Goal: Information Seeking & Learning: Learn about a topic

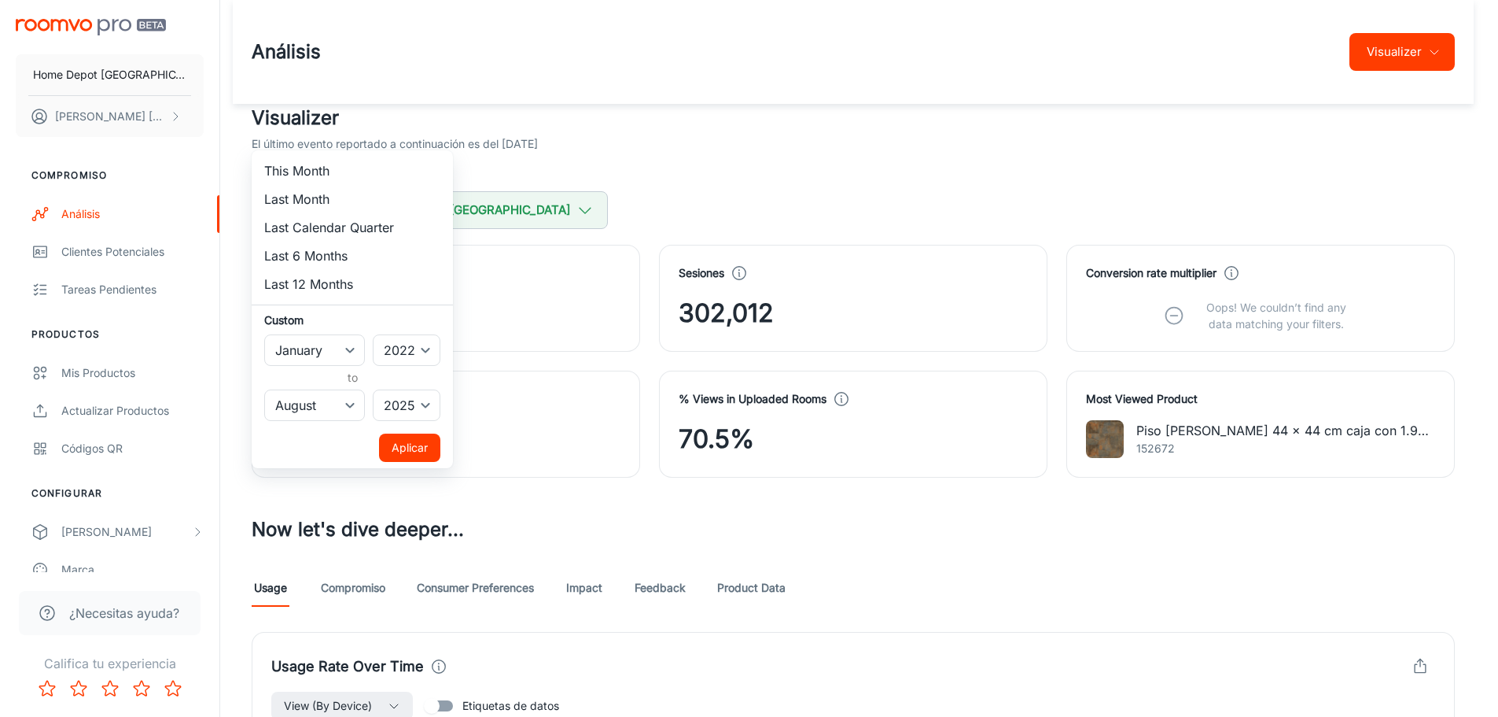
select select "7"
select select "2025"
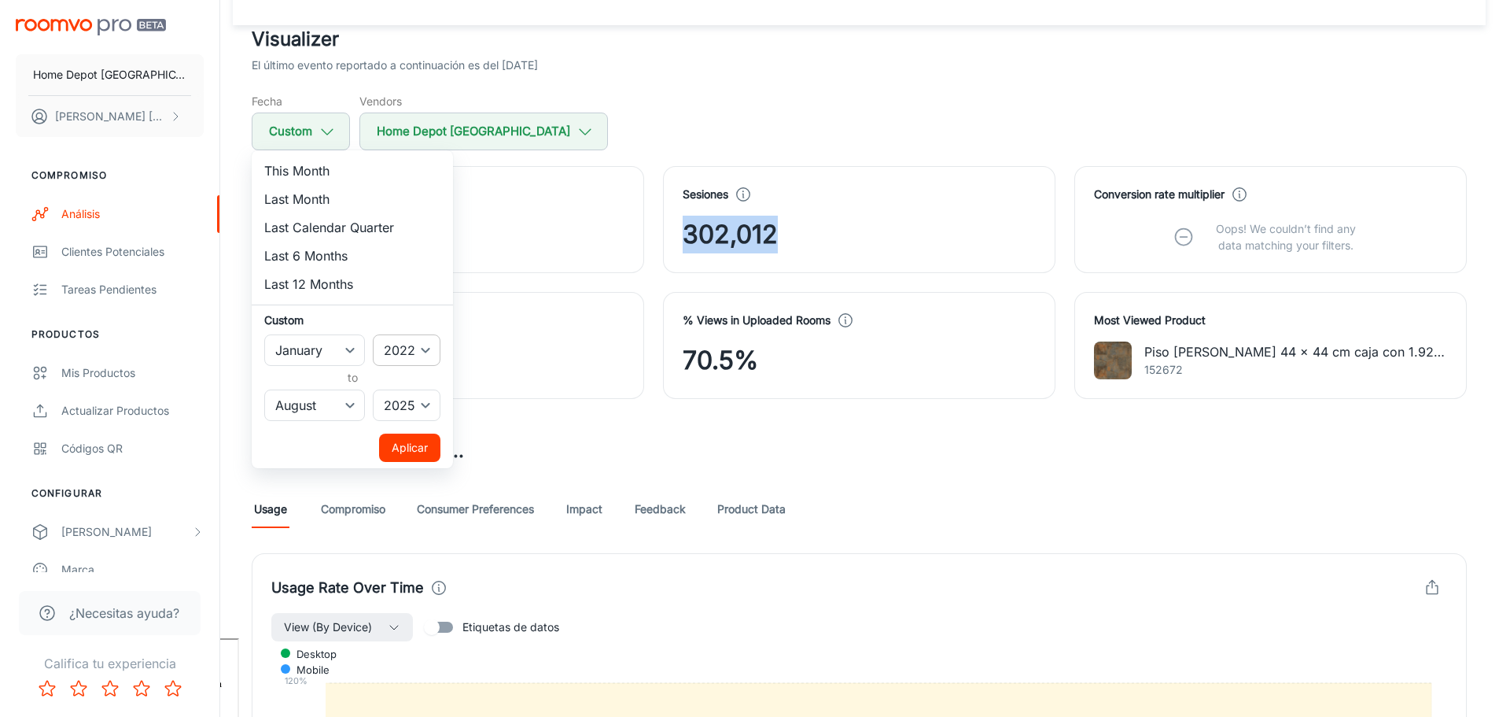
click at [395, 349] on select "2022 2023 2024 2025" at bounding box center [407, 349] width 68 height 31
select select "2025"
click at [374, 334] on select "2022 2023 2024 2025" at bounding box center [407, 349] width 68 height 31
click at [406, 451] on button "Aplicar" at bounding box center [409, 447] width 61 height 28
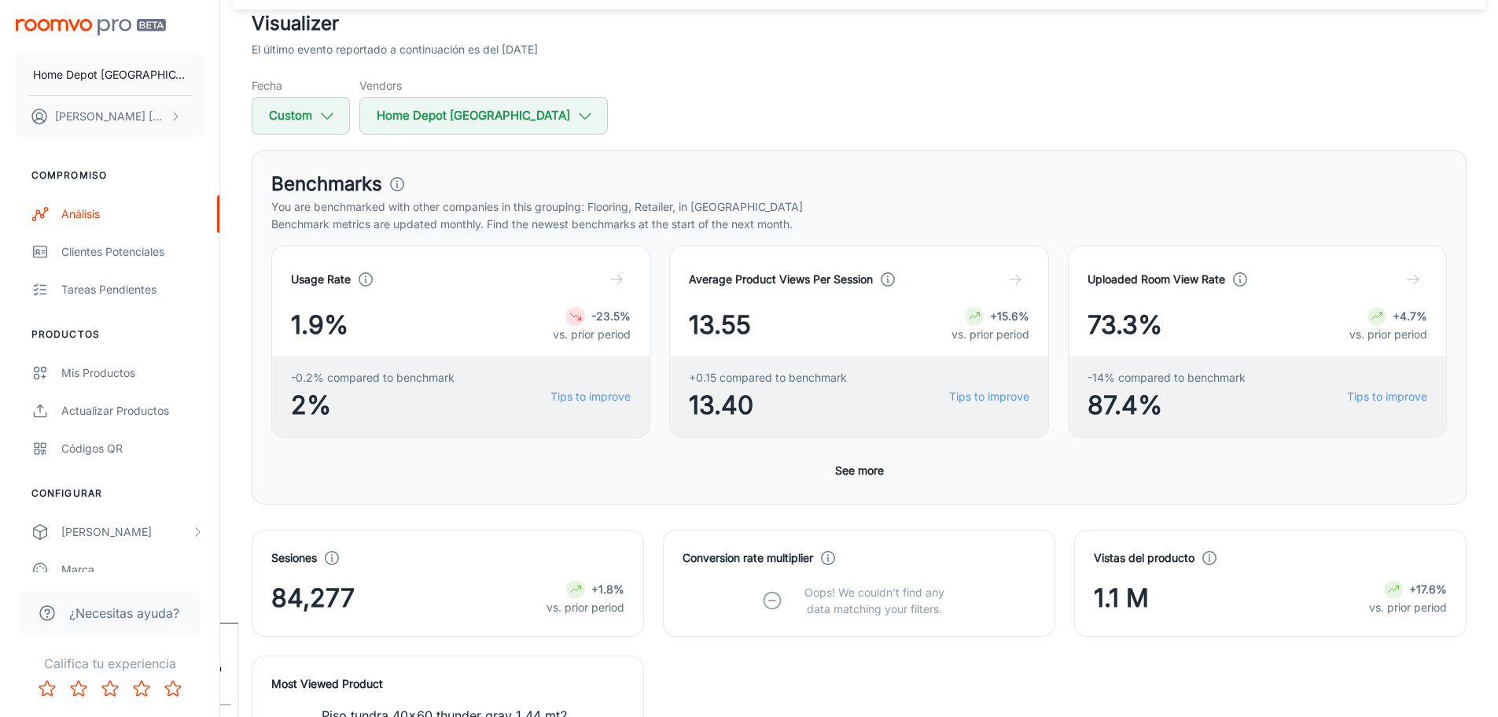
scroll to position [157, 0]
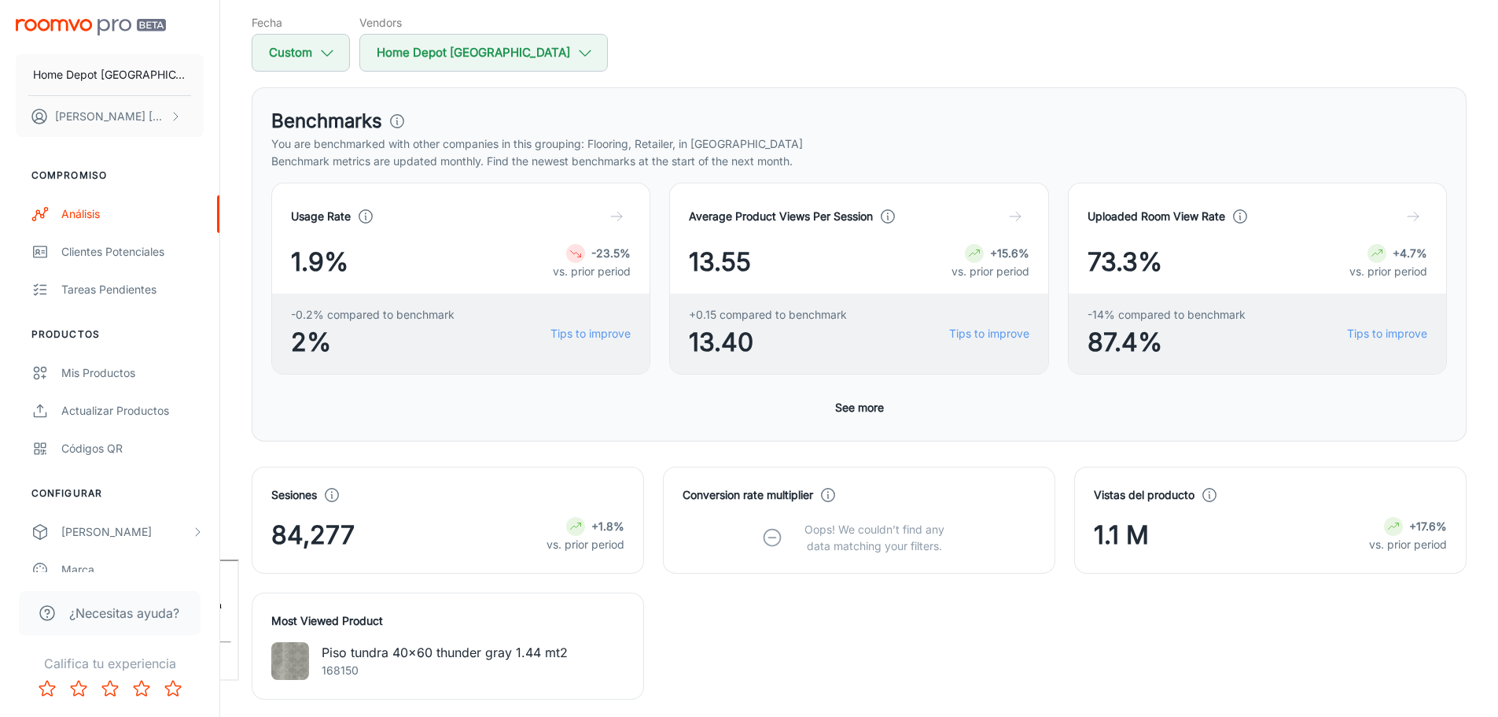
click at [330, 533] on span "84,277" at bounding box center [312, 535] width 83 height 38
copy span "84,277"
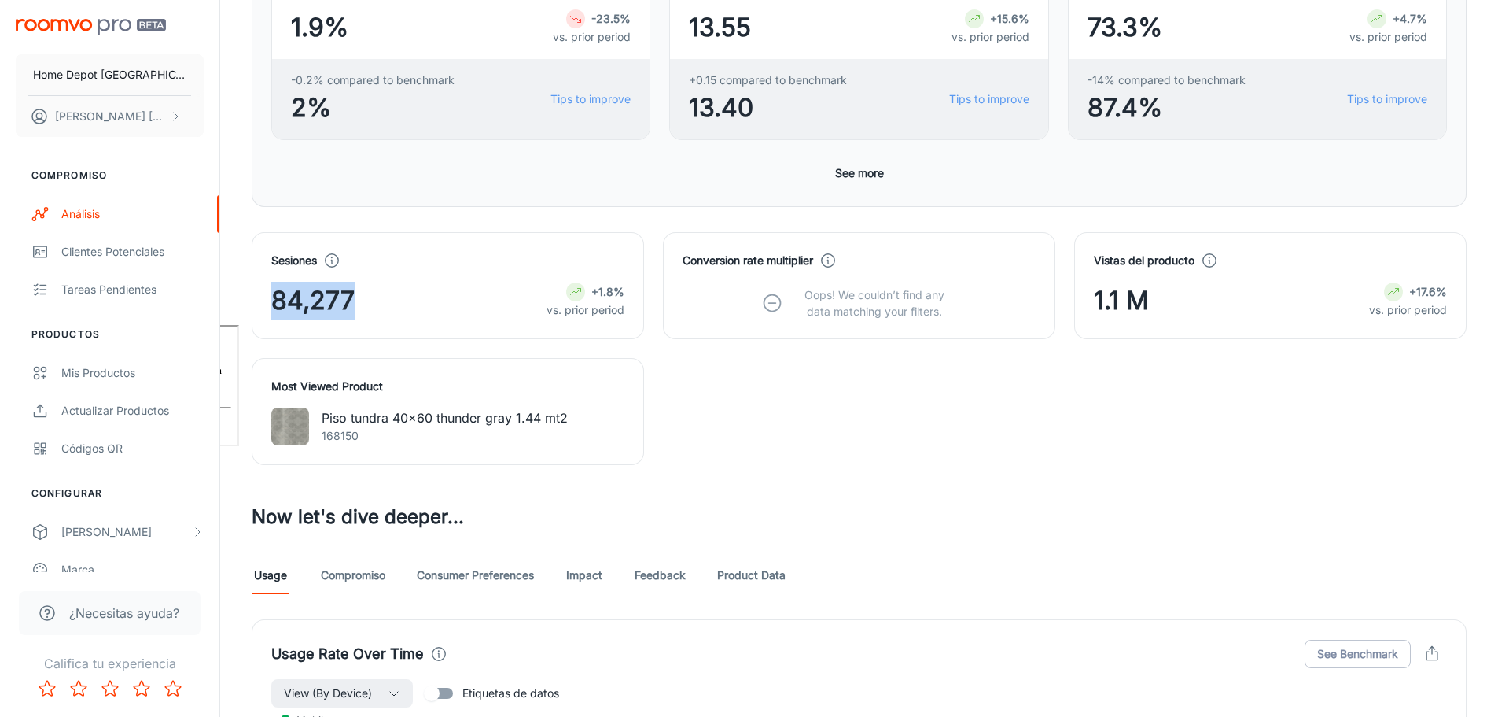
scroll to position [393, 0]
click at [101, 216] on div "Análisis" at bounding box center [132, 213] width 142 height 17
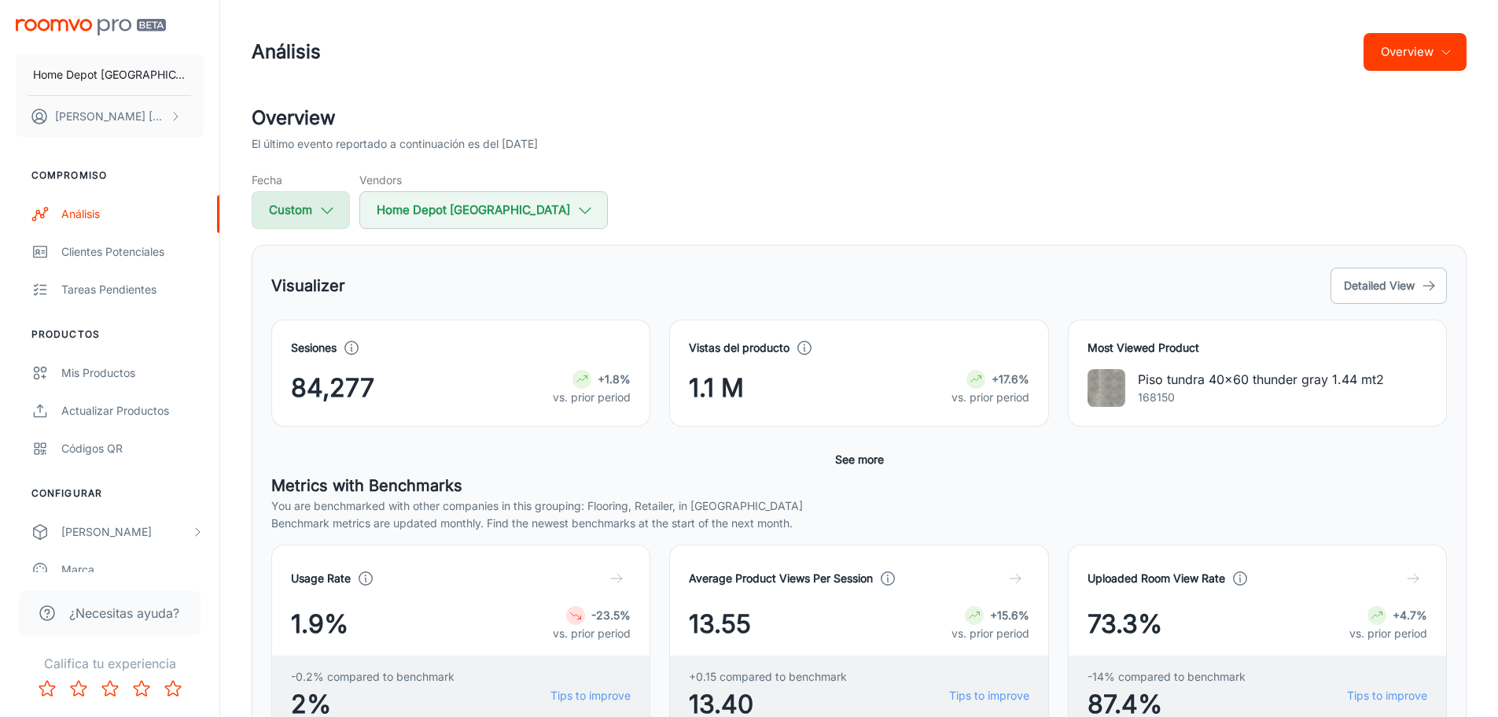
click at [299, 221] on button "Custom" at bounding box center [301, 210] width 98 height 38
select select "2025"
select select "7"
select select "2025"
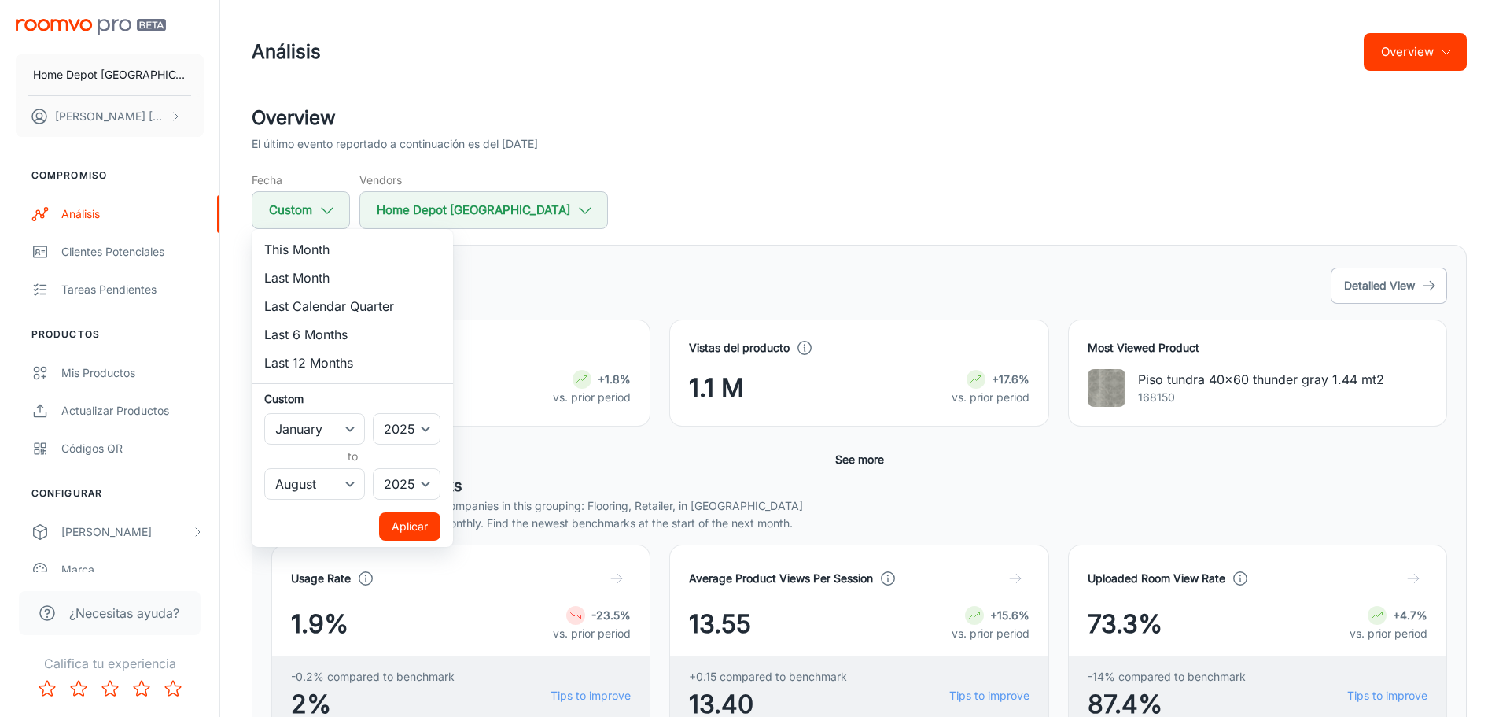
click at [558, 295] on div at bounding box center [755, 358] width 1510 height 717
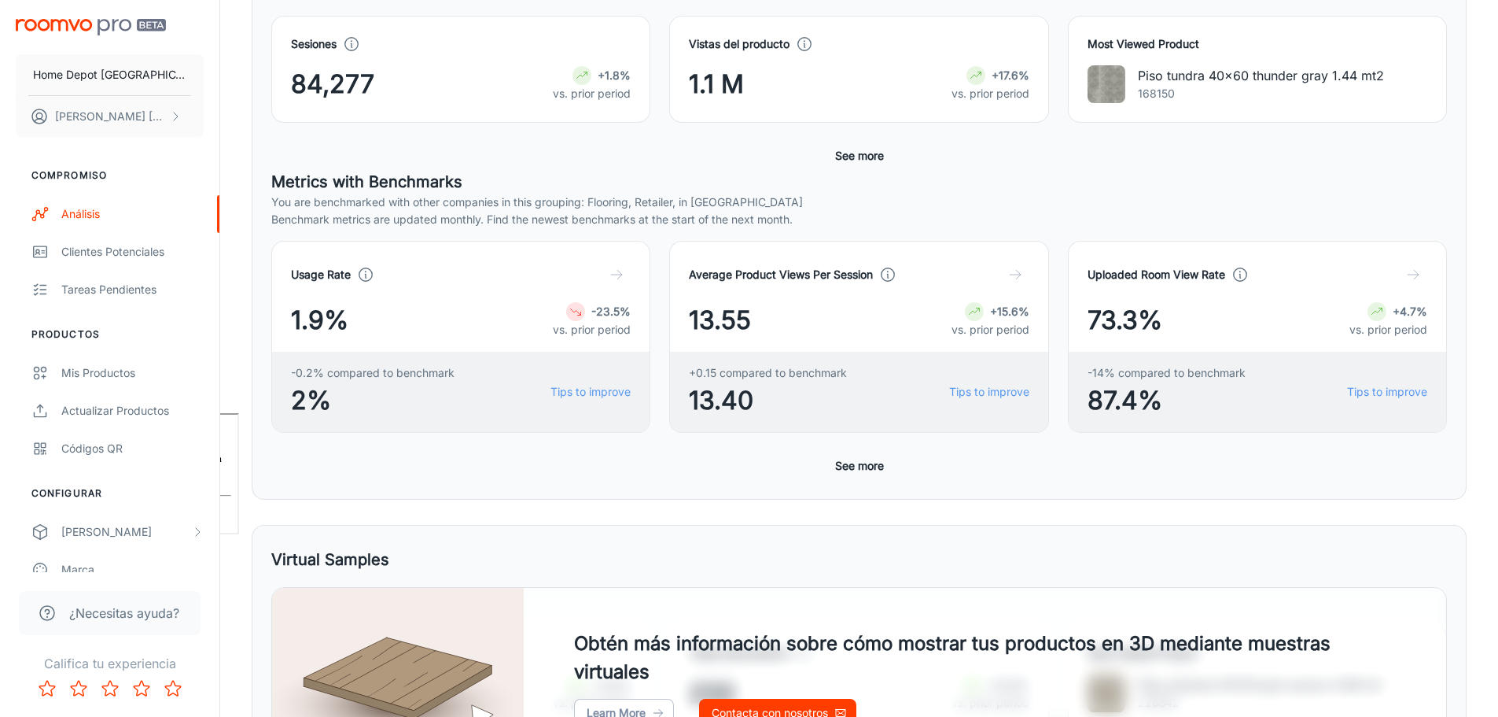
scroll to position [157, 0]
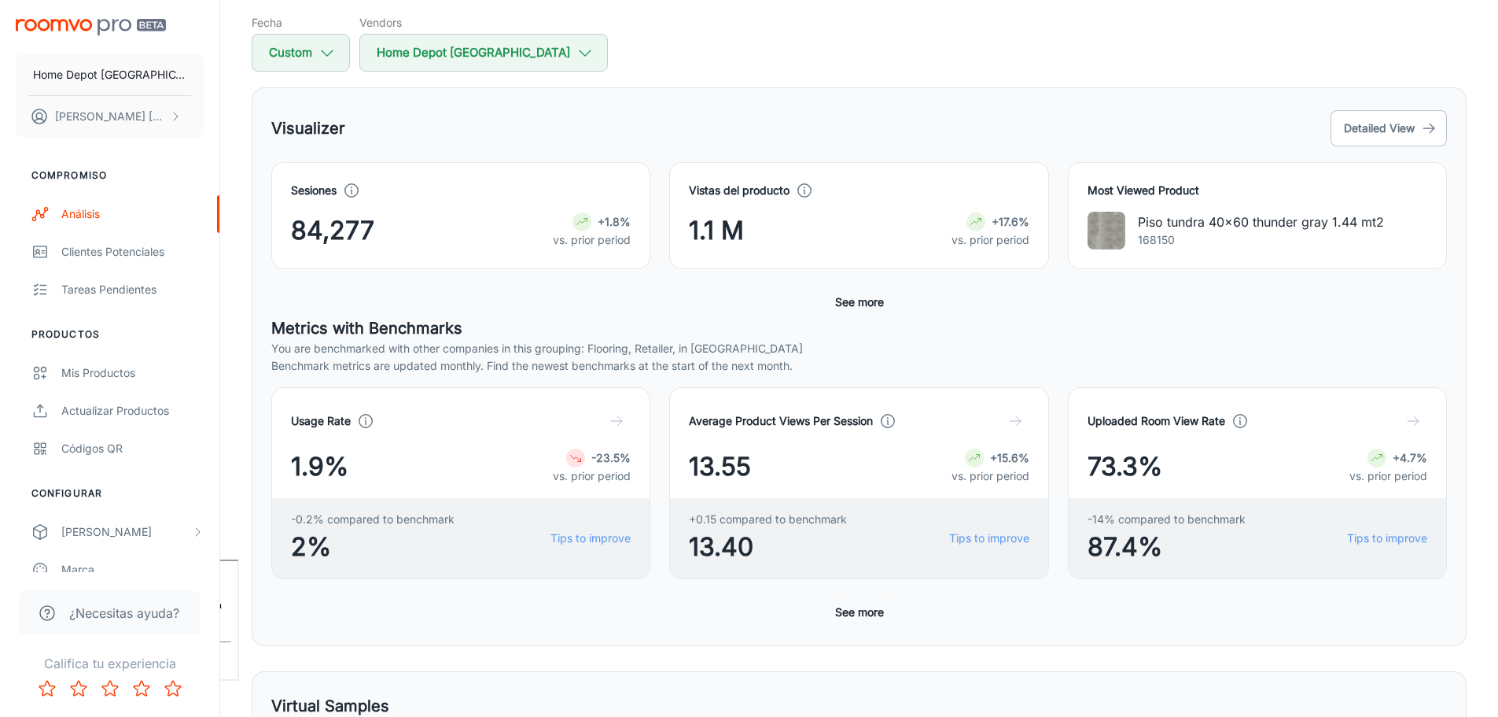
click at [859, 606] on button "See more" at bounding box center [859, 612] width 61 height 28
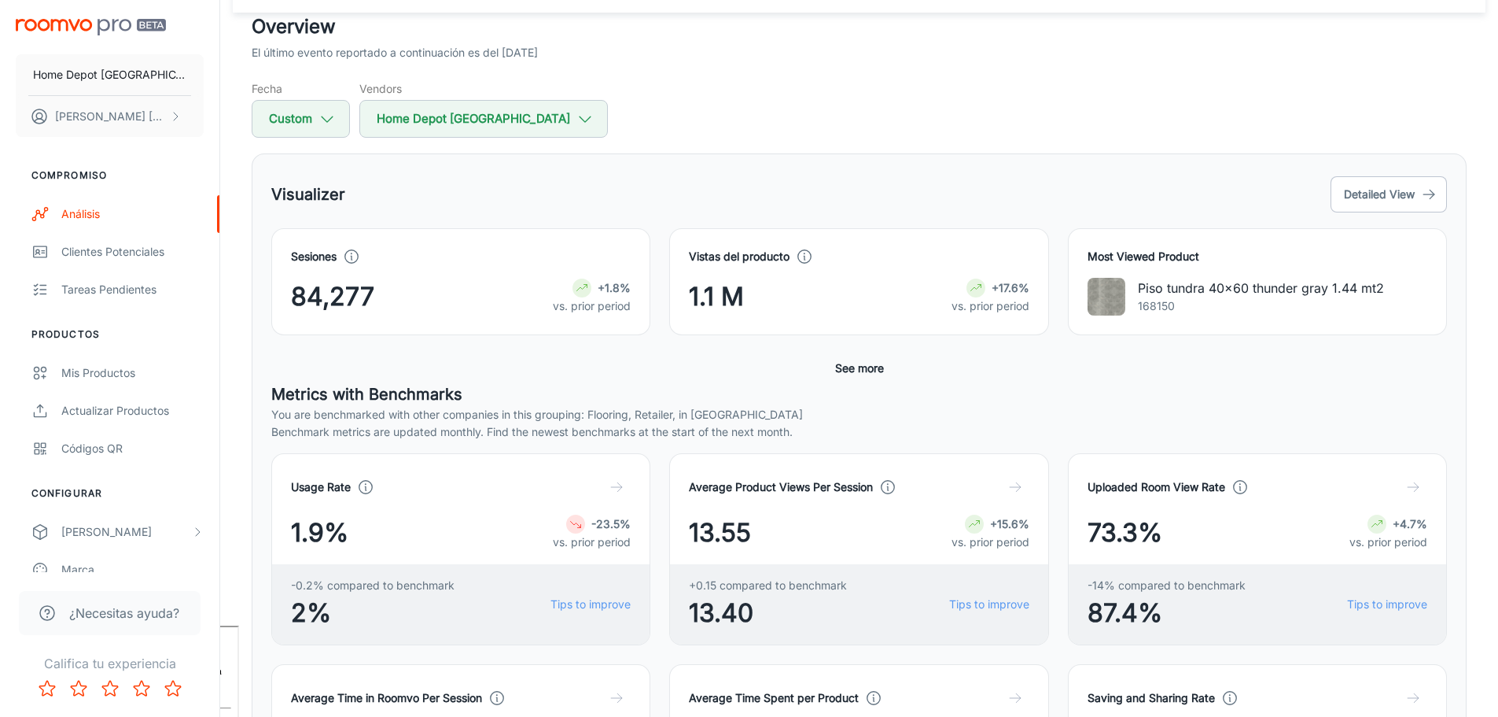
scroll to position [79, 0]
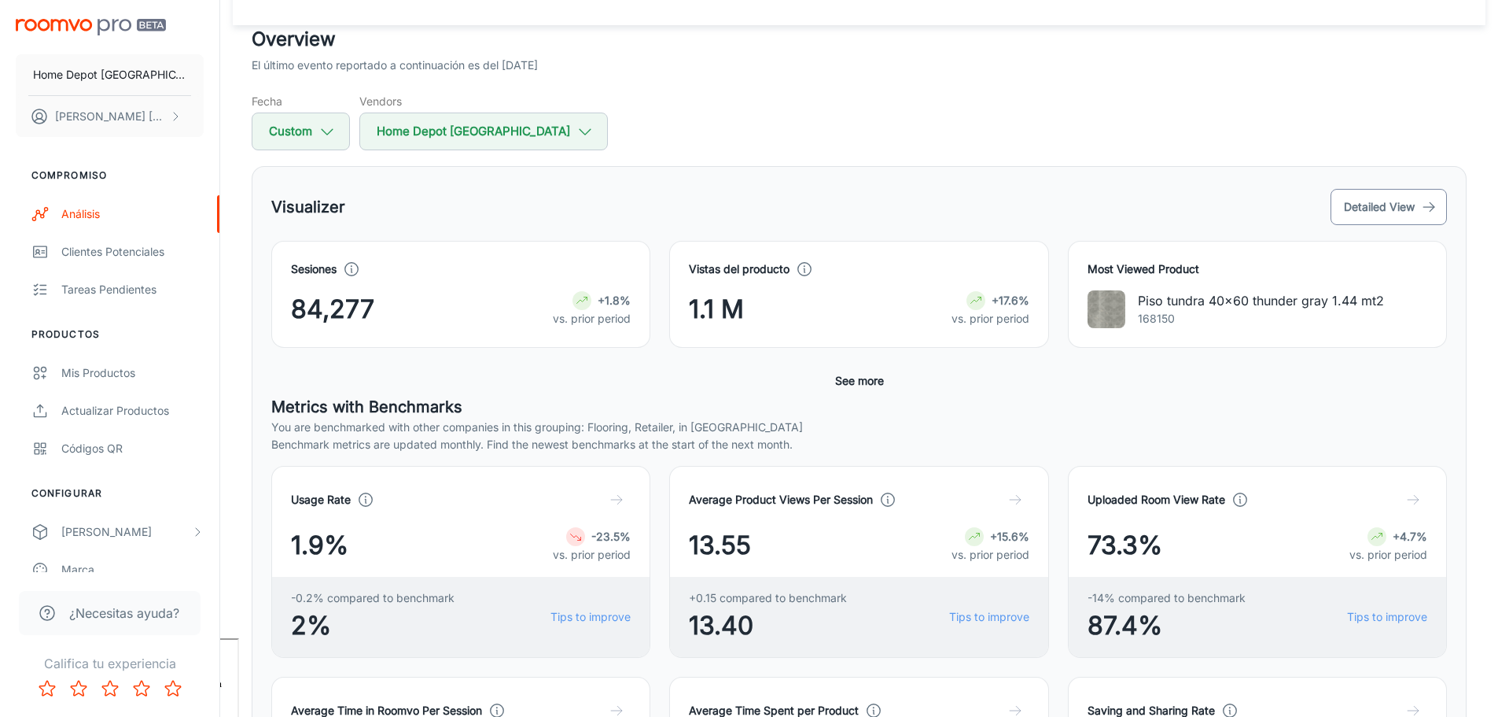
click at [1361, 212] on button "Detailed View" at bounding box center [1389, 207] width 116 height 36
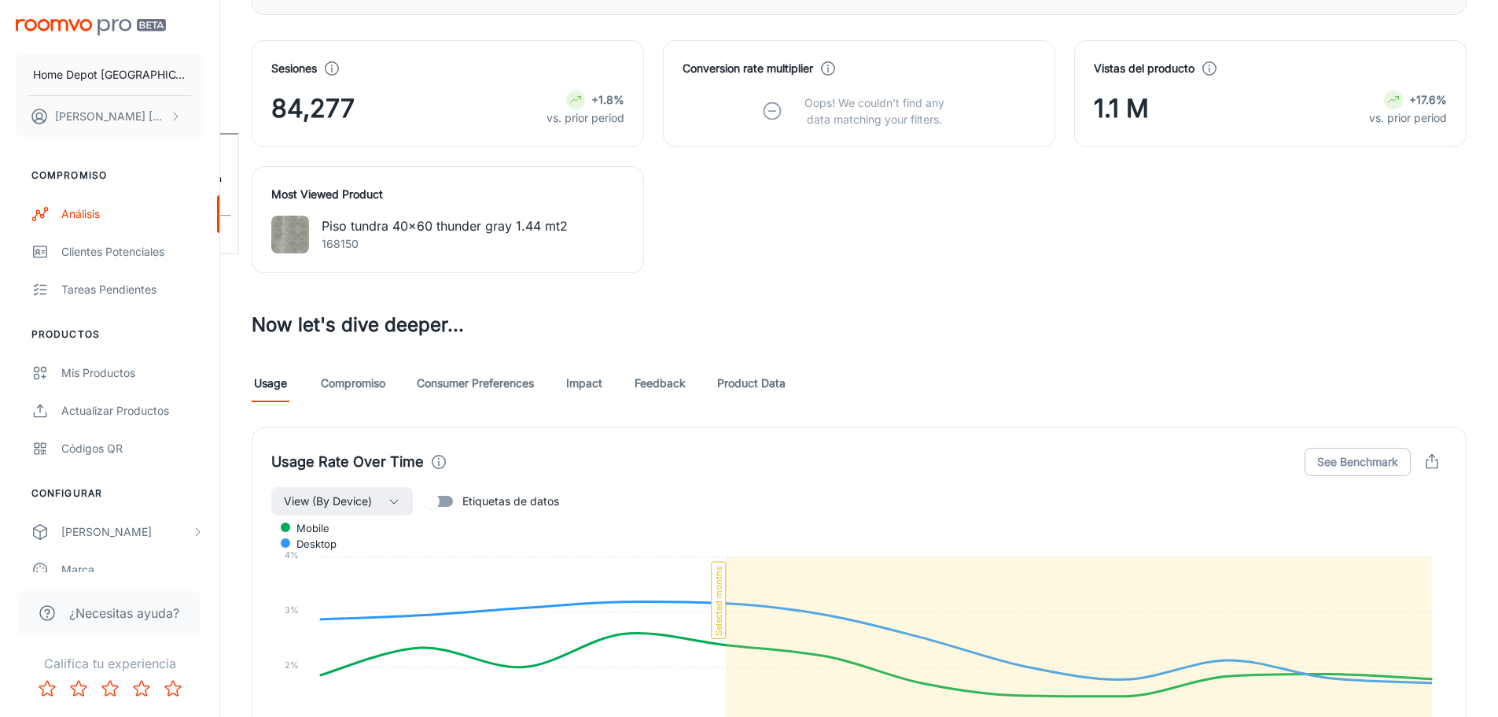
scroll to position [470, 0]
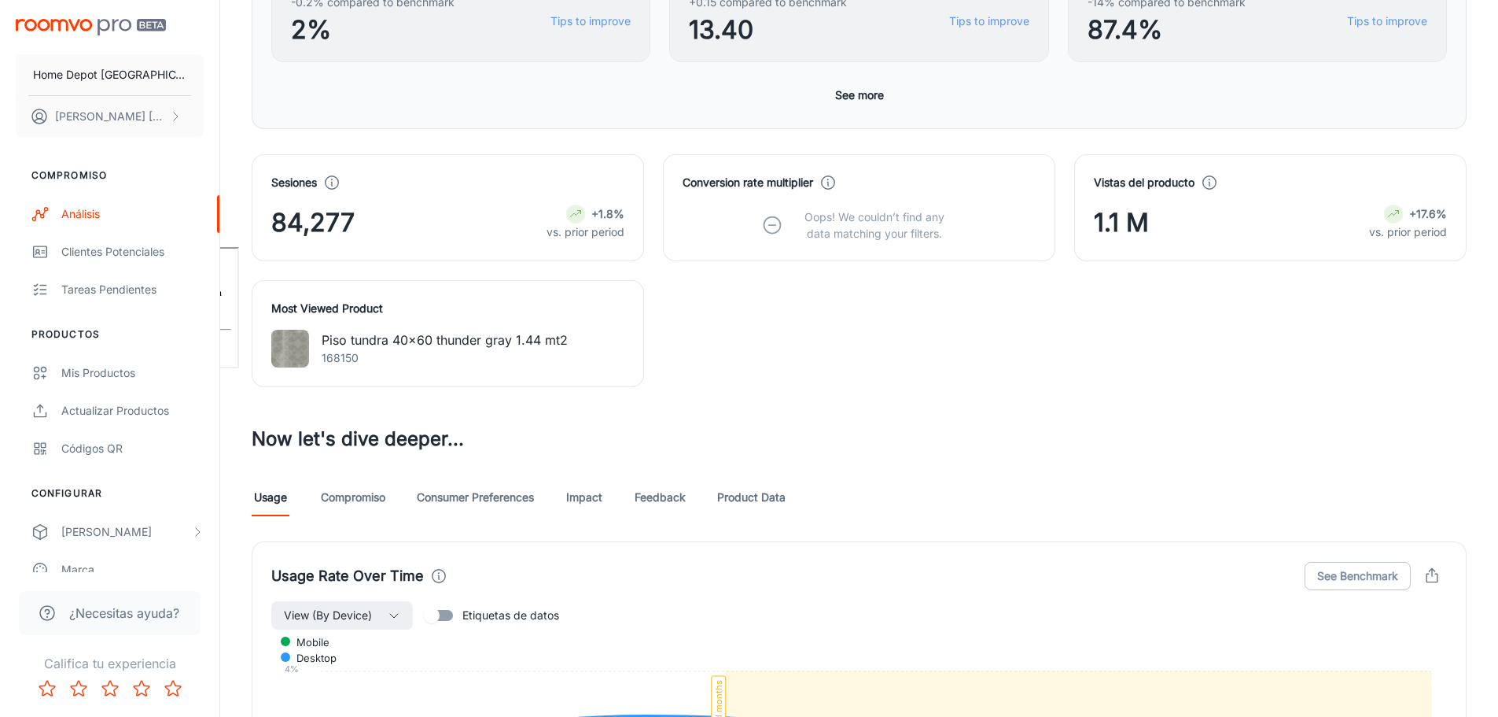
click at [377, 492] on link "Compromiso" at bounding box center [353, 497] width 64 height 38
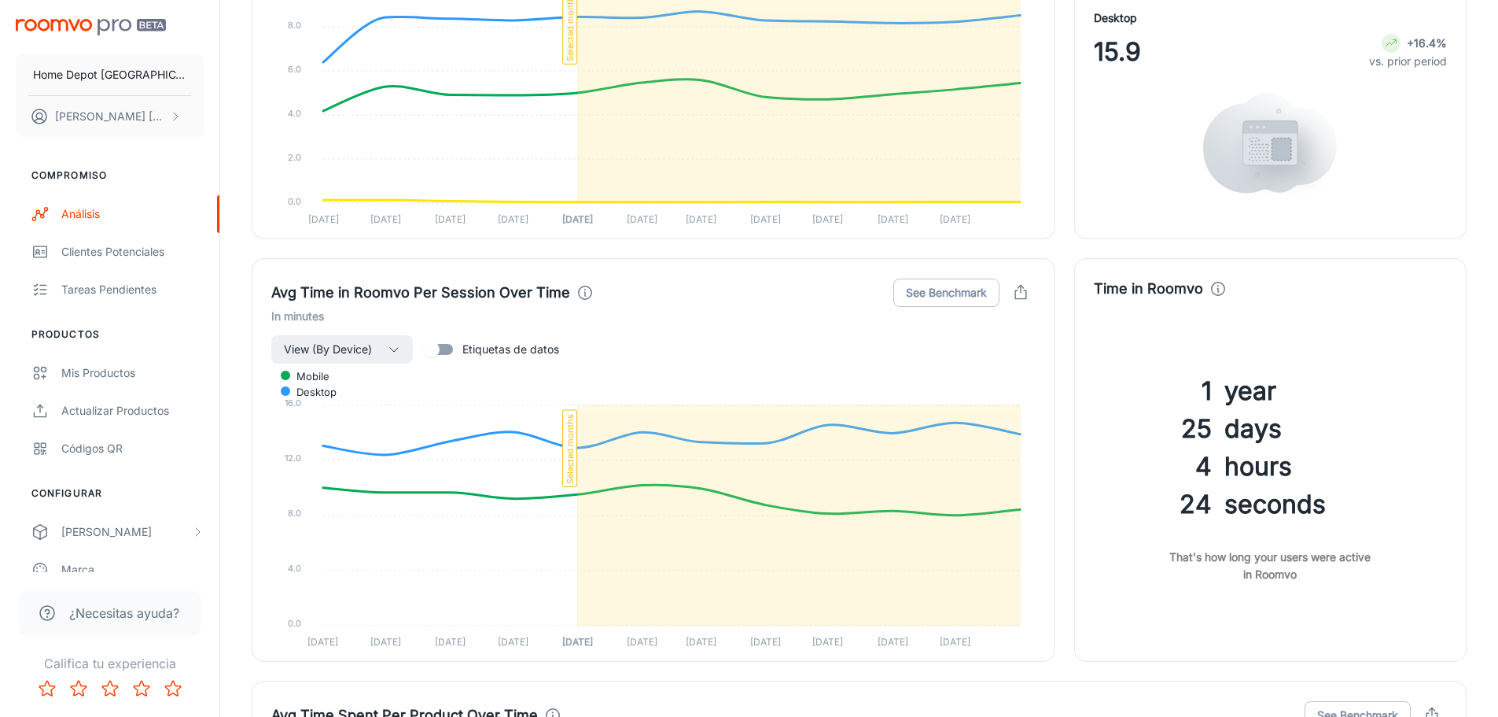
scroll to position [1966, 0]
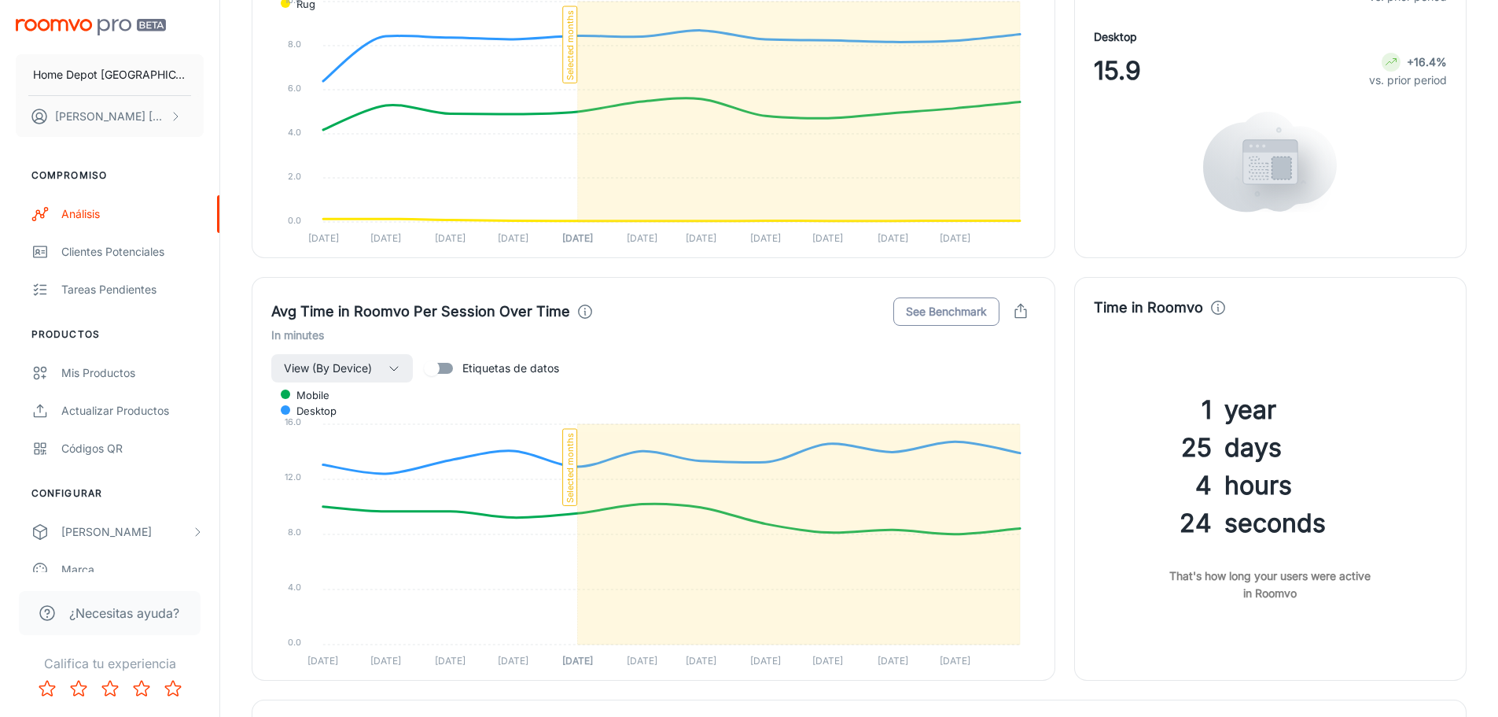
click at [948, 309] on button "See Benchmark" at bounding box center [947, 311] width 106 height 28
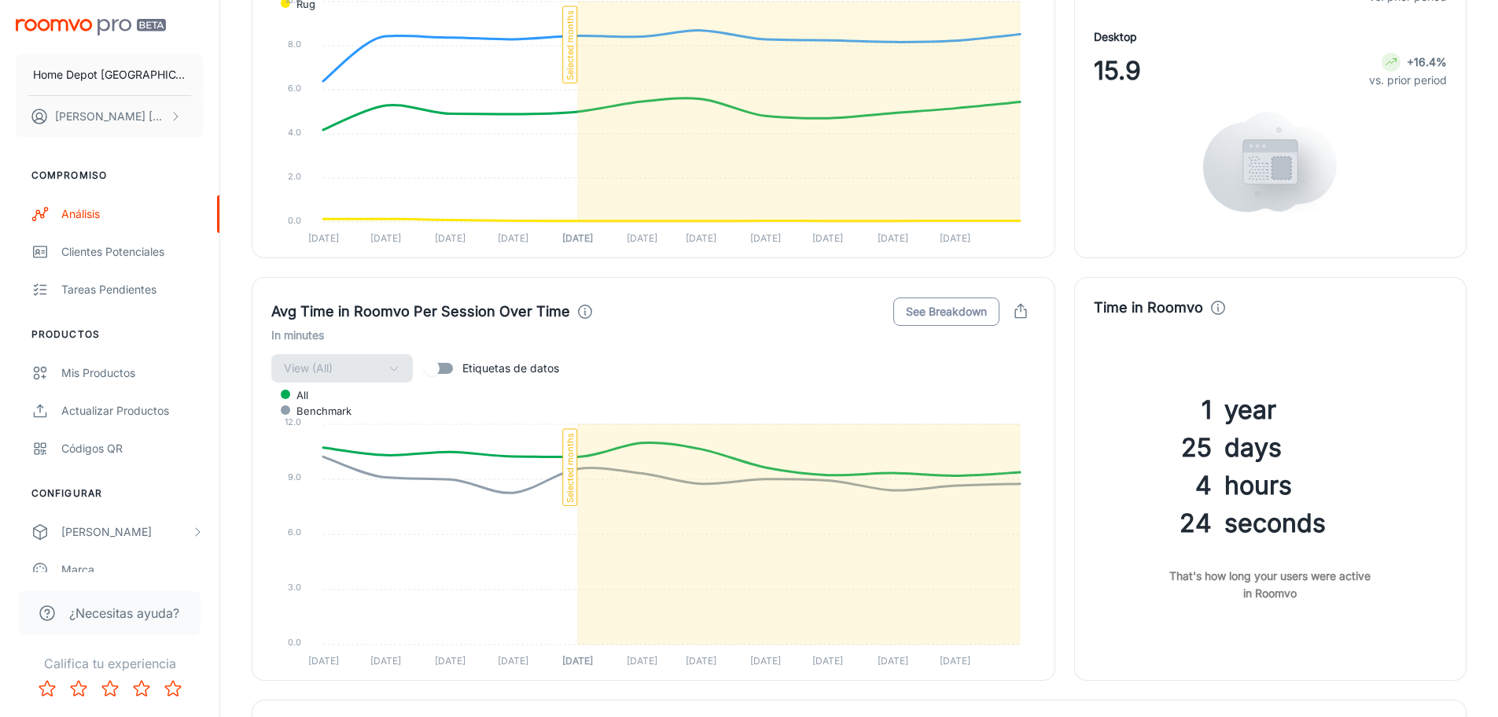
click at [942, 308] on button "See Breakdown" at bounding box center [947, 311] width 106 height 28
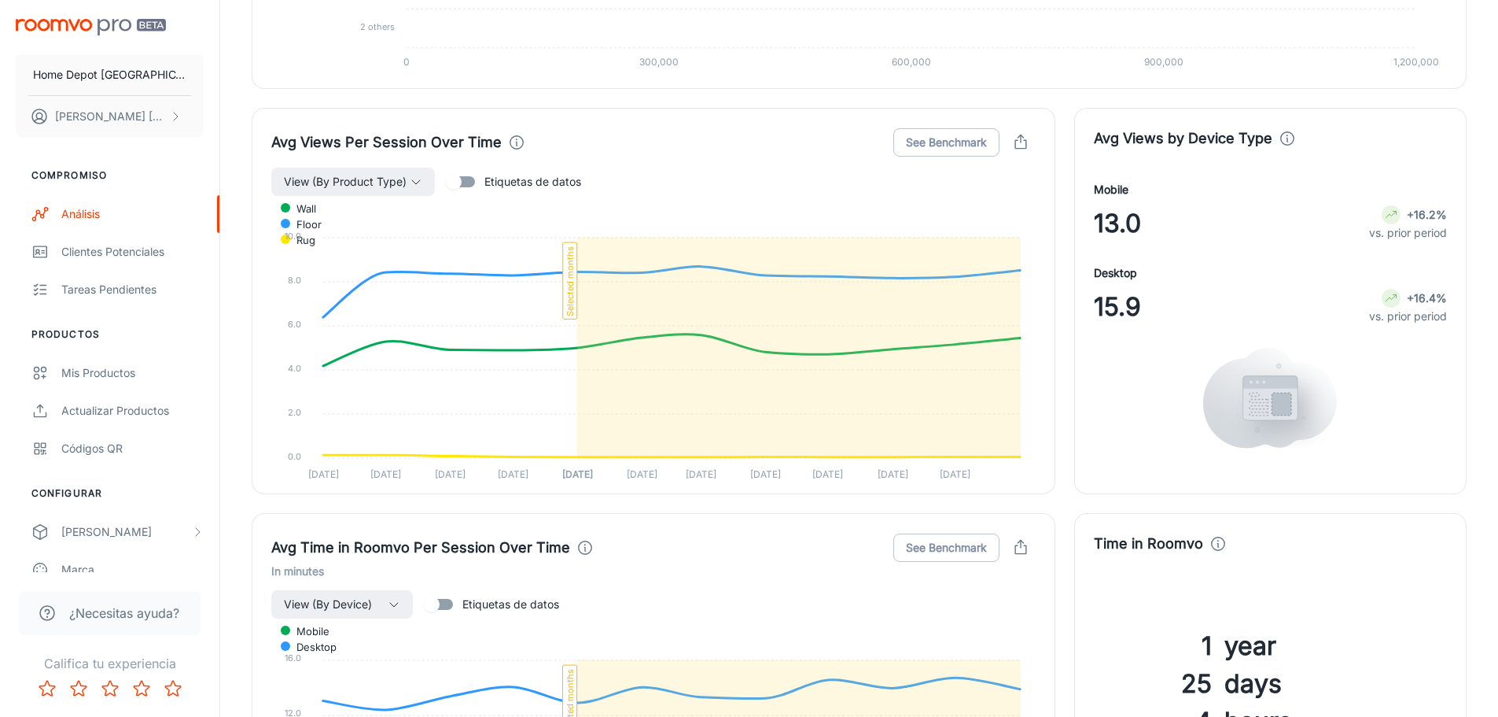
scroll to position [1652, 0]
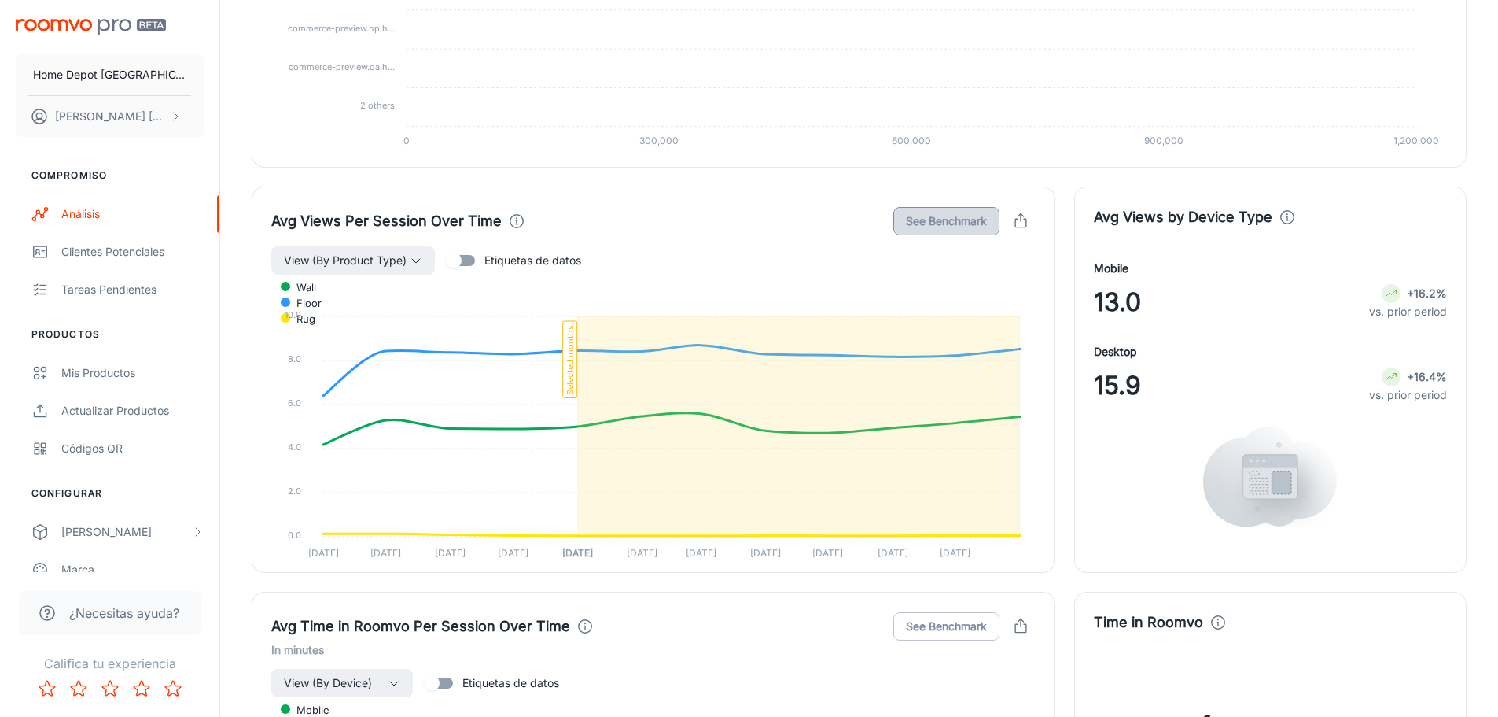
click at [965, 225] on button "See Benchmark" at bounding box center [947, 221] width 106 height 28
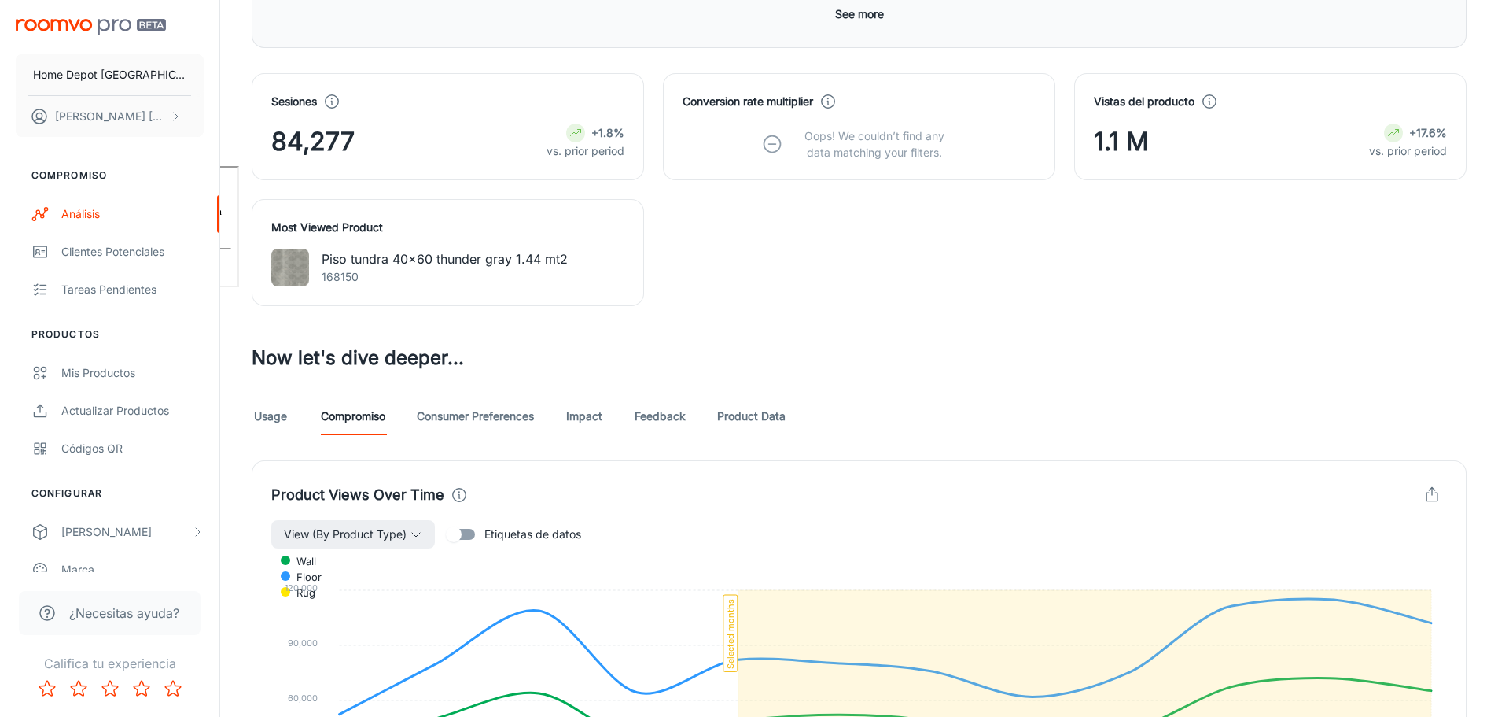
scroll to position [157, 0]
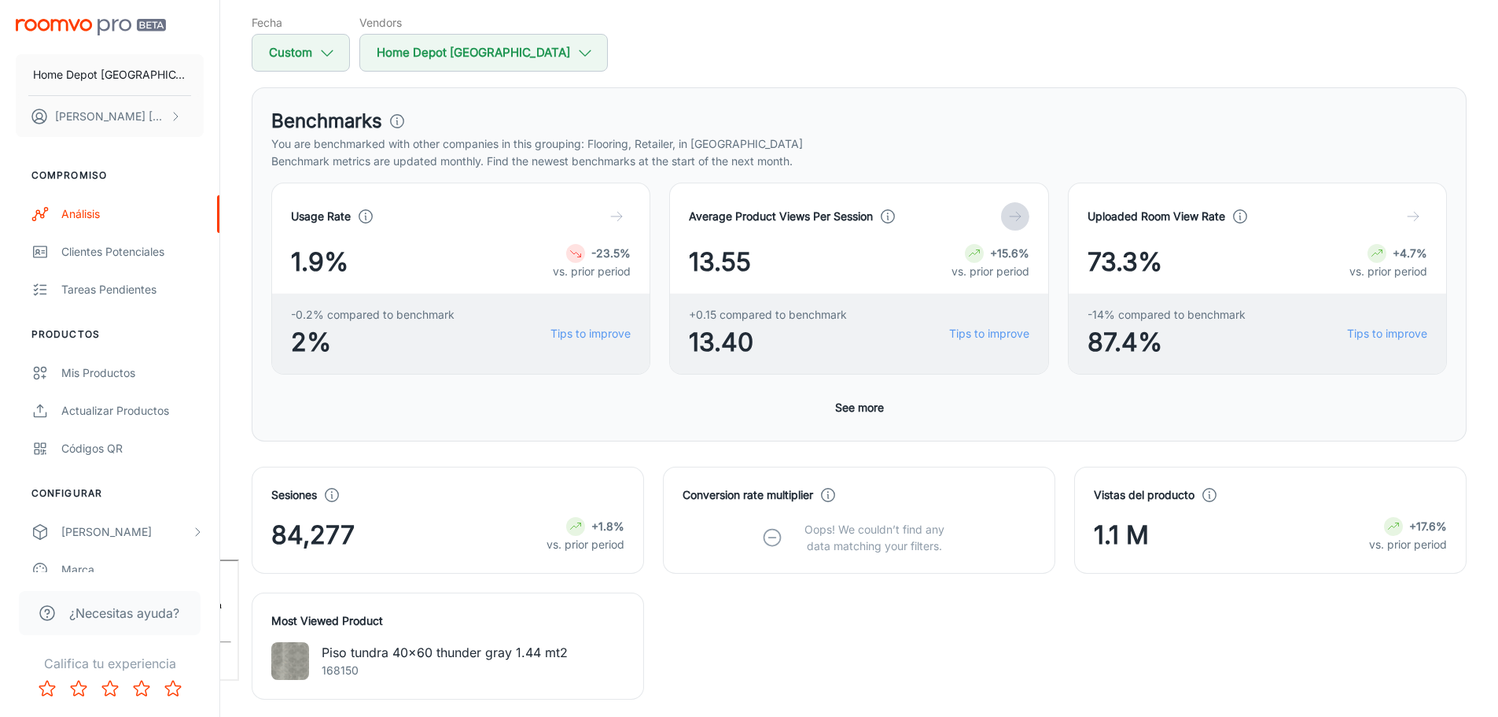
click at [1010, 215] on icon "button" at bounding box center [1016, 216] width 16 height 16
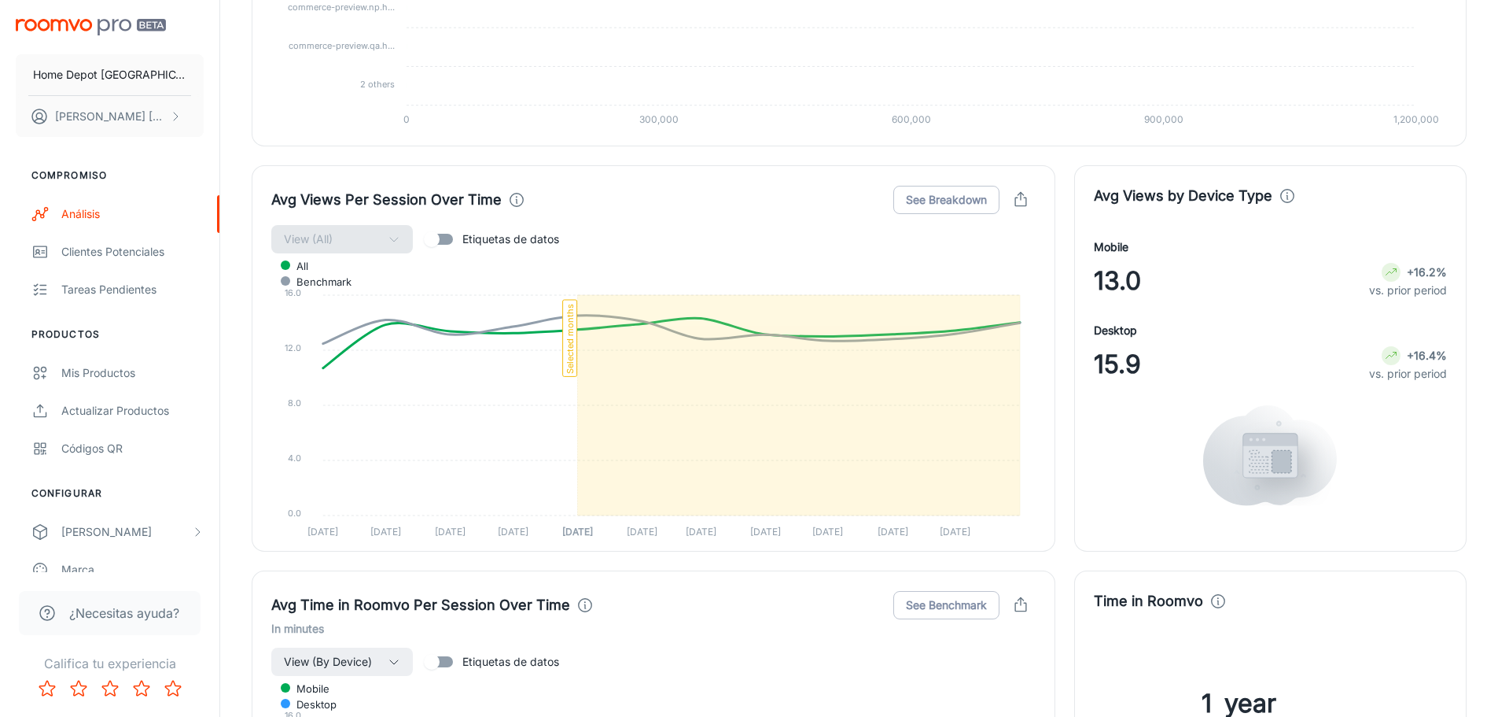
click at [1013, 193] on icon "button" at bounding box center [1020, 199] width 17 height 17
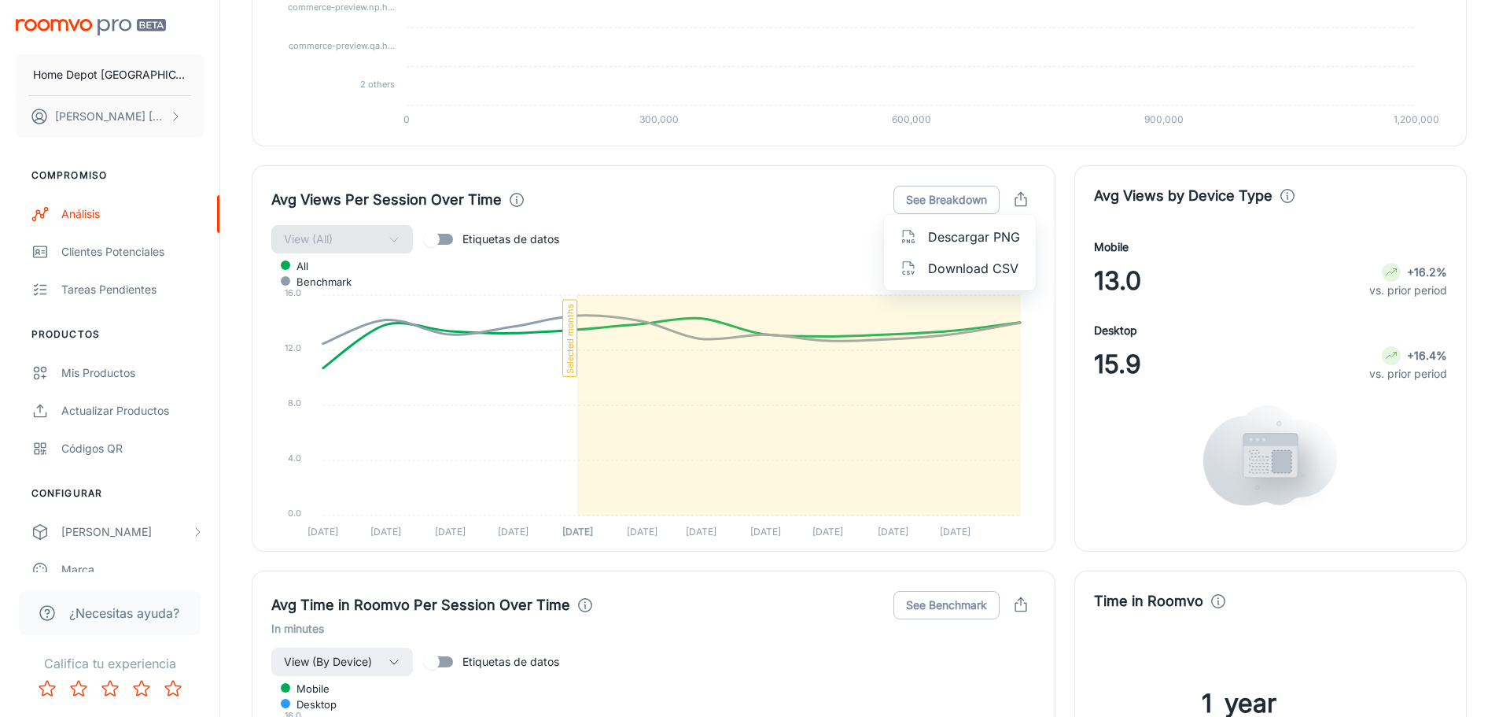
click at [953, 271] on span "Download CSV" at bounding box center [974, 268] width 92 height 19
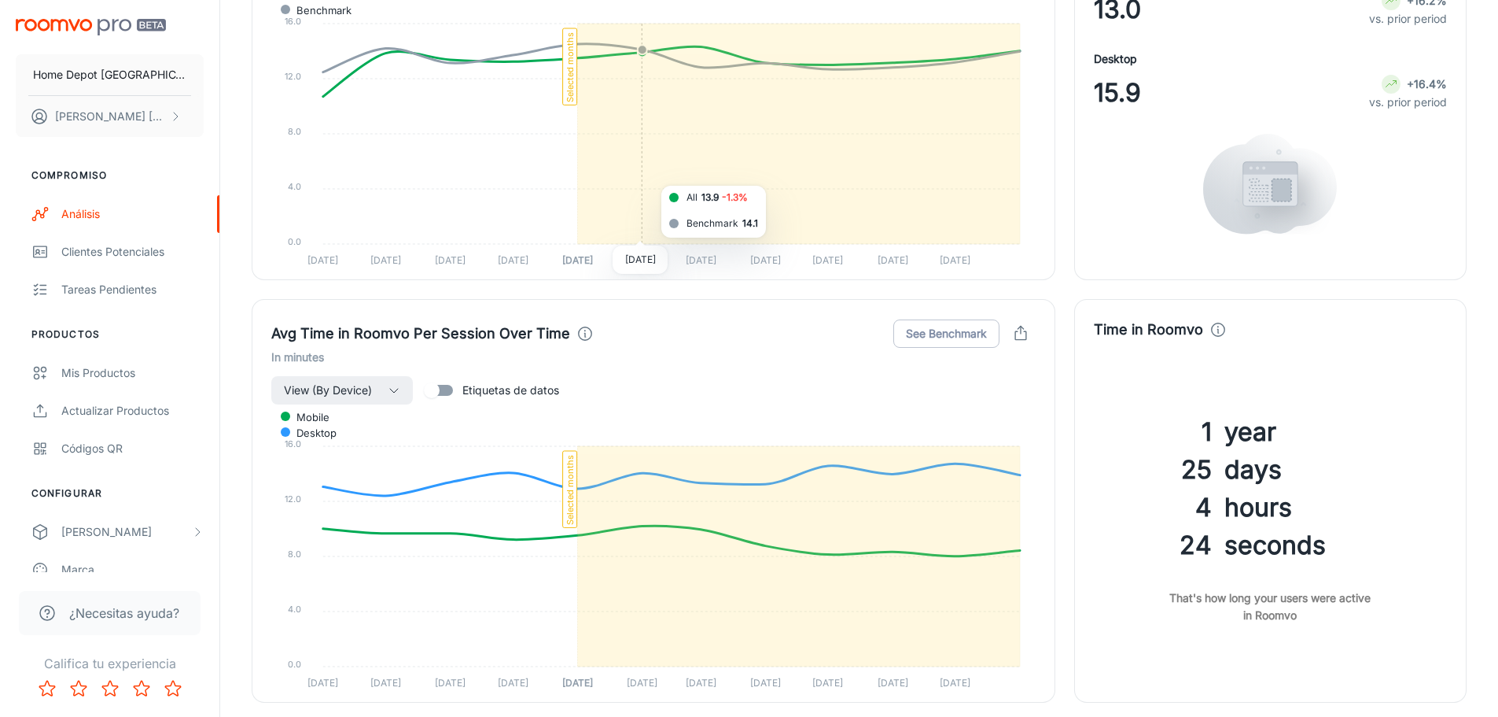
scroll to position [1988, 0]
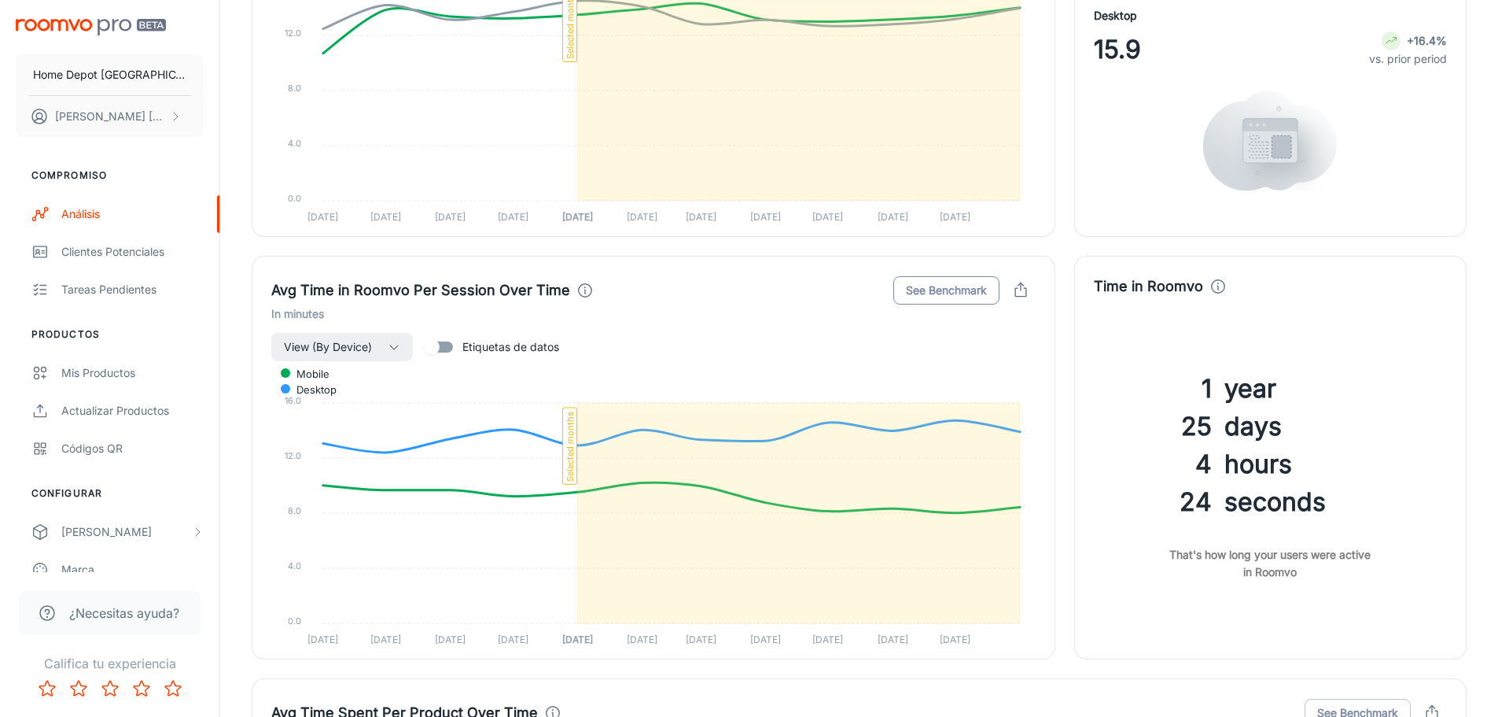
click at [964, 291] on button "See Benchmark" at bounding box center [947, 290] width 106 height 28
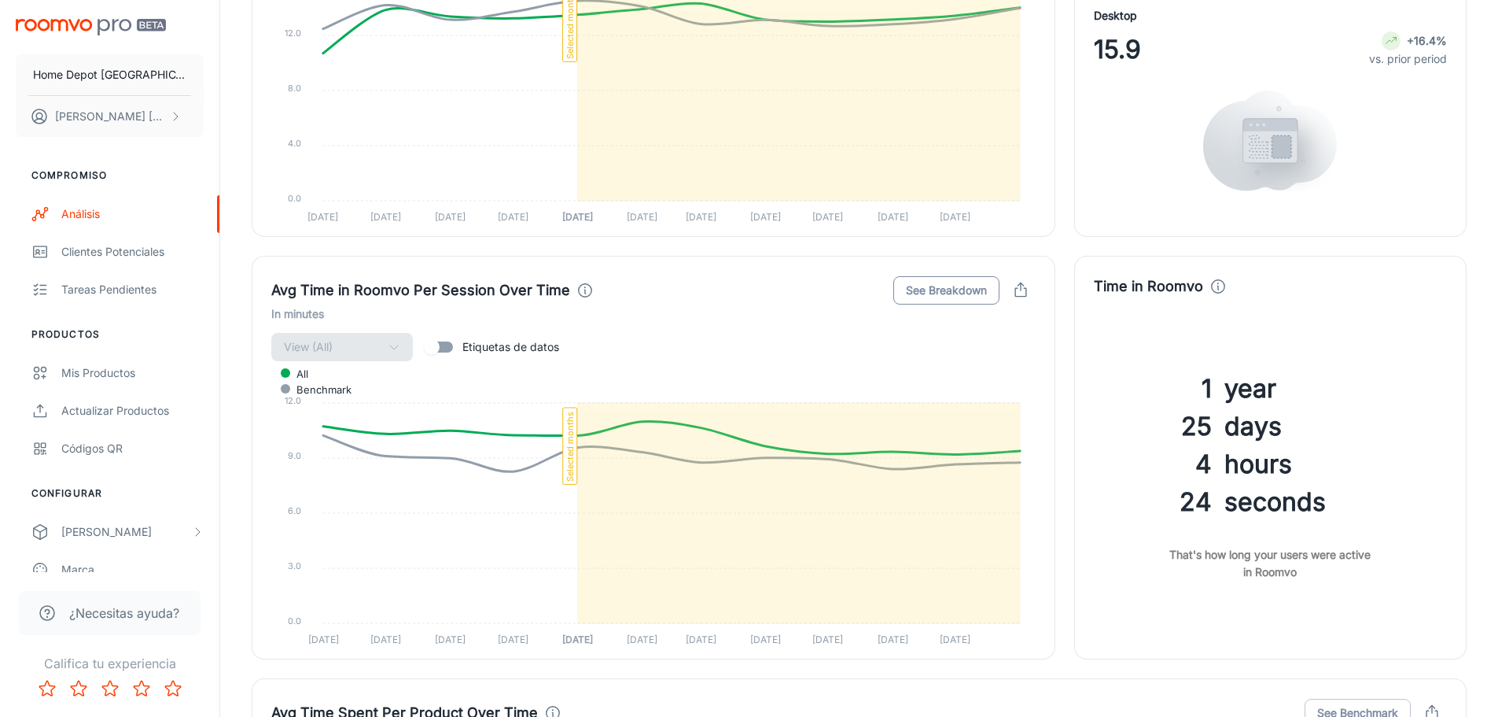
click at [964, 291] on button "See Breakdown" at bounding box center [947, 290] width 106 height 28
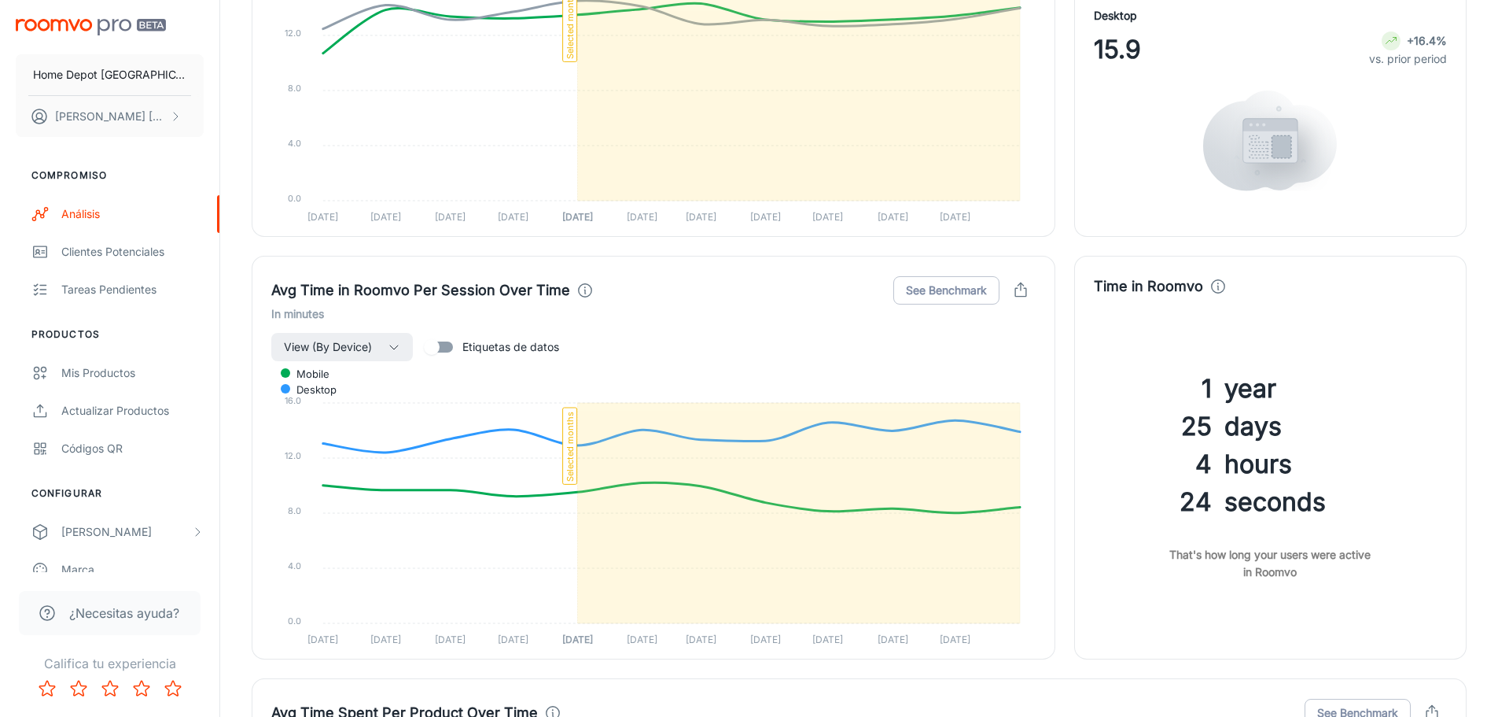
click at [1026, 282] on icon "button" at bounding box center [1020, 290] width 17 height 17
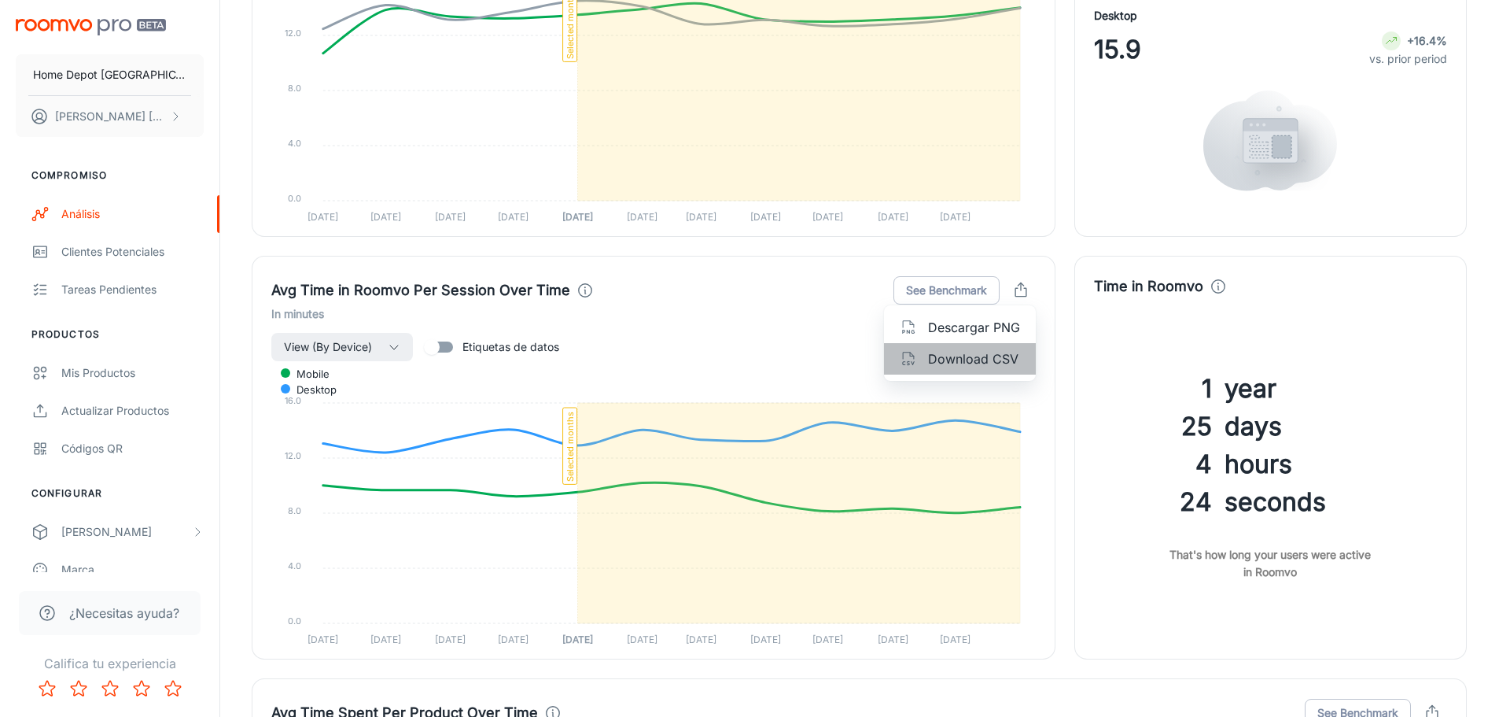
click at [984, 356] on span "Download CSV" at bounding box center [974, 358] width 92 height 19
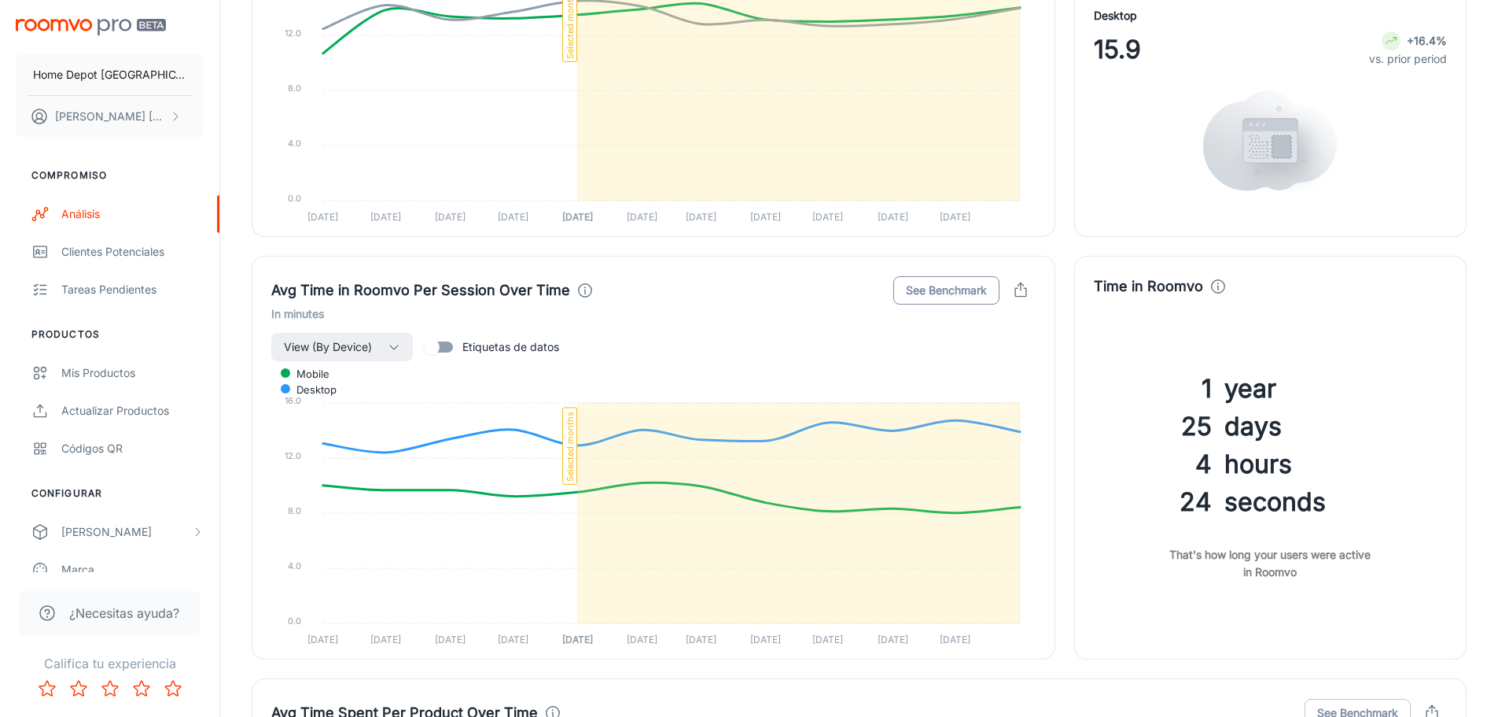
click at [941, 285] on button "See Benchmark" at bounding box center [947, 290] width 106 height 28
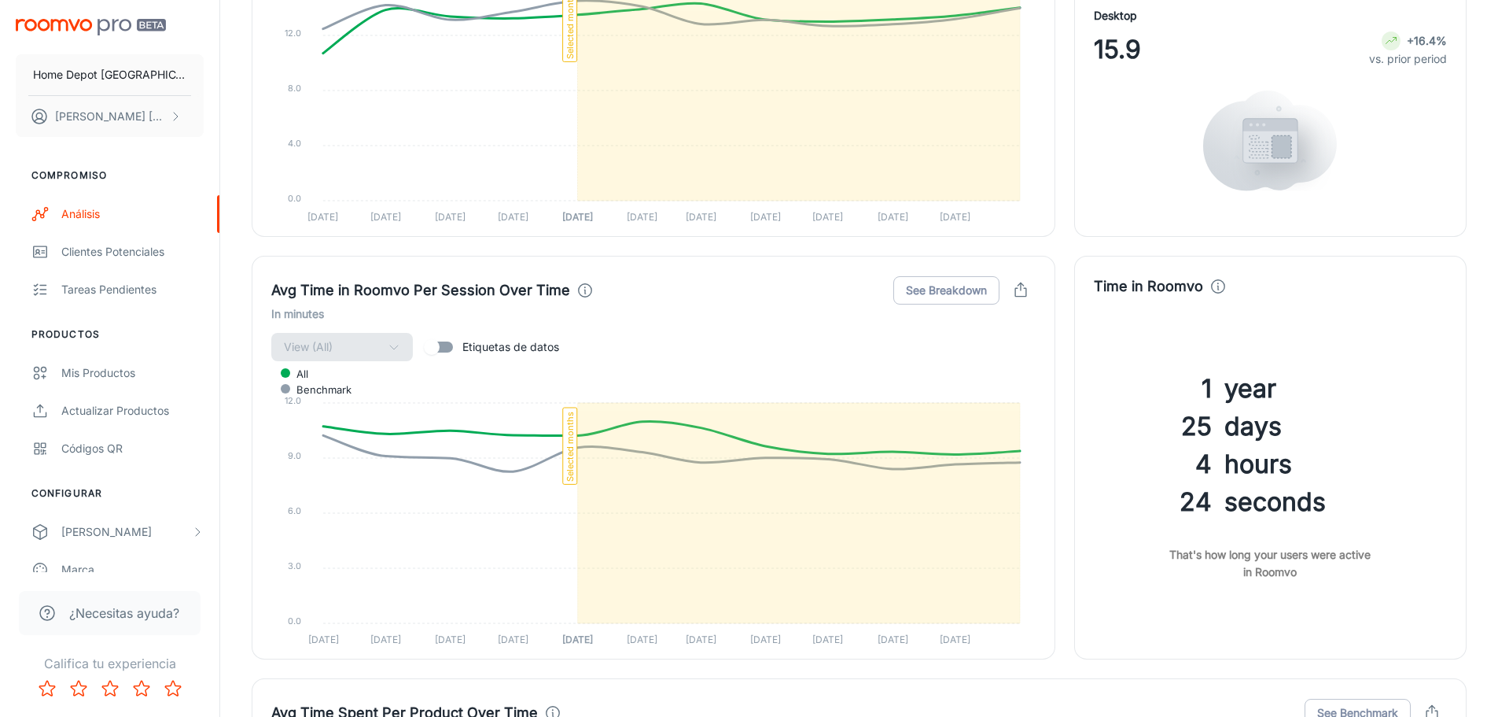
click at [1019, 291] on icon "button" at bounding box center [1020, 290] width 17 height 17
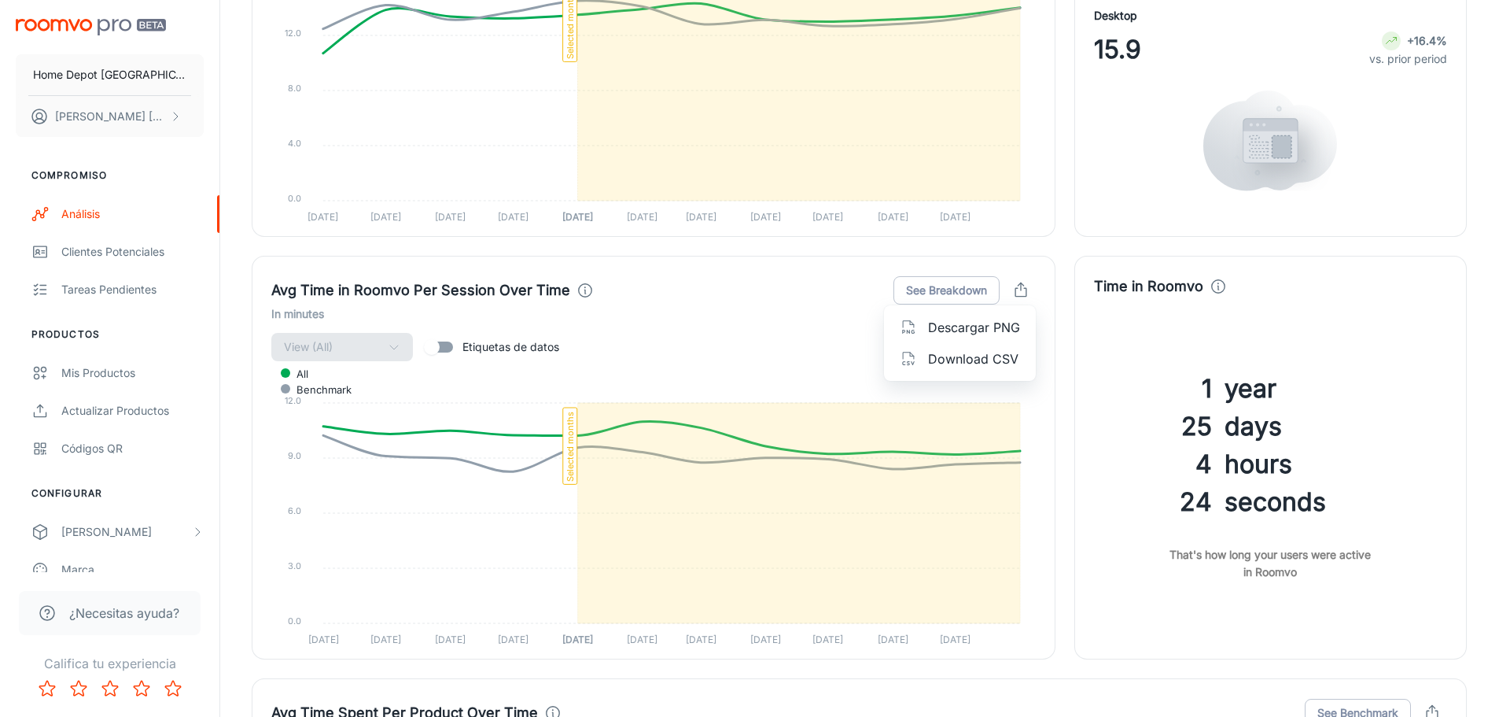
click at [966, 358] on span "Download CSV" at bounding box center [974, 358] width 92 height 19
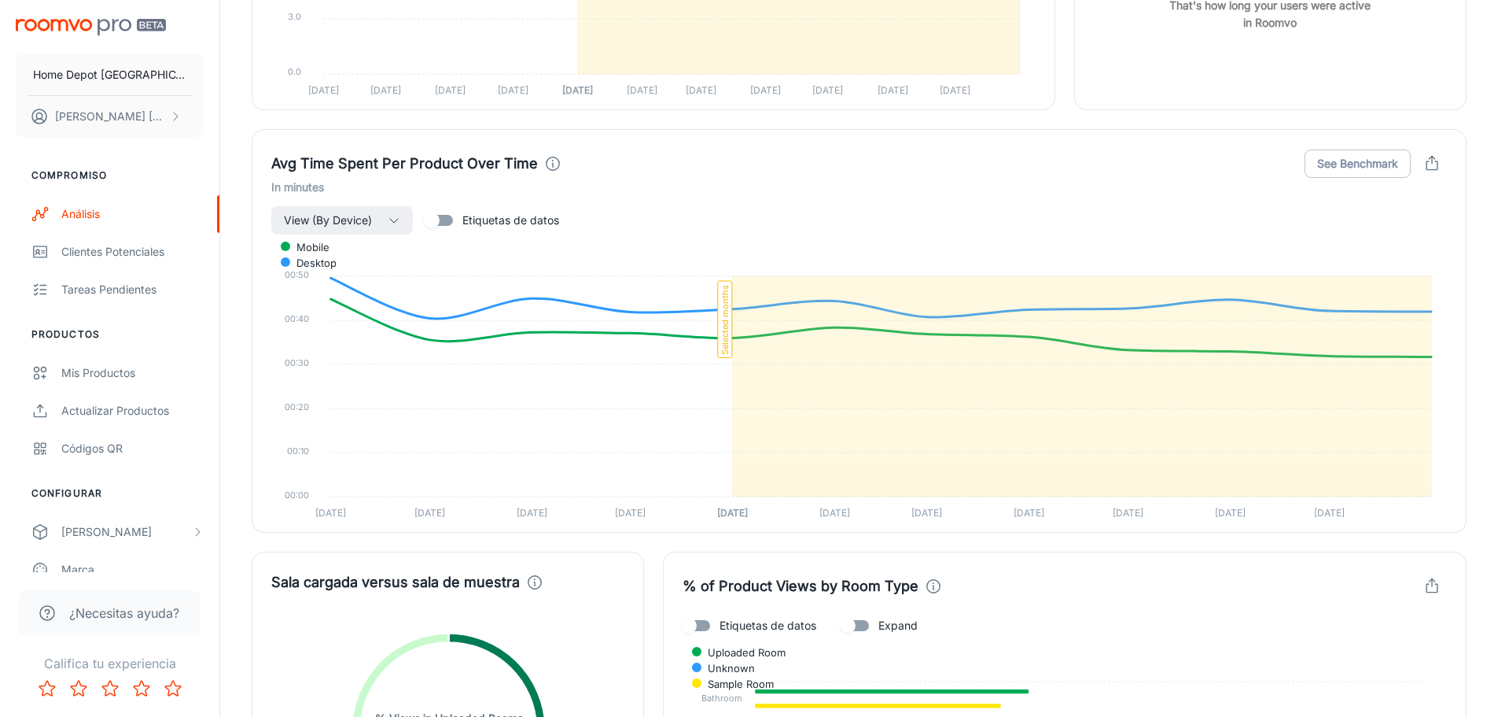
scroll to position [2538, 0]
click at [1368, 172] on button "See Benchmark" at bounding box center [1358, 162] width 106 height 28
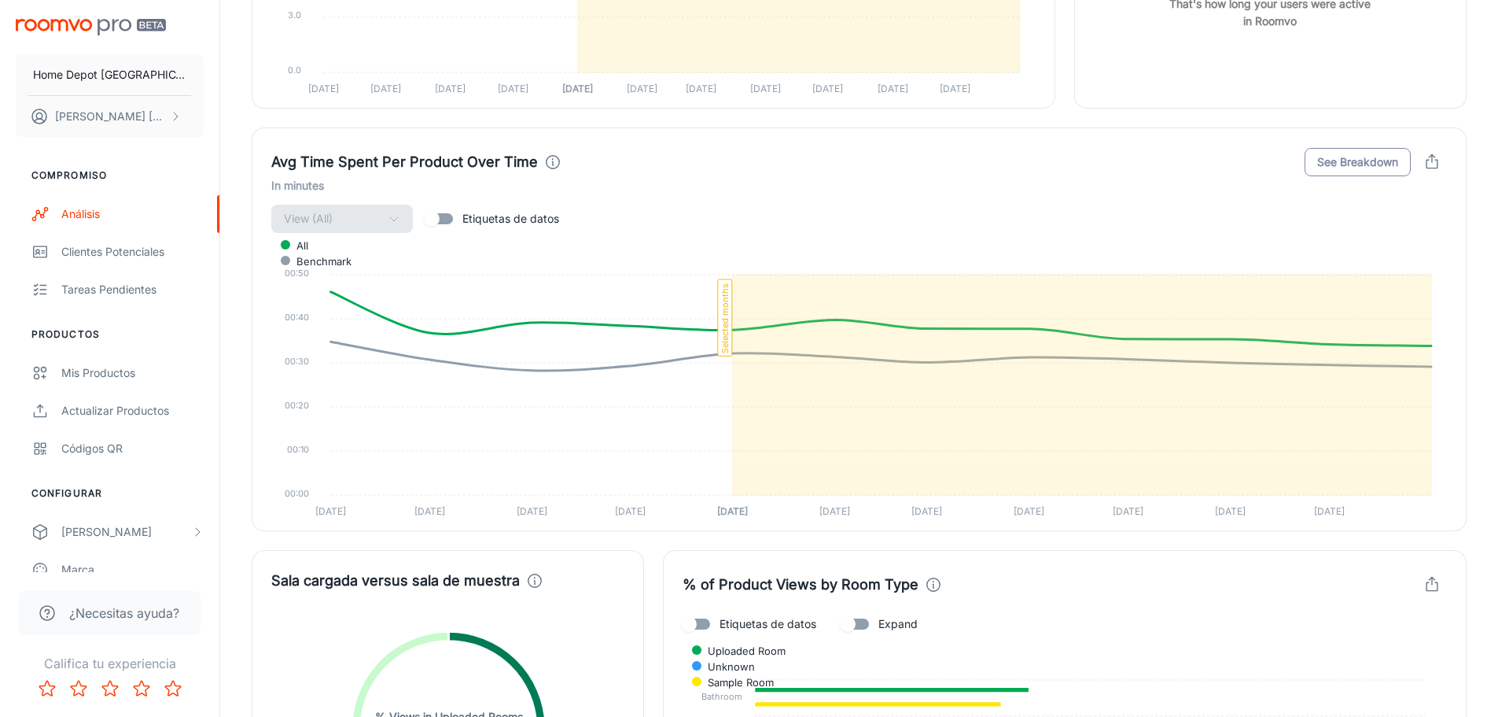
click at [1373, 169] on button "See Breakdown" at bounding box center [1358, 162] width 106 height 28
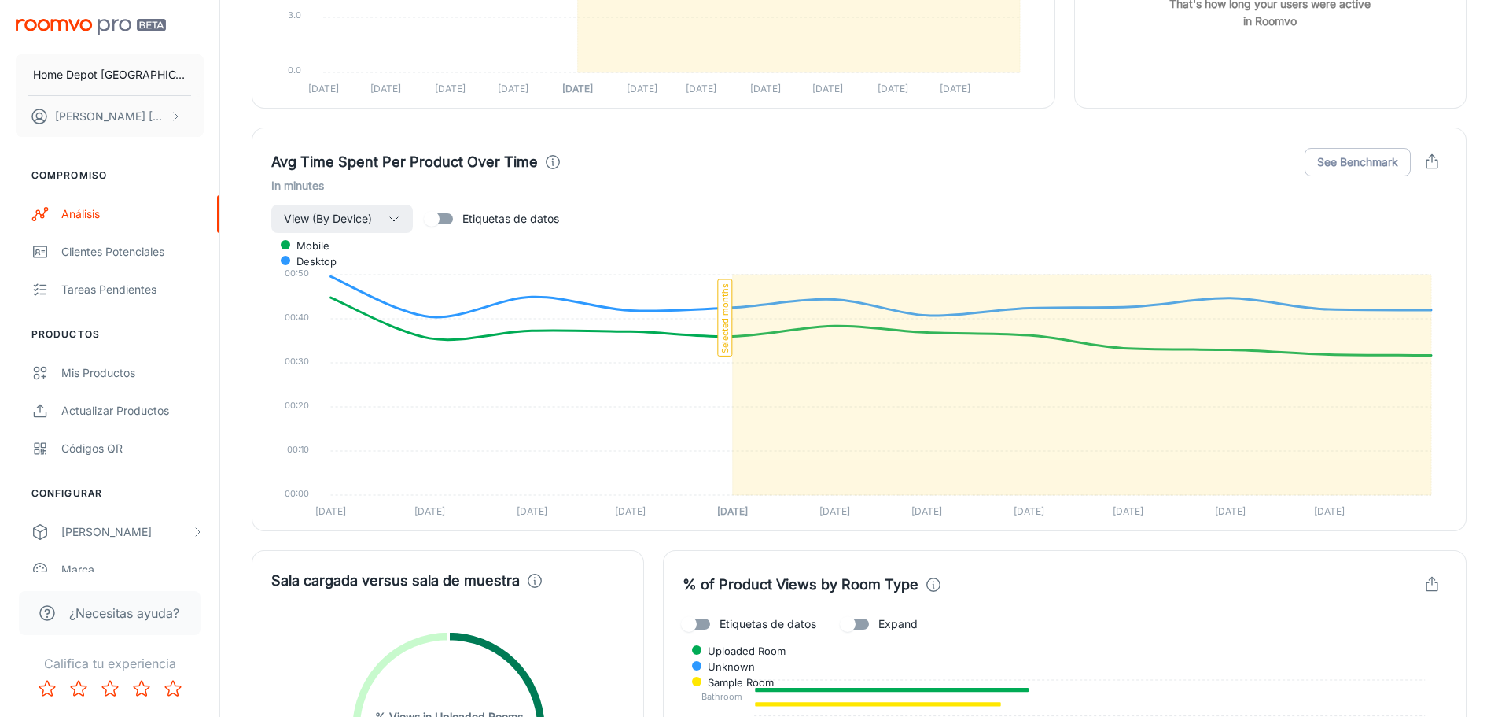
click at [1430, 159] on icon "button" at bounding box center [1432, 161] width 17 height 17
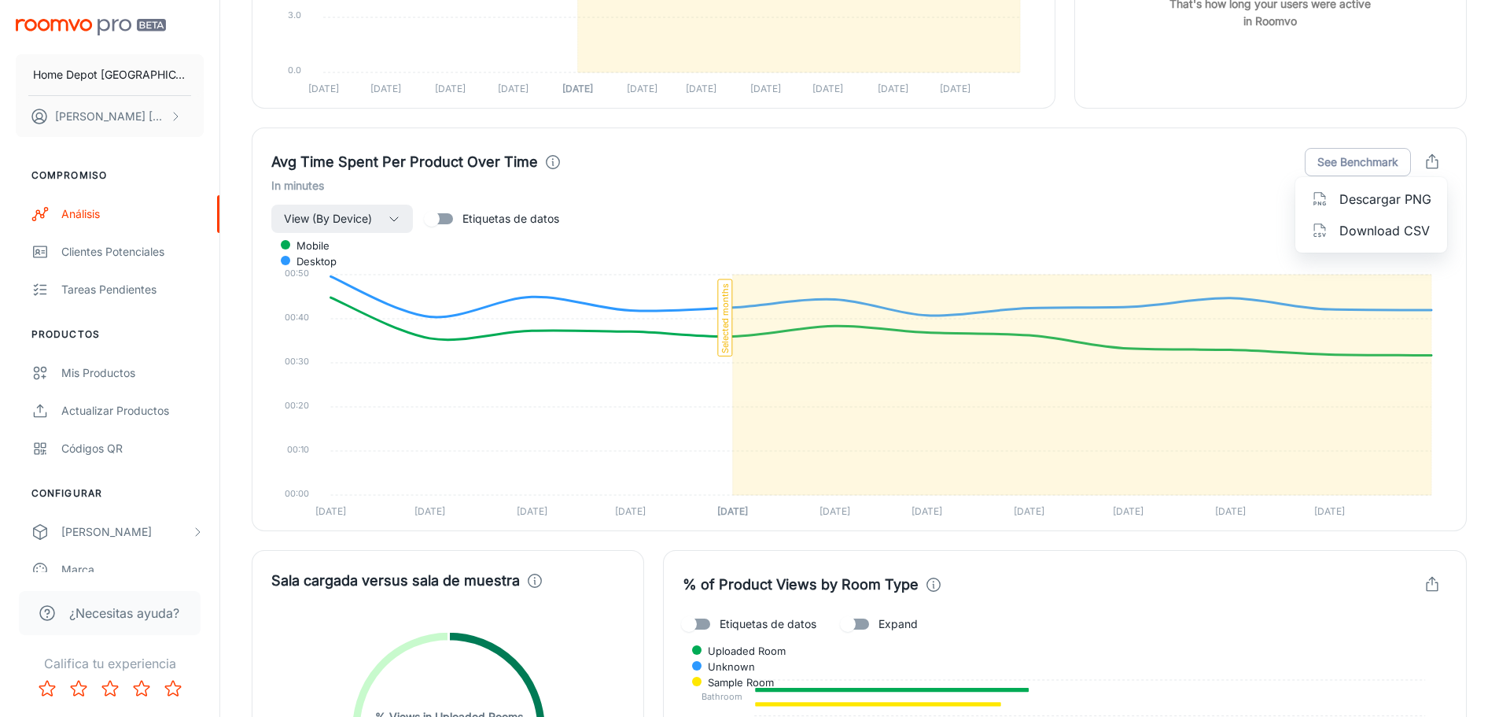
click at [1380, 225] on span "Download CSV" at bounding box center [1386, 230] width 92 height 19
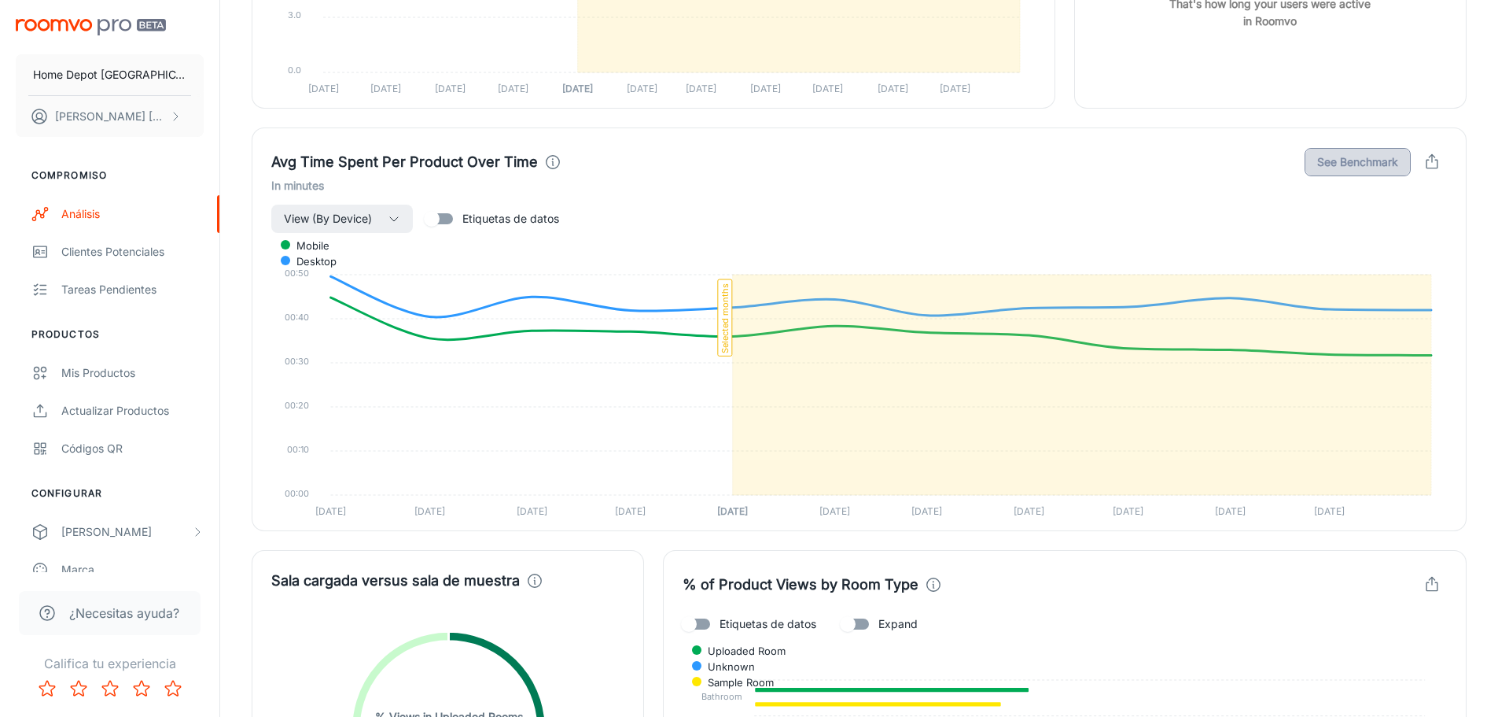
click at [1368, 158] on button "See Benchmark" at bounding box center [1358, 162] width 106 height 28
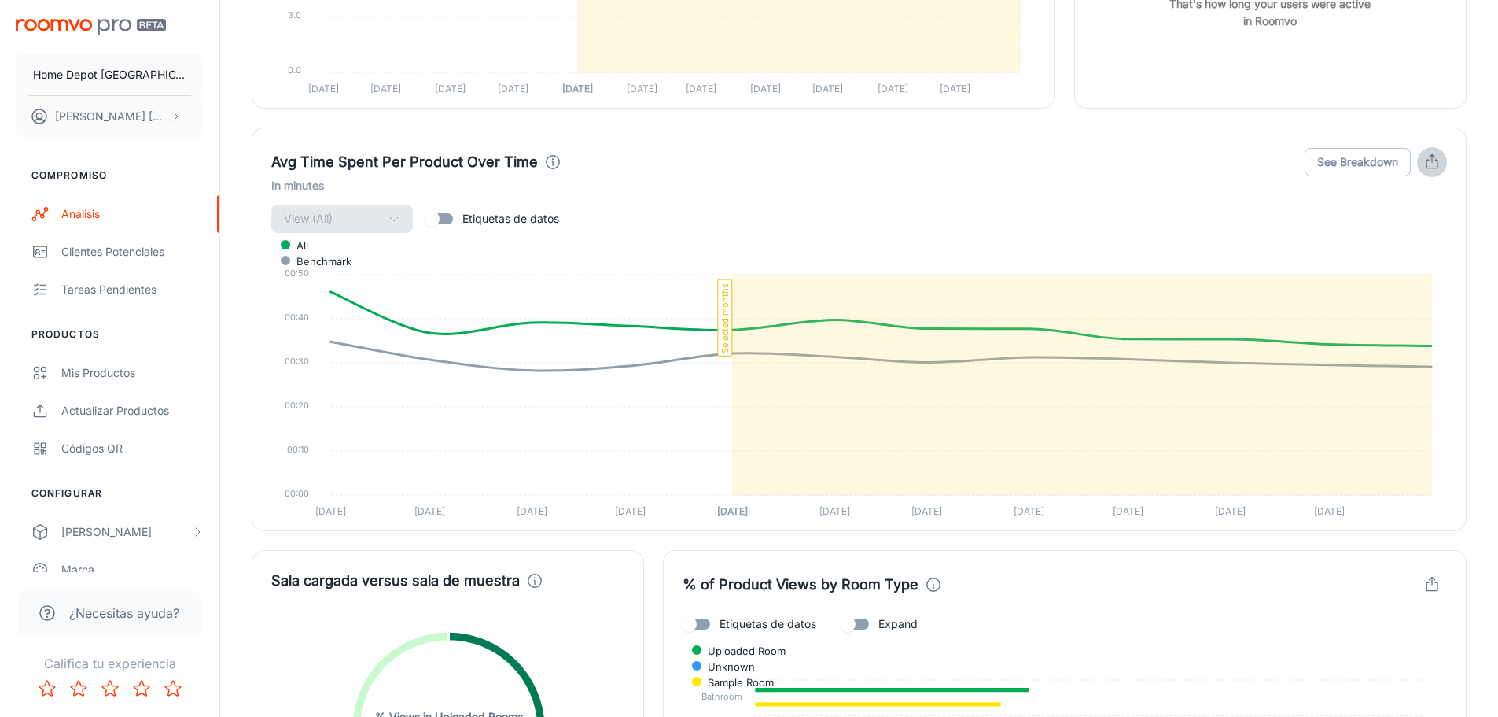
click at [1424, 160] on icon "button" at bounding box center [1432, 161] width 17 height 17
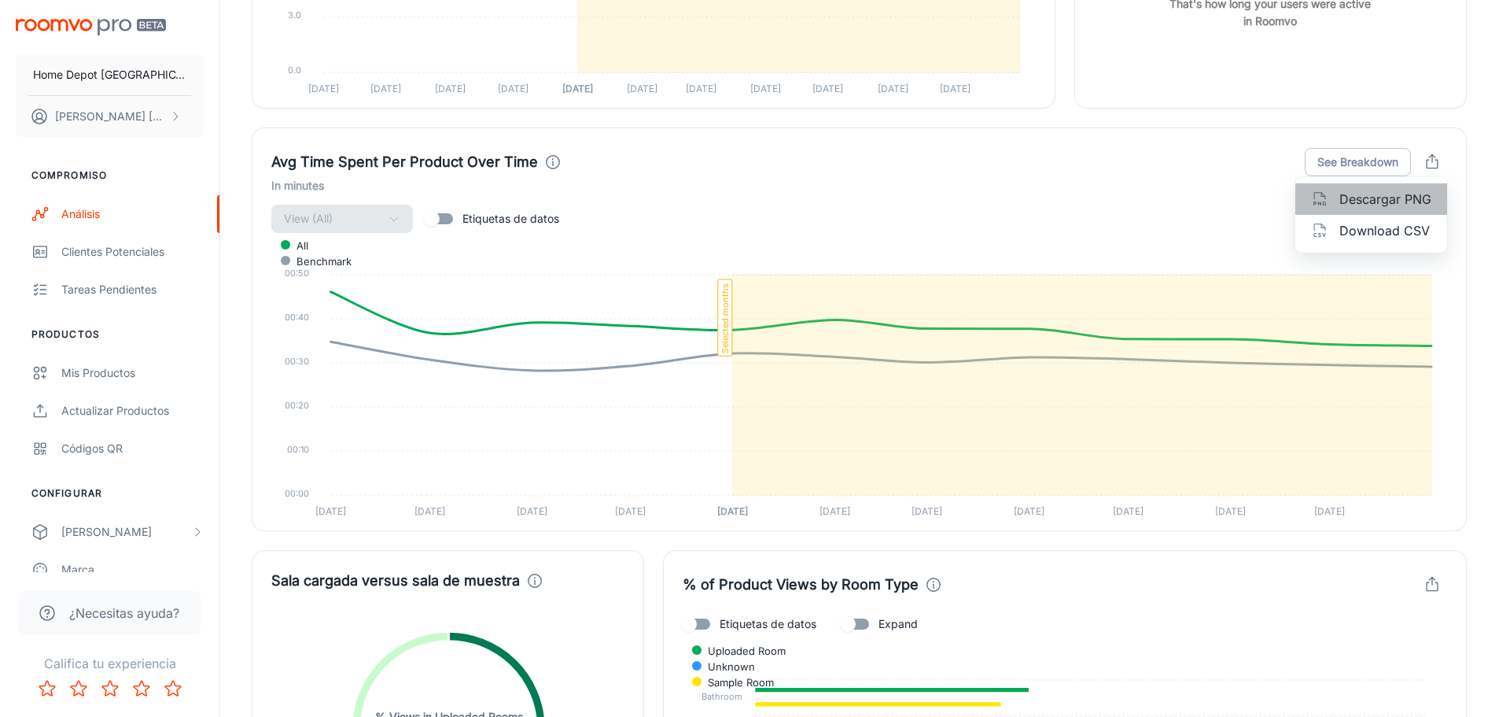
click at [1393, 194] on span "Descargar PNG" at bounding box center [1386, 199] width 92 height 19
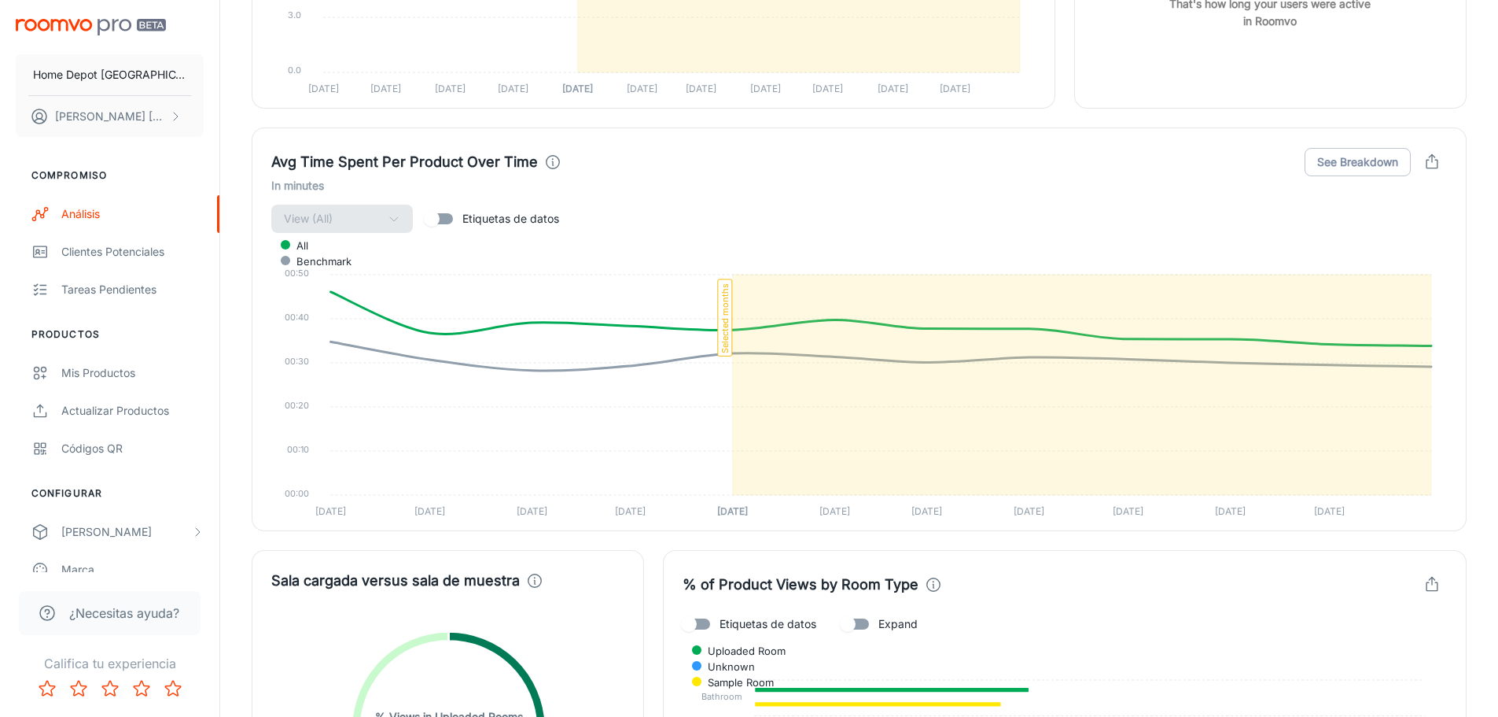
click at [1130, 212] on div "View (All) Etiquetas de datos" at bounding box center [859, 219] width 1176 height 30
click at [1423, 159] on button "button" at bounding box center [1432, 162] width 30 height 30
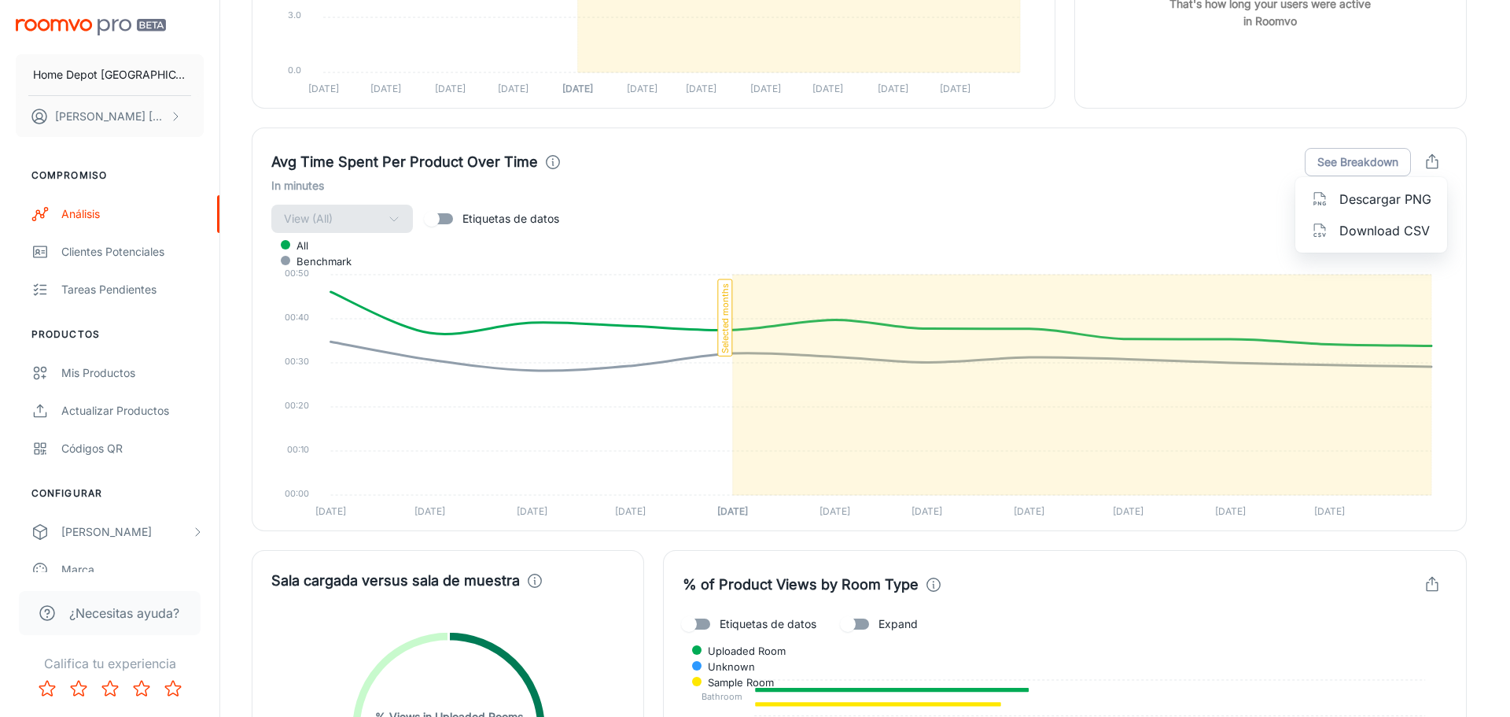
click at [1365, 230] on span "Download CSV" at bounding box center [1386, 230] width 92 height 19
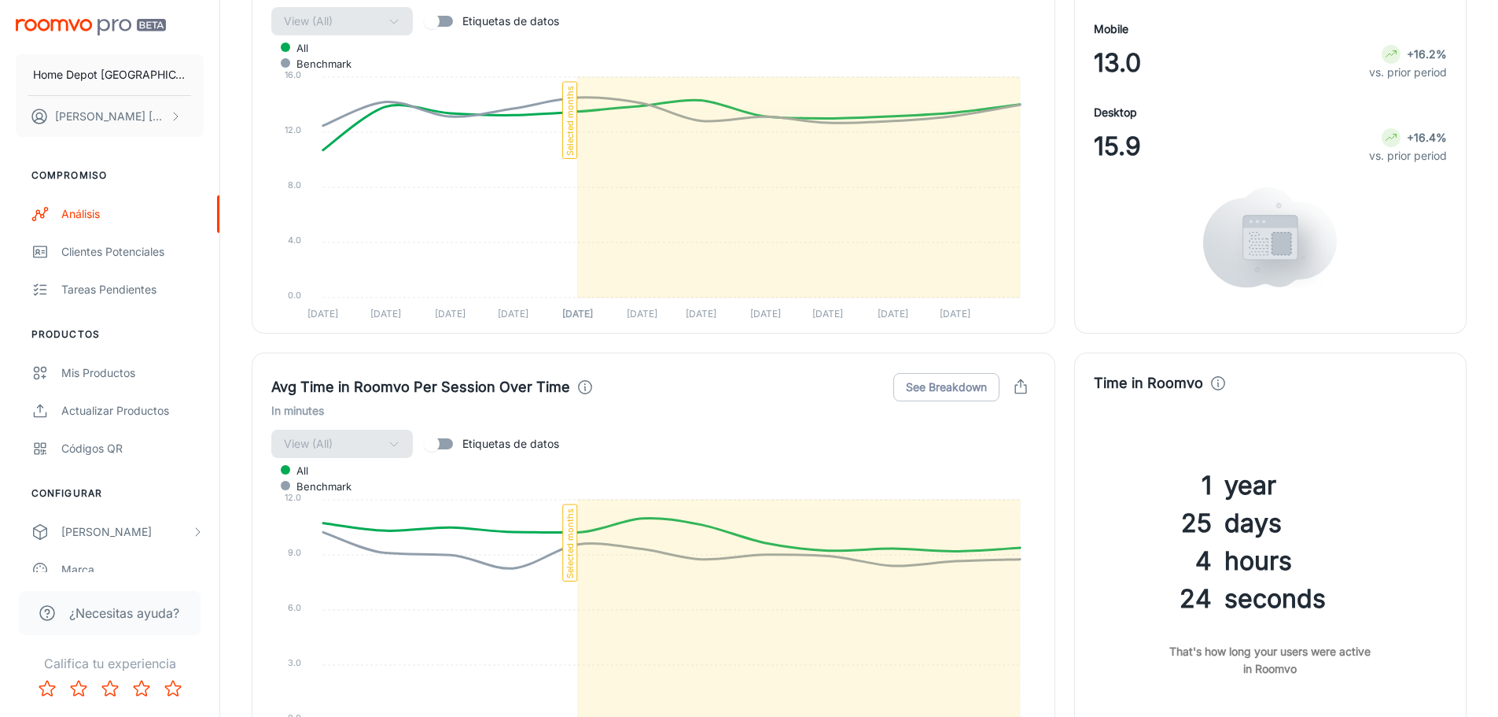
scroll to position [1888, 0]
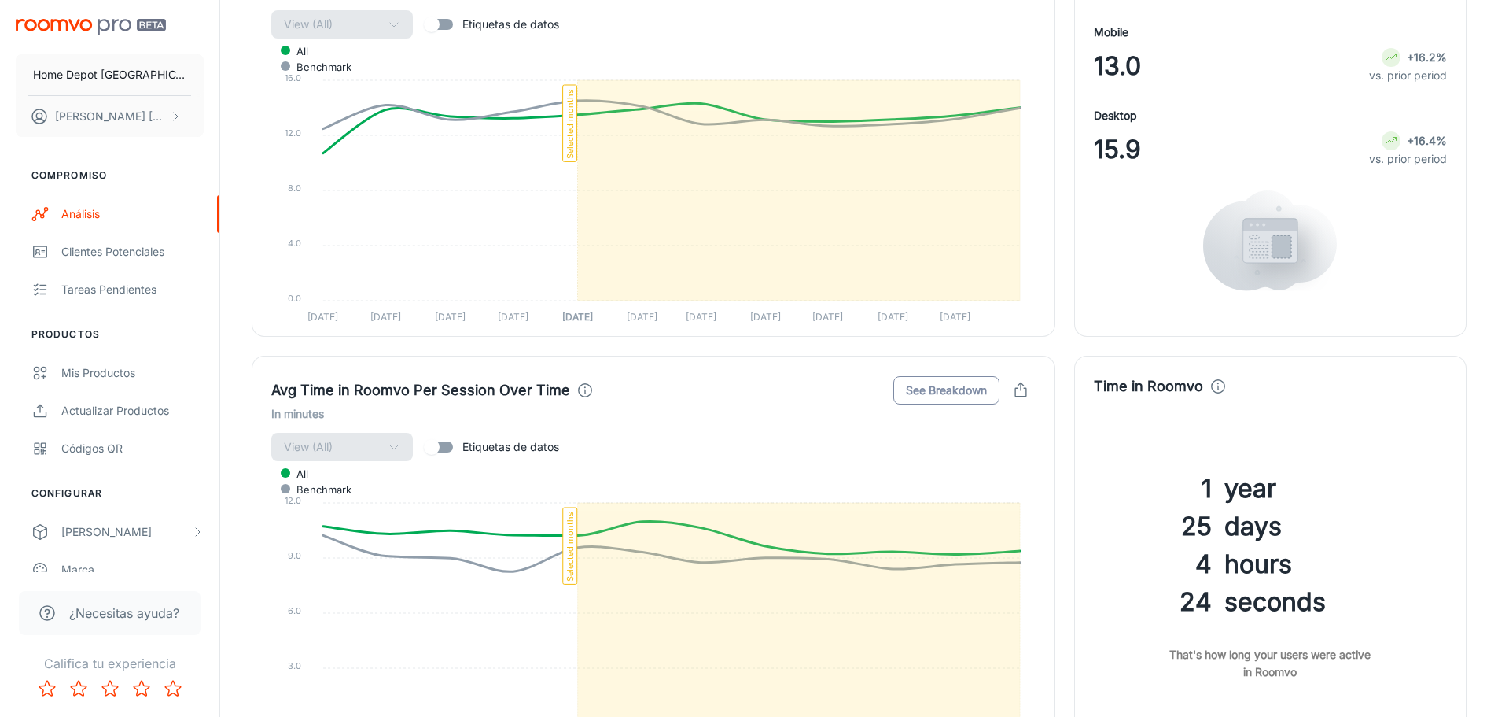
drag, startPoint x: 922, startPoint y: 385, endPoint x: 920, endPoint y: 397, distance: 12.7
click at [922, 385] on button "See Breakdown" at bounding box center [947, 390] width 106 height 28
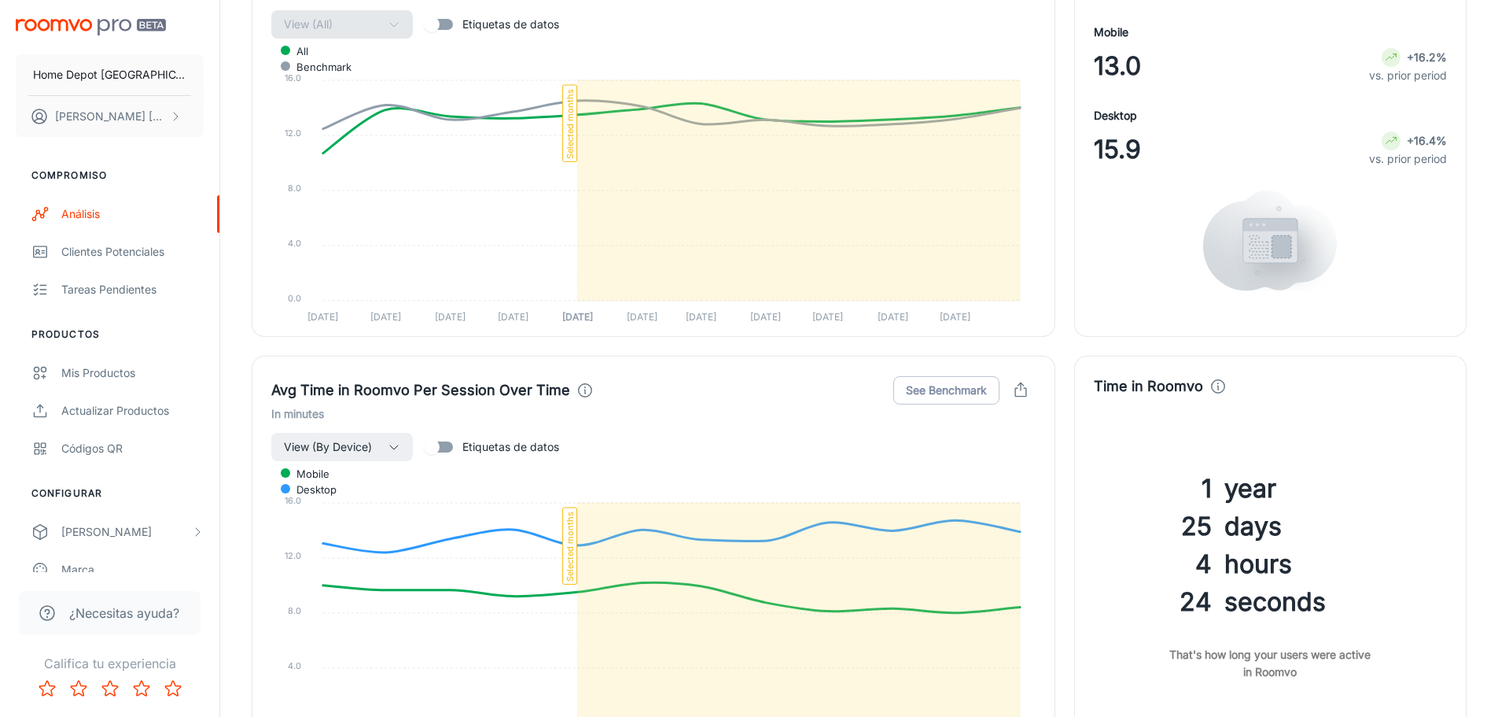
scroll to position [1573, 0]
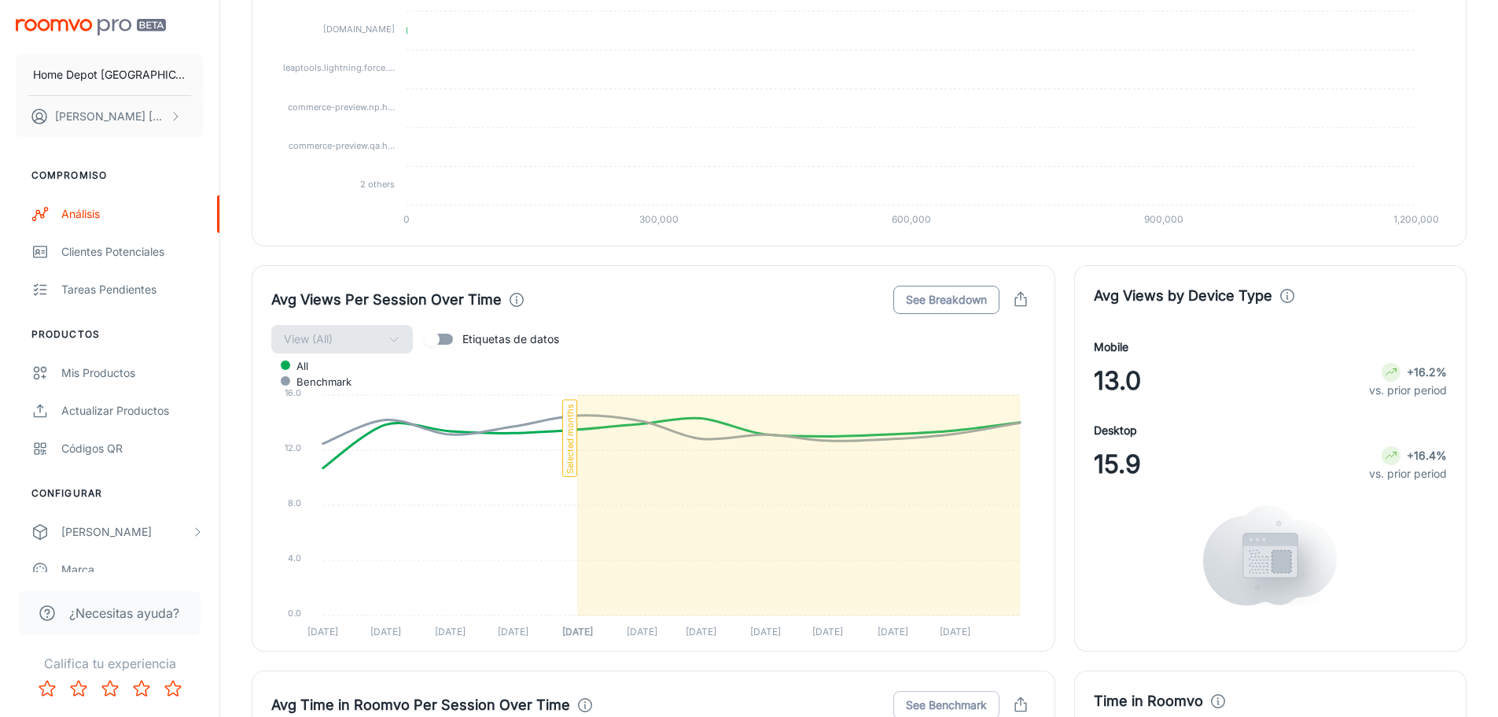
click at [931, 293] on button "See Breakdown" at bounding box center [947, 300] width 106 height 28
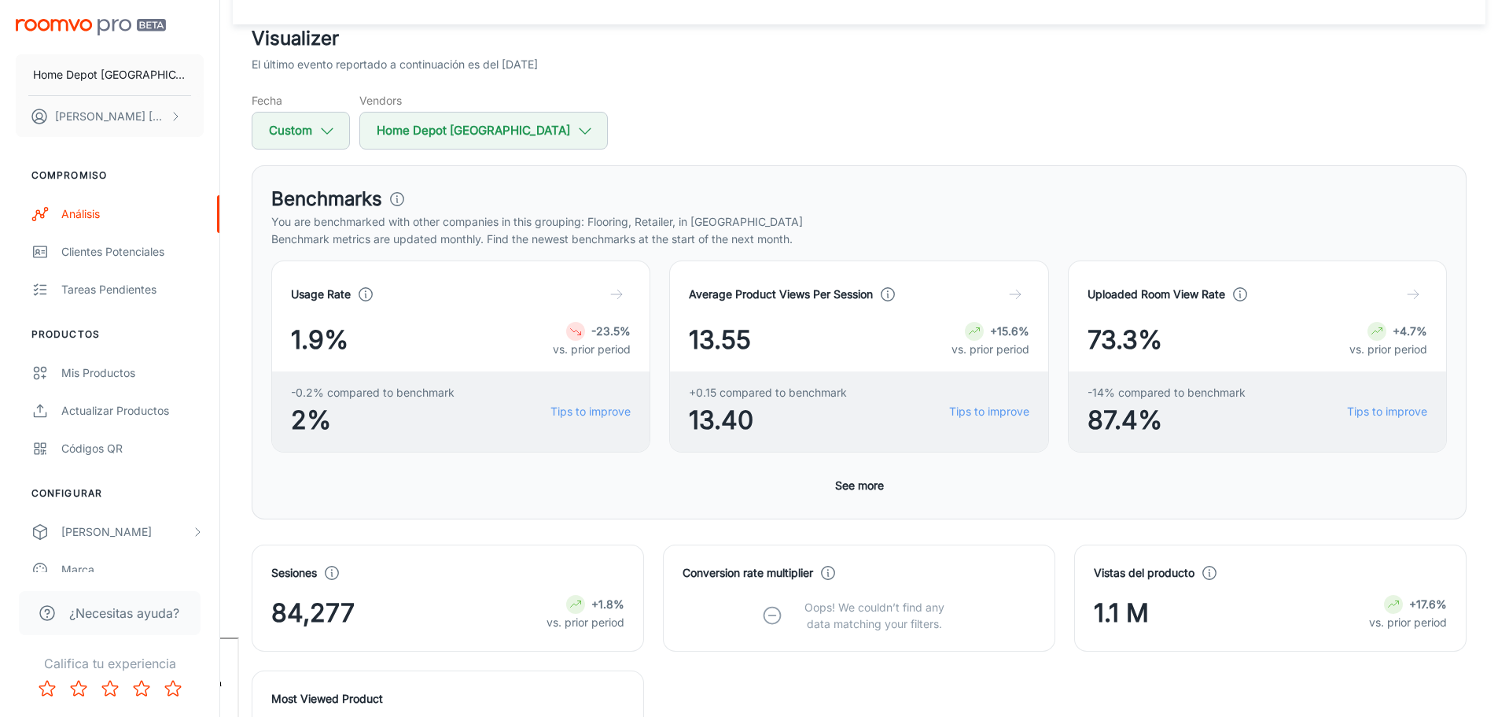
scroll to position [79, 0]
click at [621, 297] on icon "button" at bounding box center [617, 295] width 16 height 16
drag, startPoint x: 292, startPoint y: 425, endPoint x: 332, endPoint y: 422, distance: 40.2
click at [332, 422] on span "2%" at bounding box center [373, 421] width 164 height 38
click at [361, 427] on span "2%" at bounding box center [373, 421] width 164 height 38
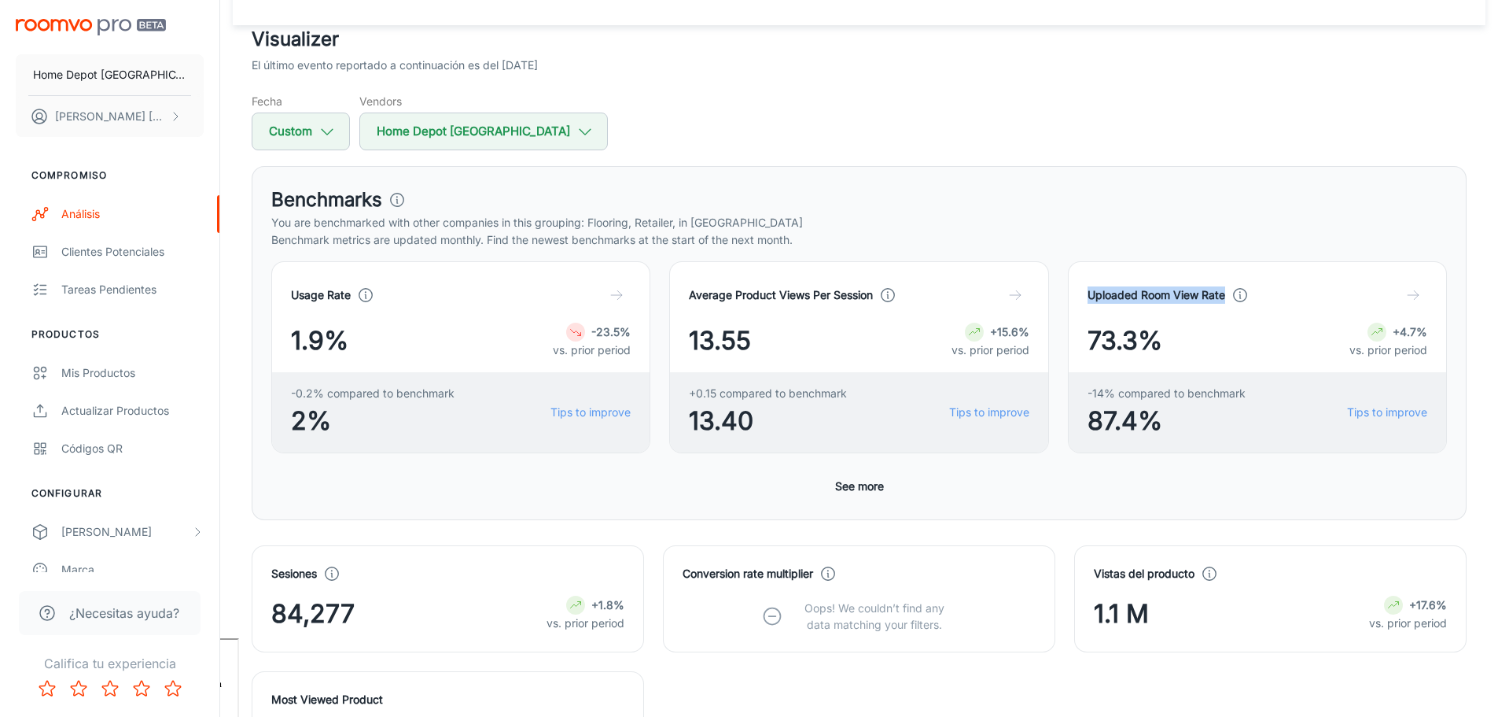
drag, startPoint x: 1089, startPoint y: 292, endPoint x: 1223, endPoint y: 297, distance: 133.8
click at [1223, 297] on h4 "Uploaded Room View Rate" at bounding box center [1157, 294] width 138 height 17
copy h4 "Uploaded Room View Rate"
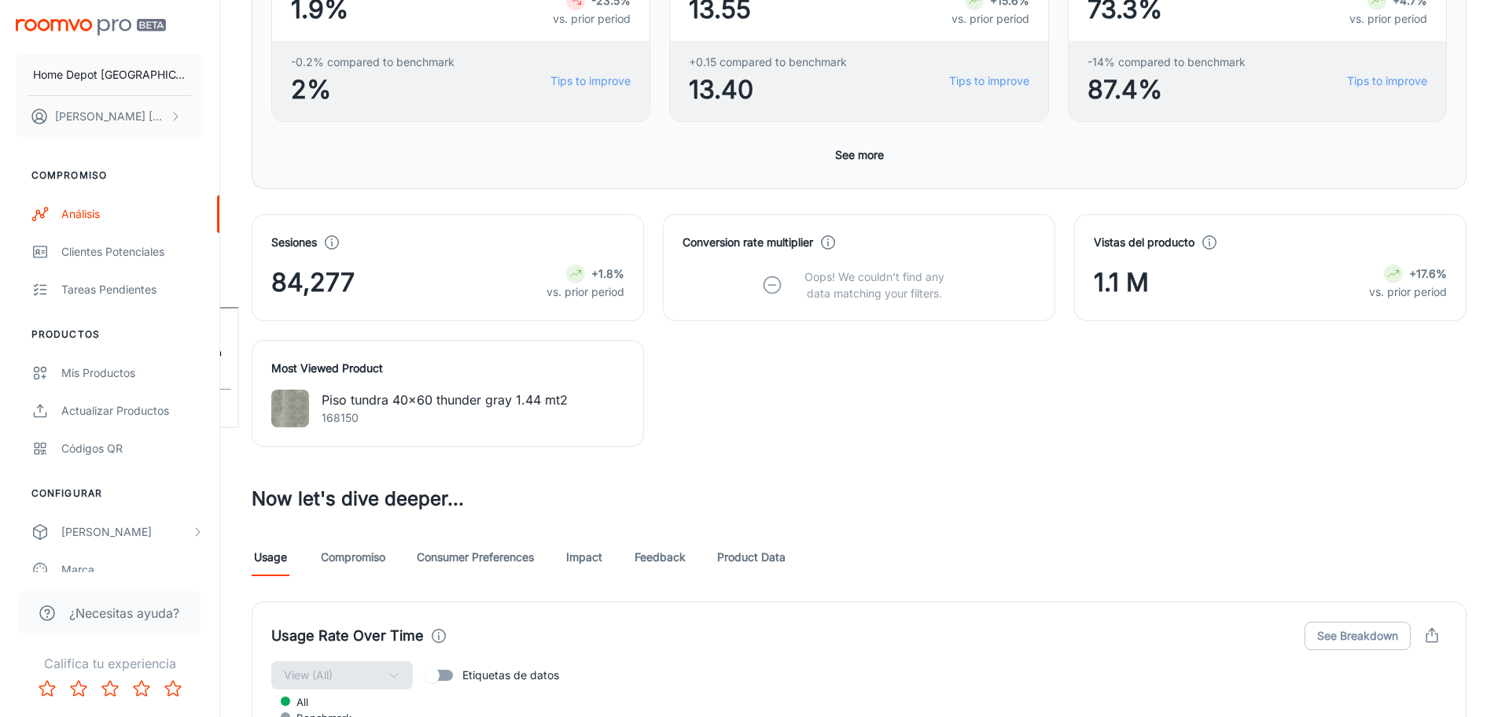
scroll to position [472, 0]
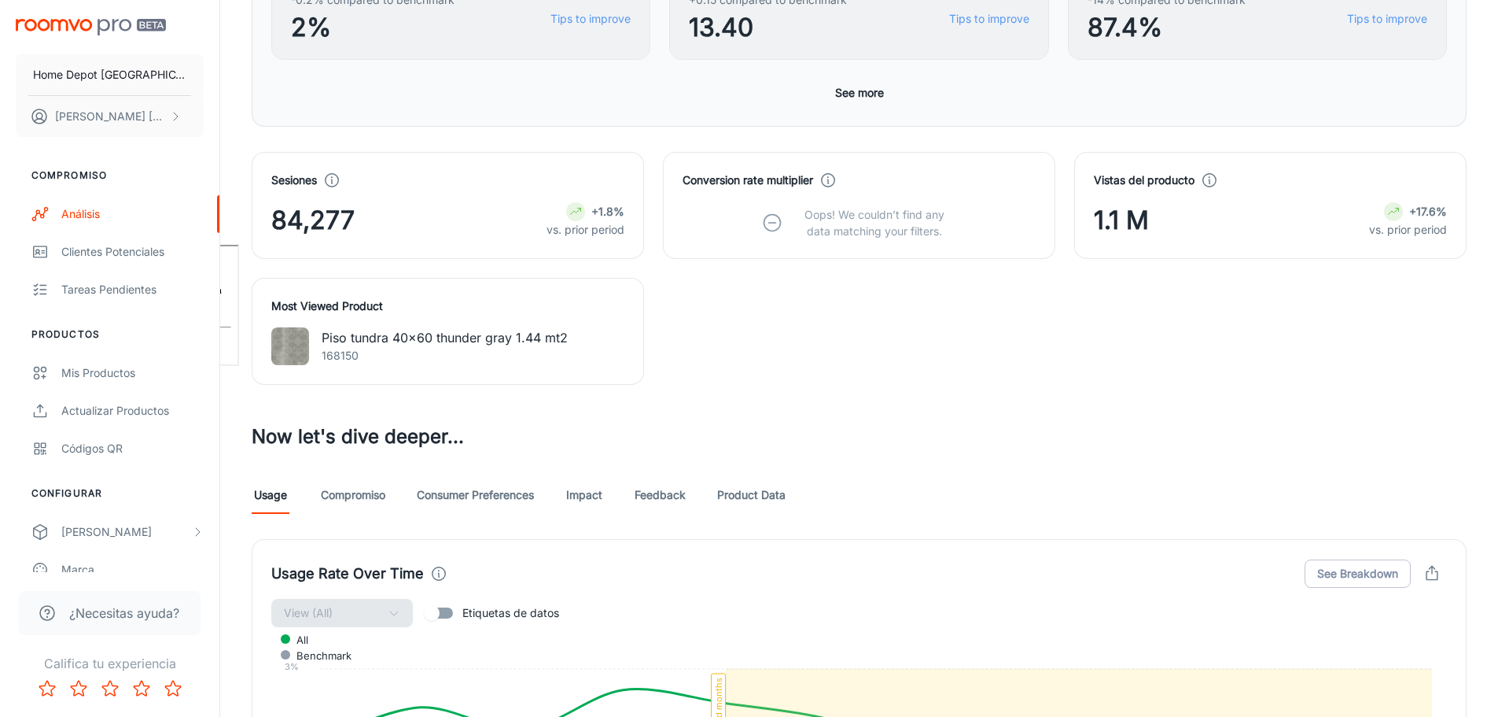
click at [337, 357] on p "168150" at bounding box center [445, 355] width 246 height 17
copy p "168150"
click at [490, 401] on div "Visualizer El último evento reportado a continuación es del [DATE] Fecha Custom…" at bounding box center [859, 692] width 1253 height 2121
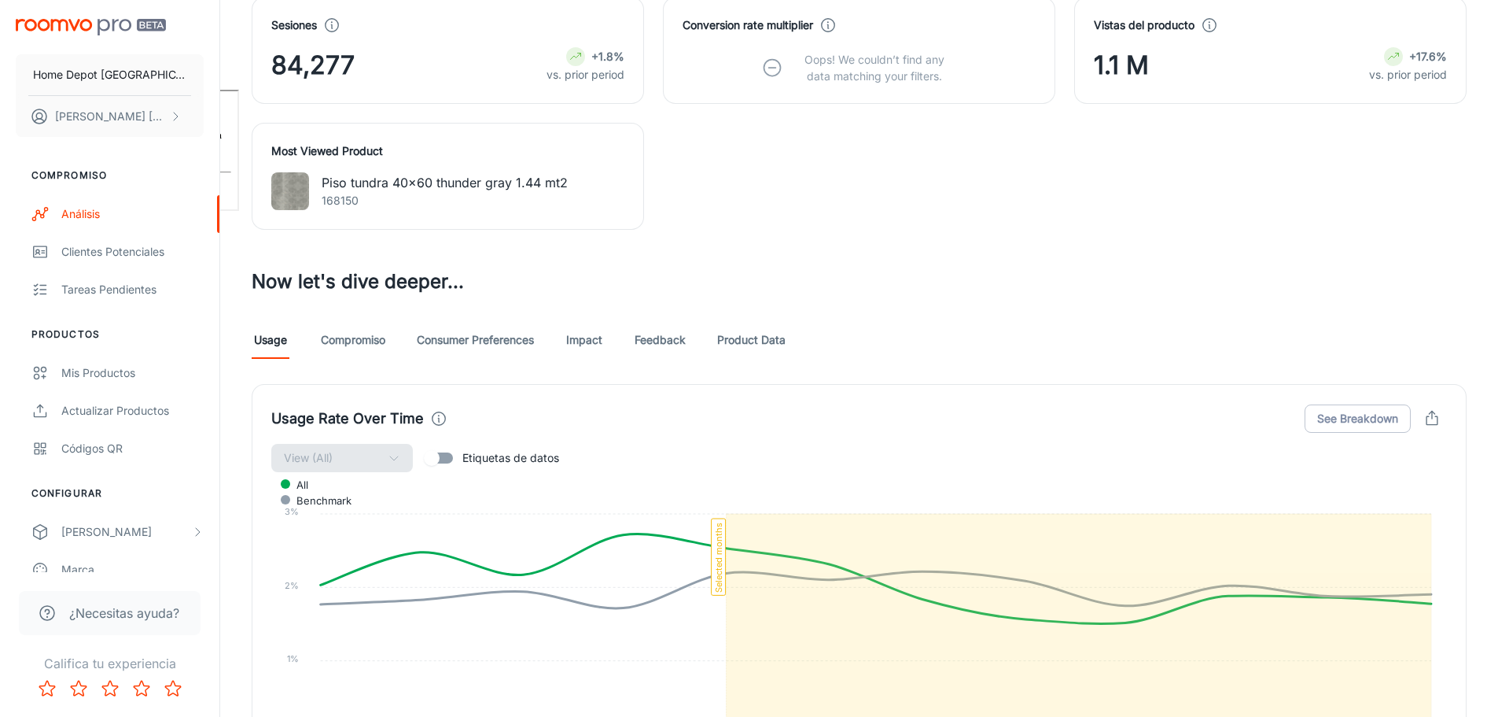
scroll to position [393, 0]
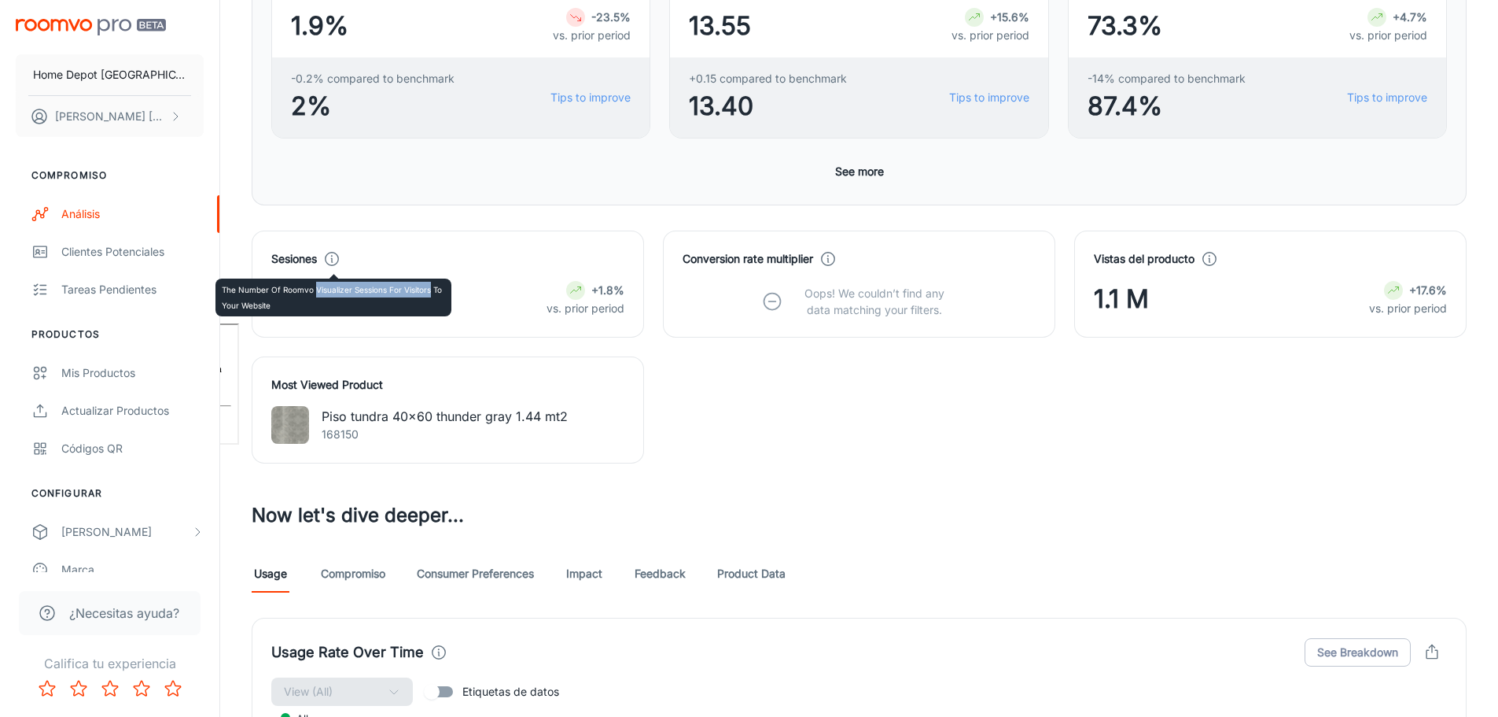
drag, startPoint x: 314, startPoint y: 291, endPoint x: 429, endPoint y: 295, distance: 115.7
click at [429, 295] on p "The number of Roomvo visualizer sessions for visitors to your website" at bounding box center [333, 297] width 223 height 31
click at [314, 292] on p "The number of Roomvo visualizer sessions for visitors to your website" at bounding box center [333, 297] width 223 height 31
drag, startPoint x: 314, startPoint y: 292, endPoint x: 369, endPoint y: 290, distance: 55.1
click at [369, 290] on p "The number of Roomvo visualizer sessions for visitors to your website" at bounding box center [333, 297] width 223 height 31
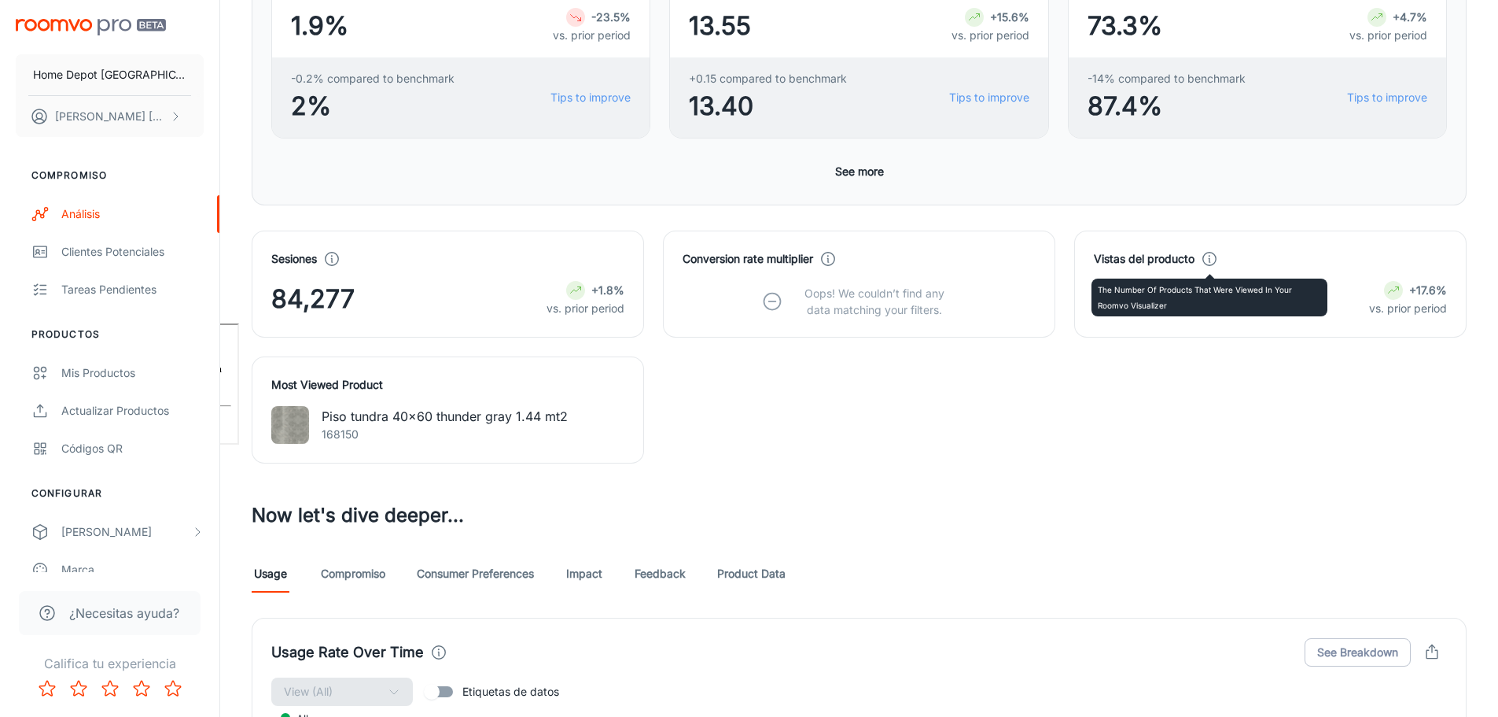
click at [1213, 257] on icon at bounding box center [1209, 258] width 17 height 17
drag, startPoint x: 1158, startPoint y: 289, endPoint x: 1261, endPoint y: 289, distance: 103.0
click at [1261, 289] on p "The number of products that were viewed in your Roomvo visualizer" at bounding box center [1209, 297] width 223 height 31
copy p "products that were viewed"
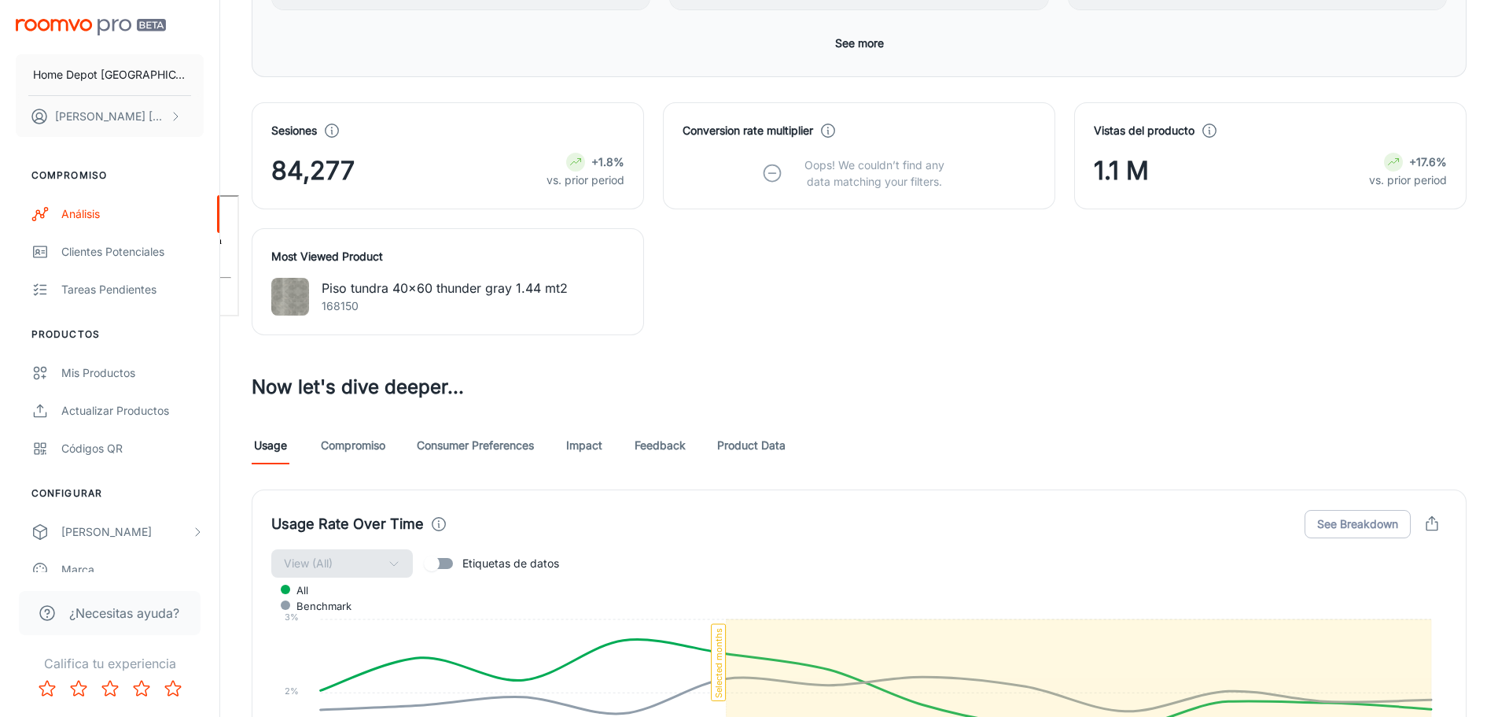
scroll to position [551, 0]
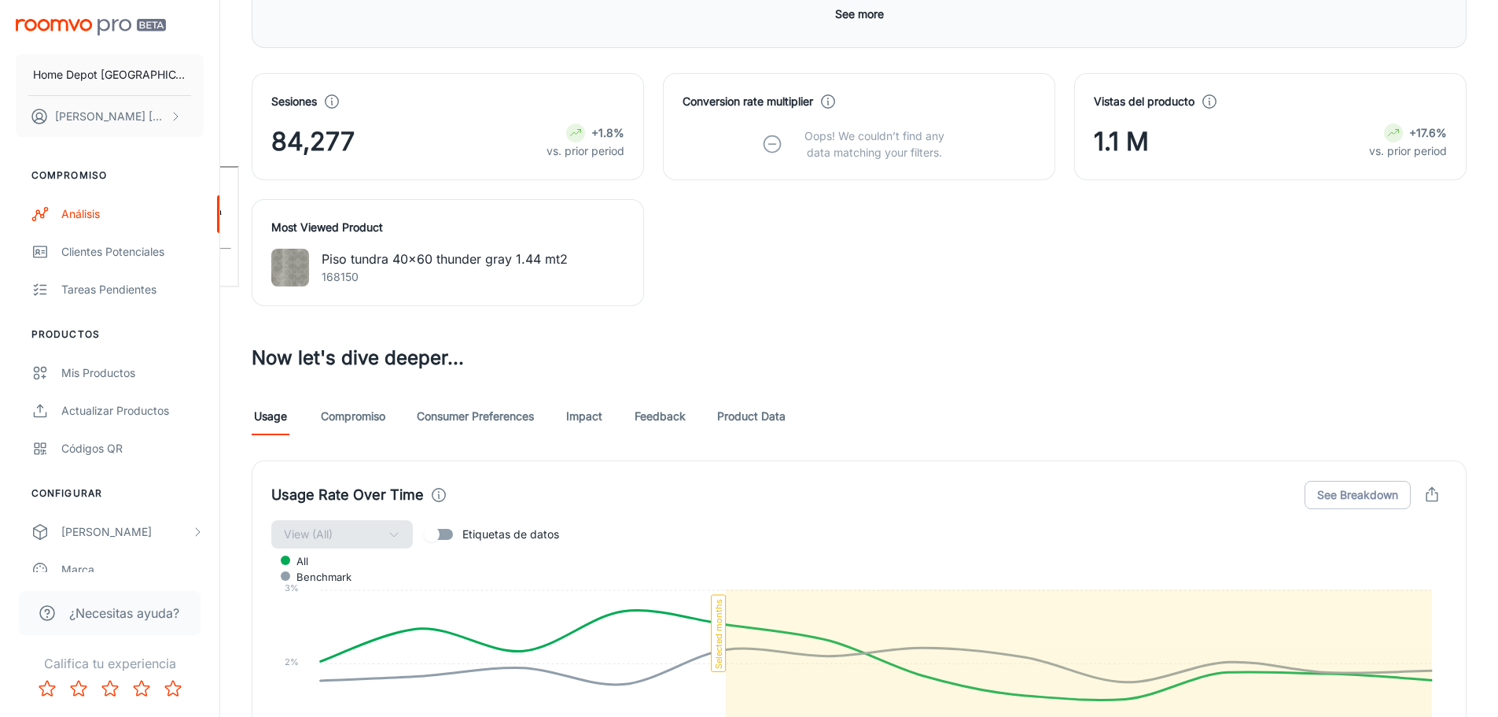
click at [359, 407] on link "Compromiso" at bounding box center [353, 416] width 64 height 38
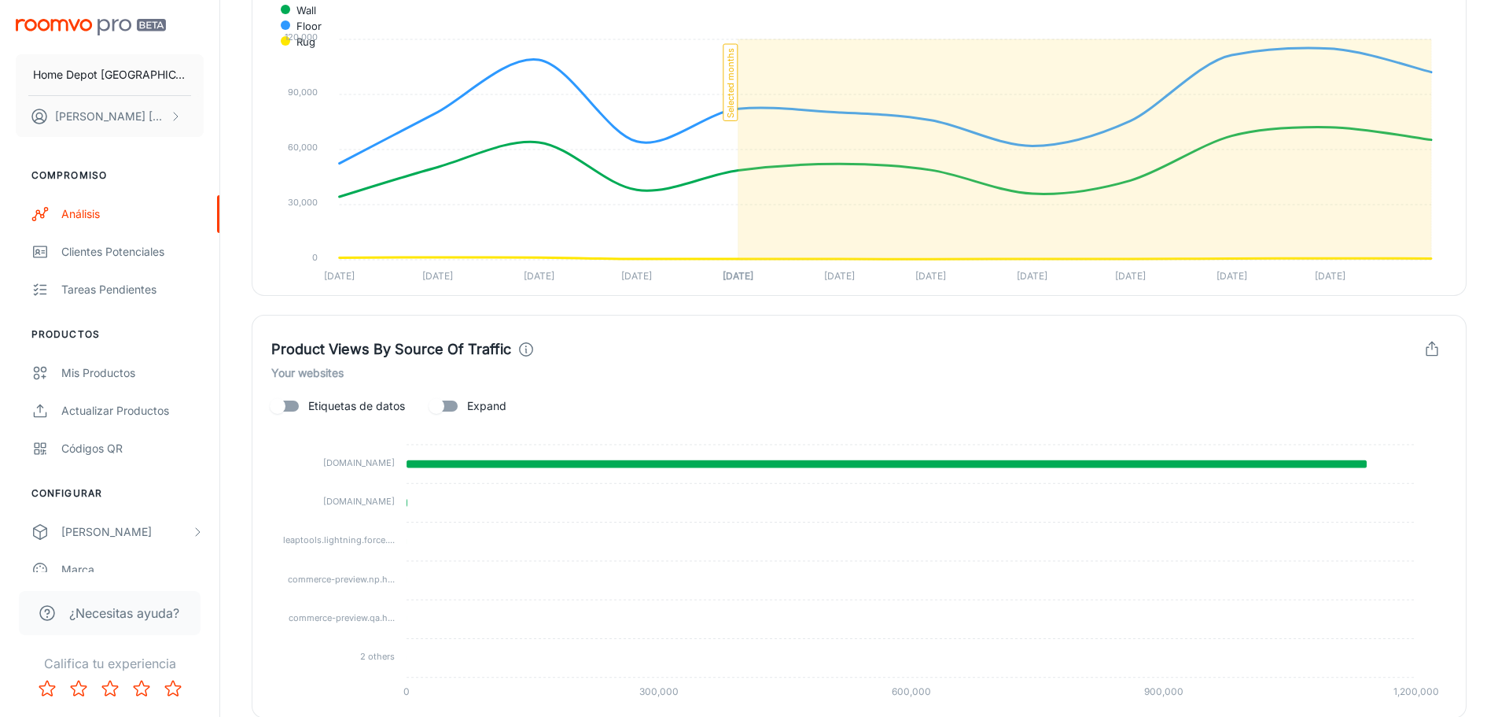
scroll to position [865, 0]
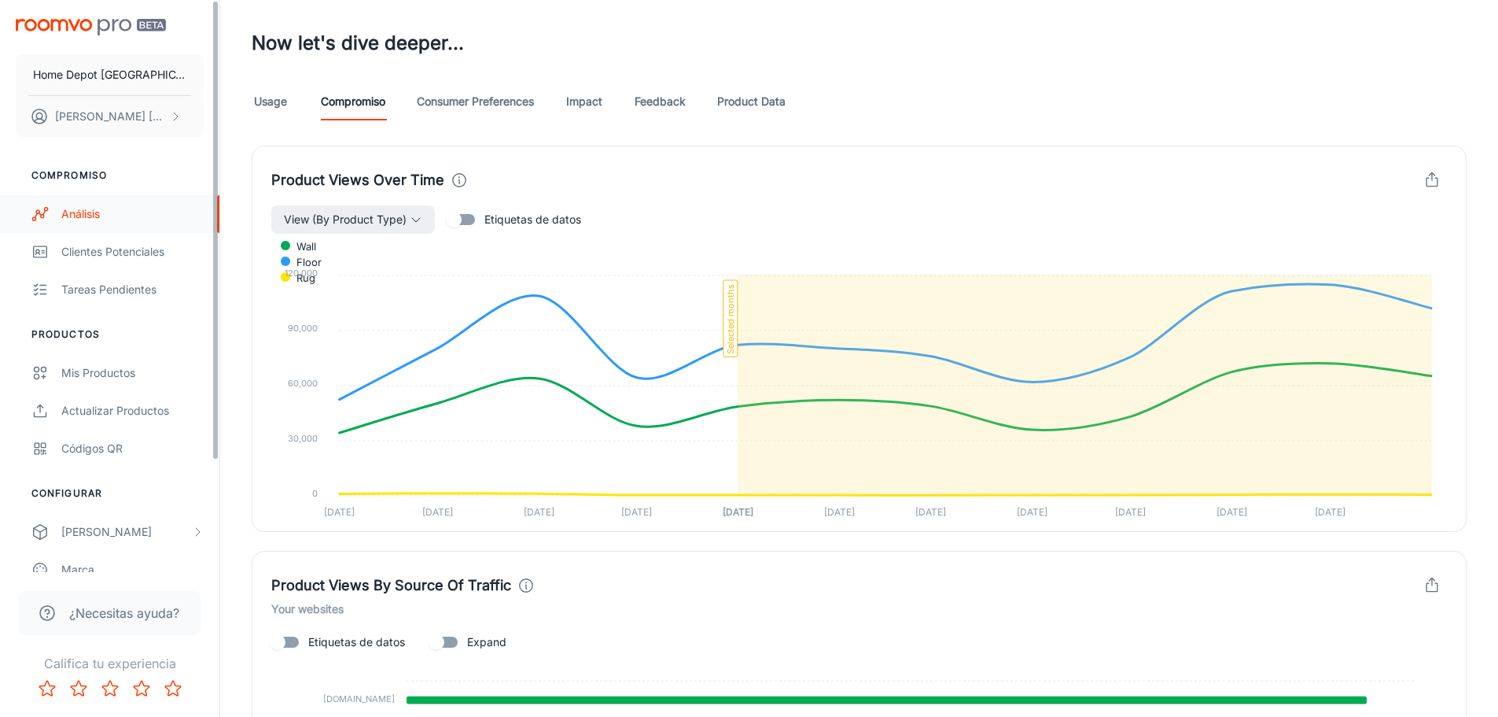
click at [72, 212] on div "Análisis" at bounding box center [132, 213] width 142 height 17
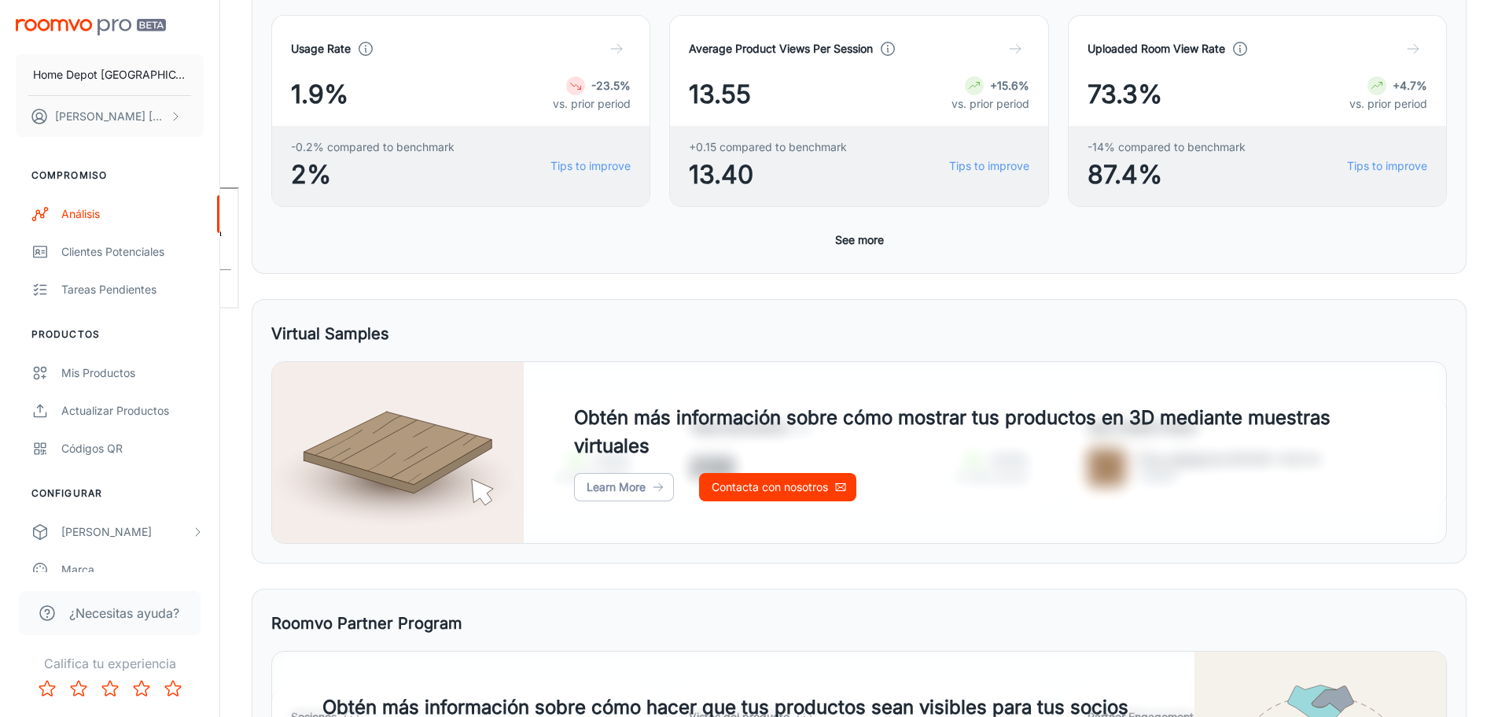
scroll to position [551, 0]
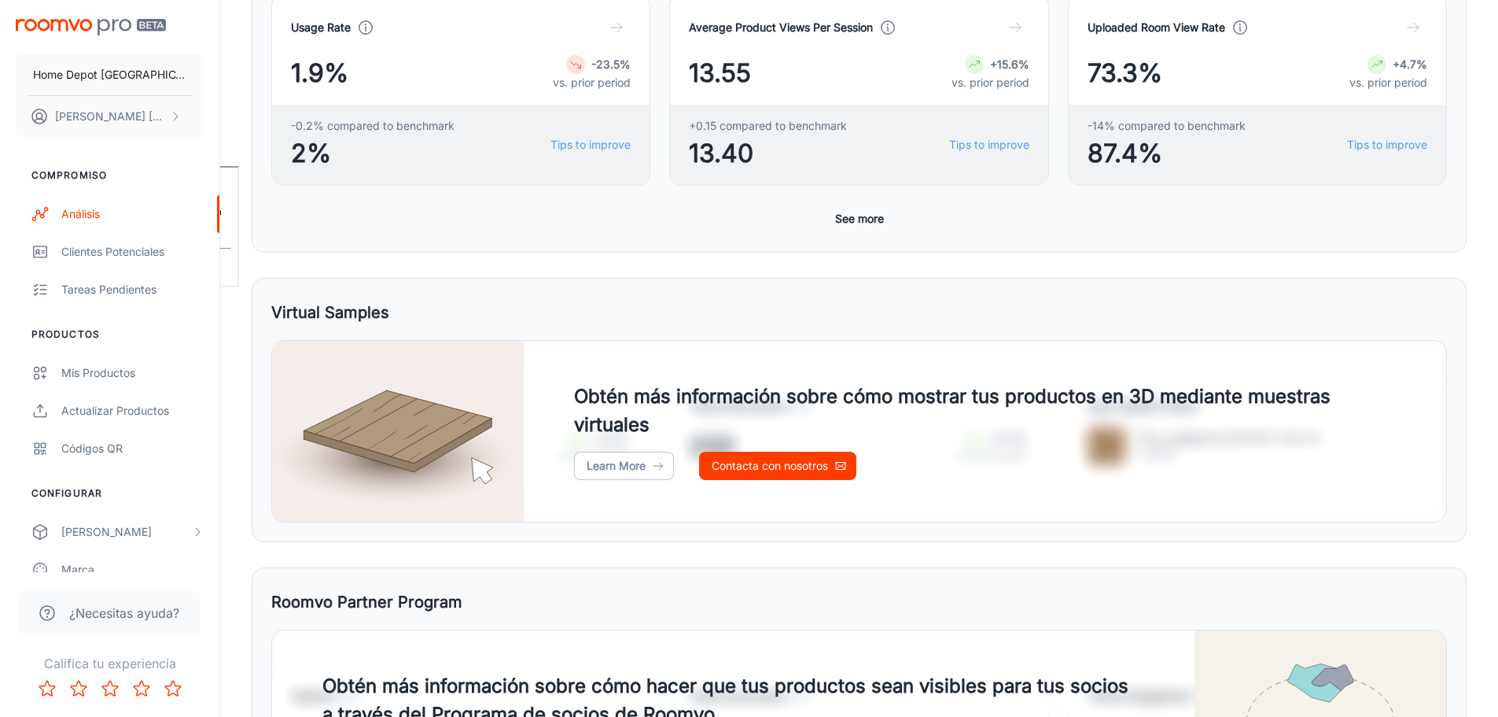
click at [851, 203] on div "Usage Rate 1.9% -23.5% vs. prior period -0.2% compared to benchmark 2% Tips to …" at bounding box center [859, 113] width 1176 height 239
click at [858, 223] on button "See more" at bounding box center [859, 219] width 61 height 28
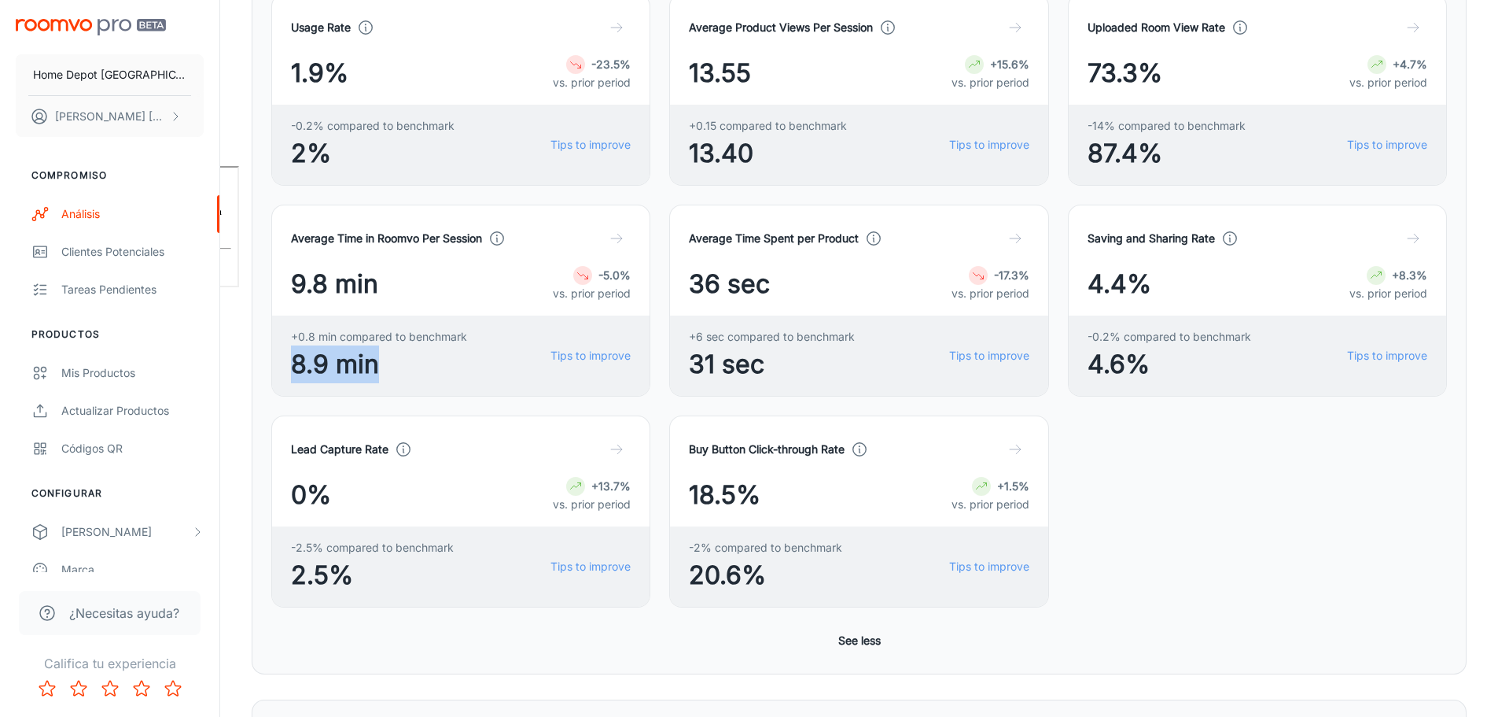
drag, startPoint x: 289, startPoint y: 367, endPoint x: 385, endPoint y: 367, distance: 95.2
click at [385, 367] on div "+0.8 min compared to benchmark 8.9 min Tips to improve" at bounding box center [461, 355] width 378 height 80
click at [385, 367] on span "8.9 min" at bounding box center [379, 364] width 176 height 38
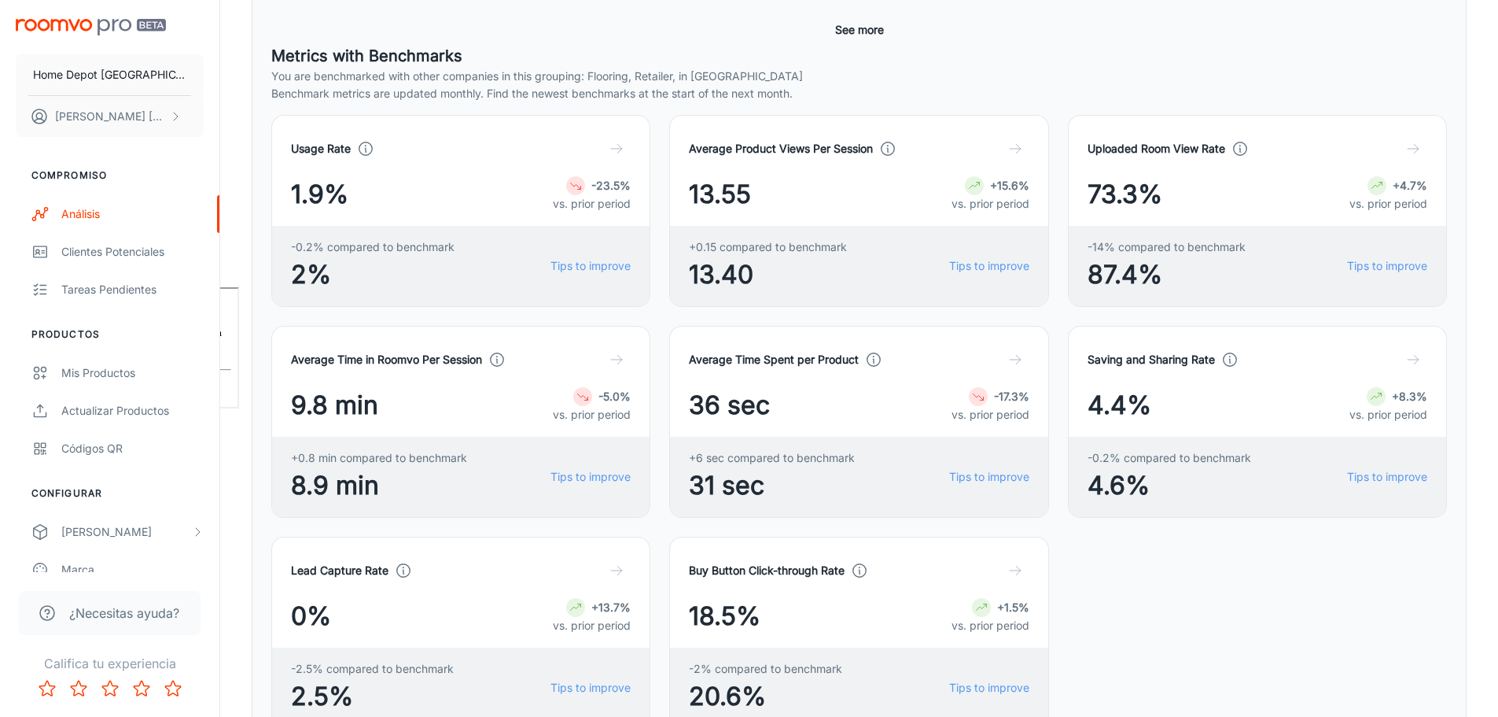
scroll to position [442, 0]
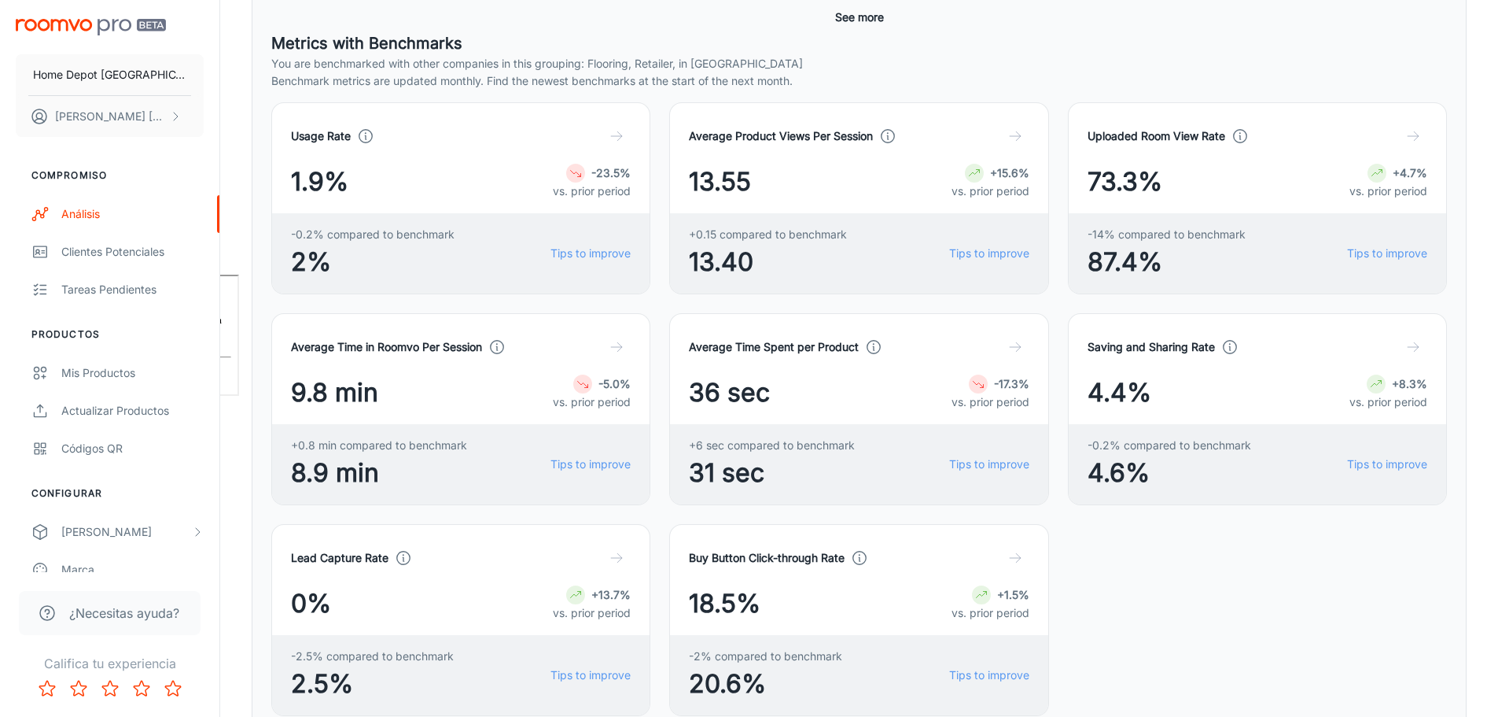
drag, startPoint x: 864, startPoint y: 20, endPoint x: 868, endPoint y: 32, distance: 12.4
click at [864, 20] on button "See more" at bounding box center [859, 17] width 61 height 28
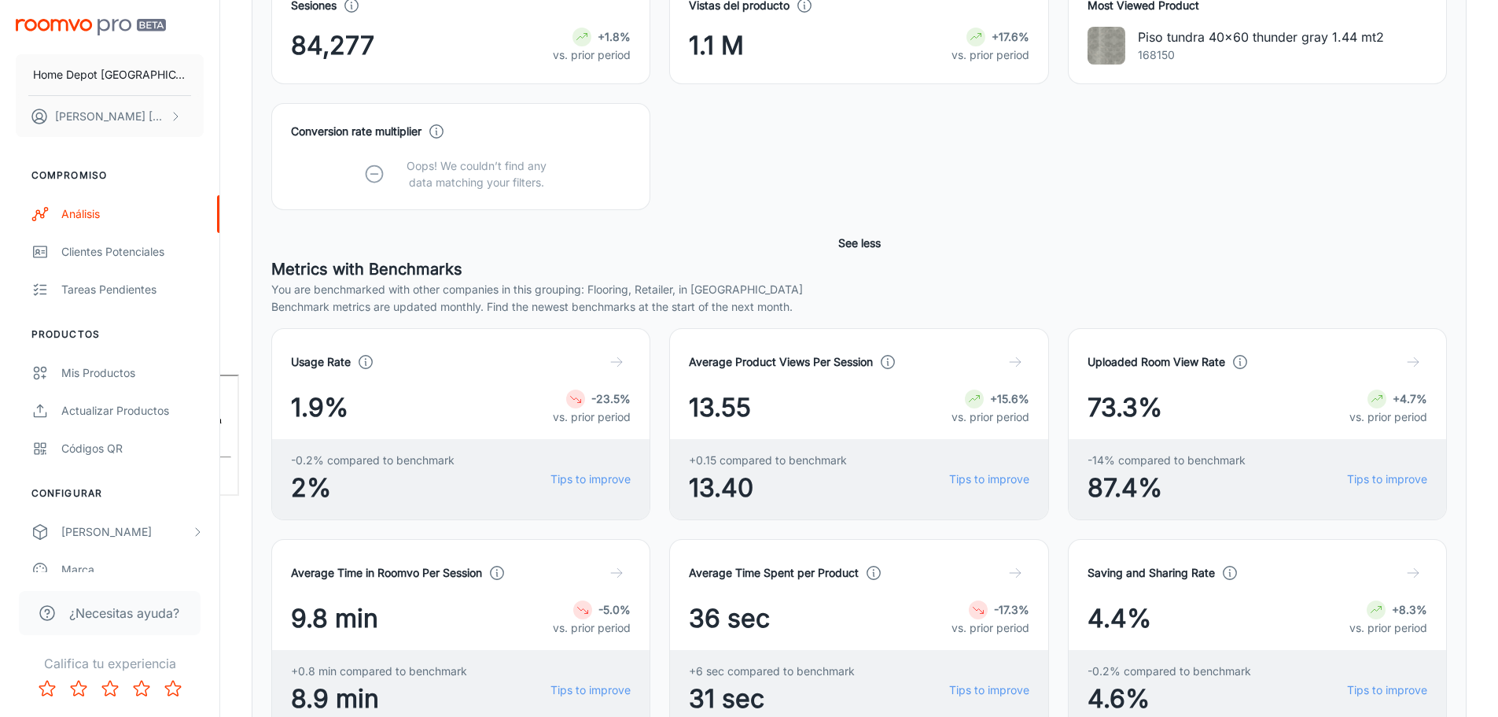
scroll to position [127, 0]
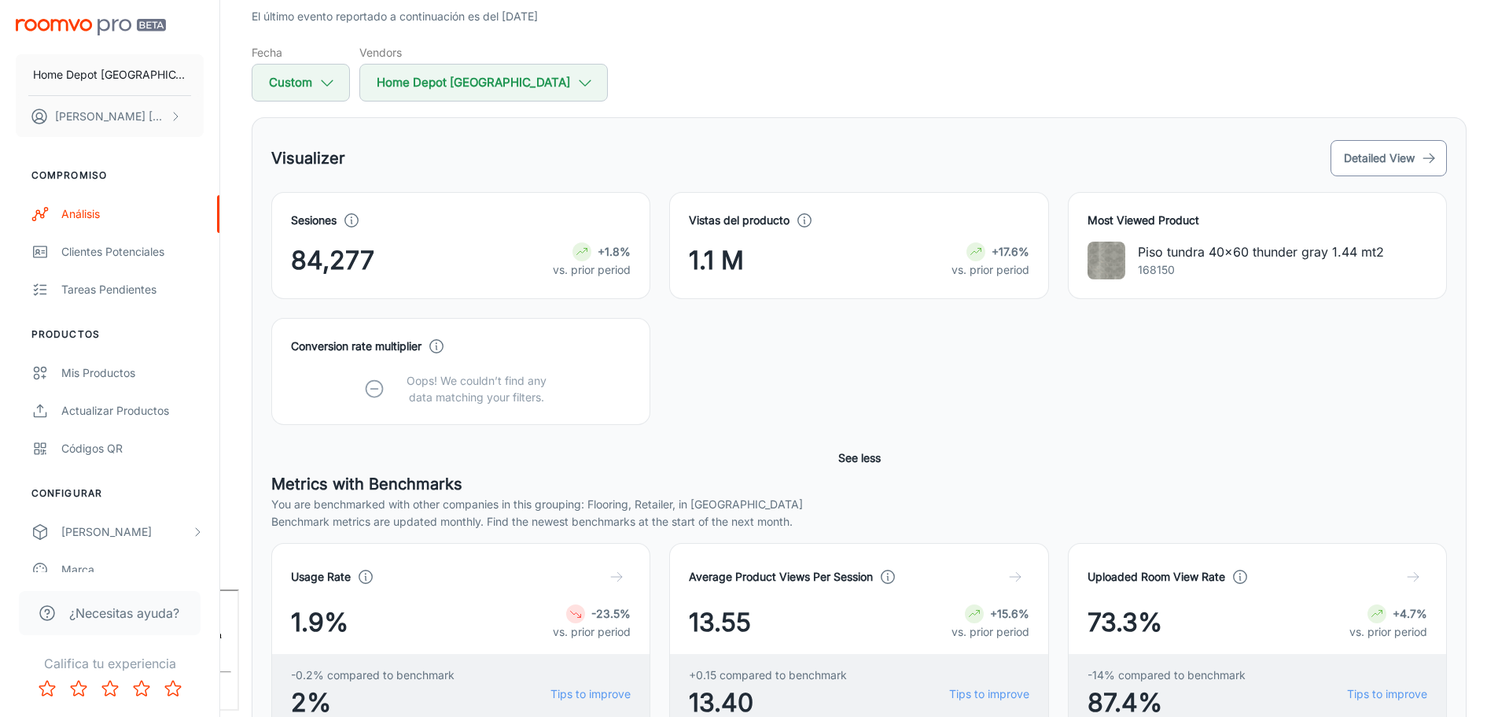
click at [1365, 161] on button "Detailed View" at bounding box center [1389, 158] width 116 height 36
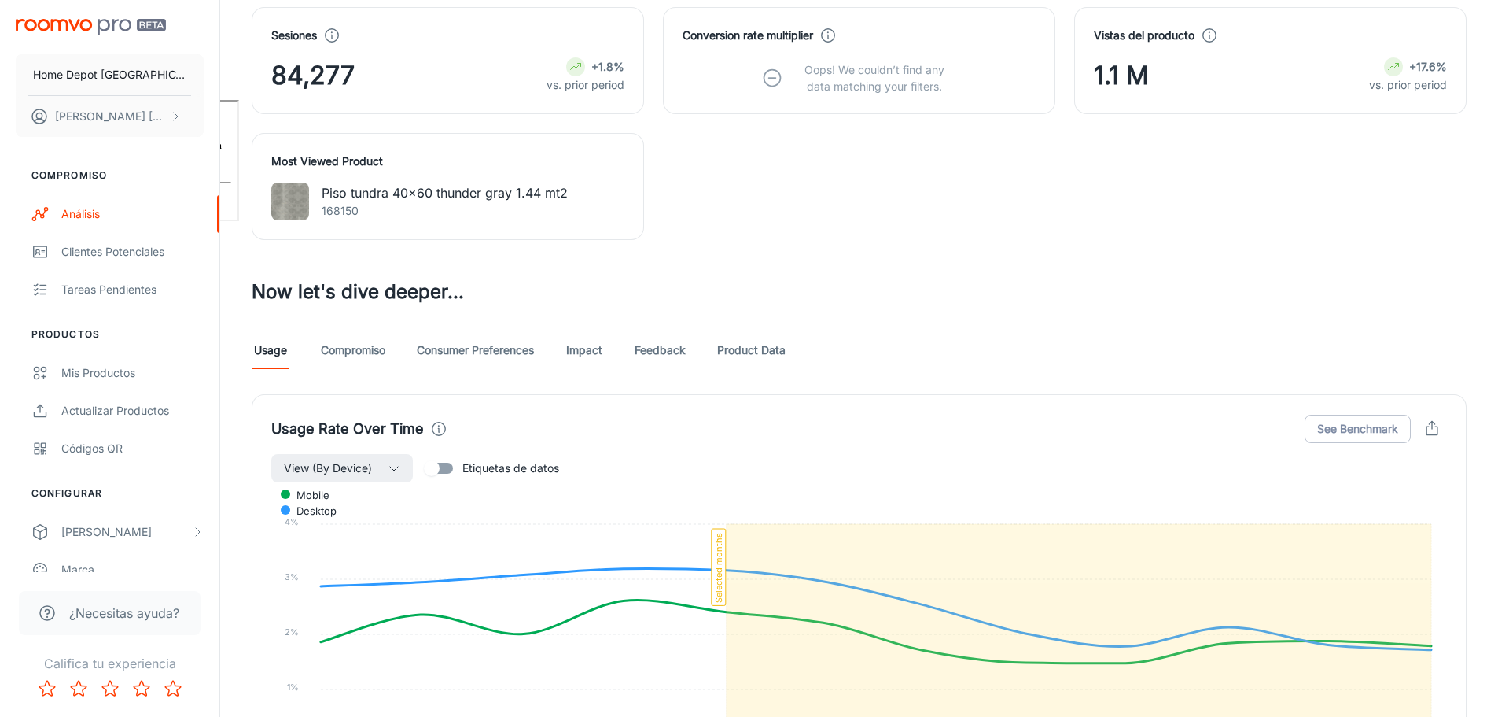
scroll to position [629, 0]
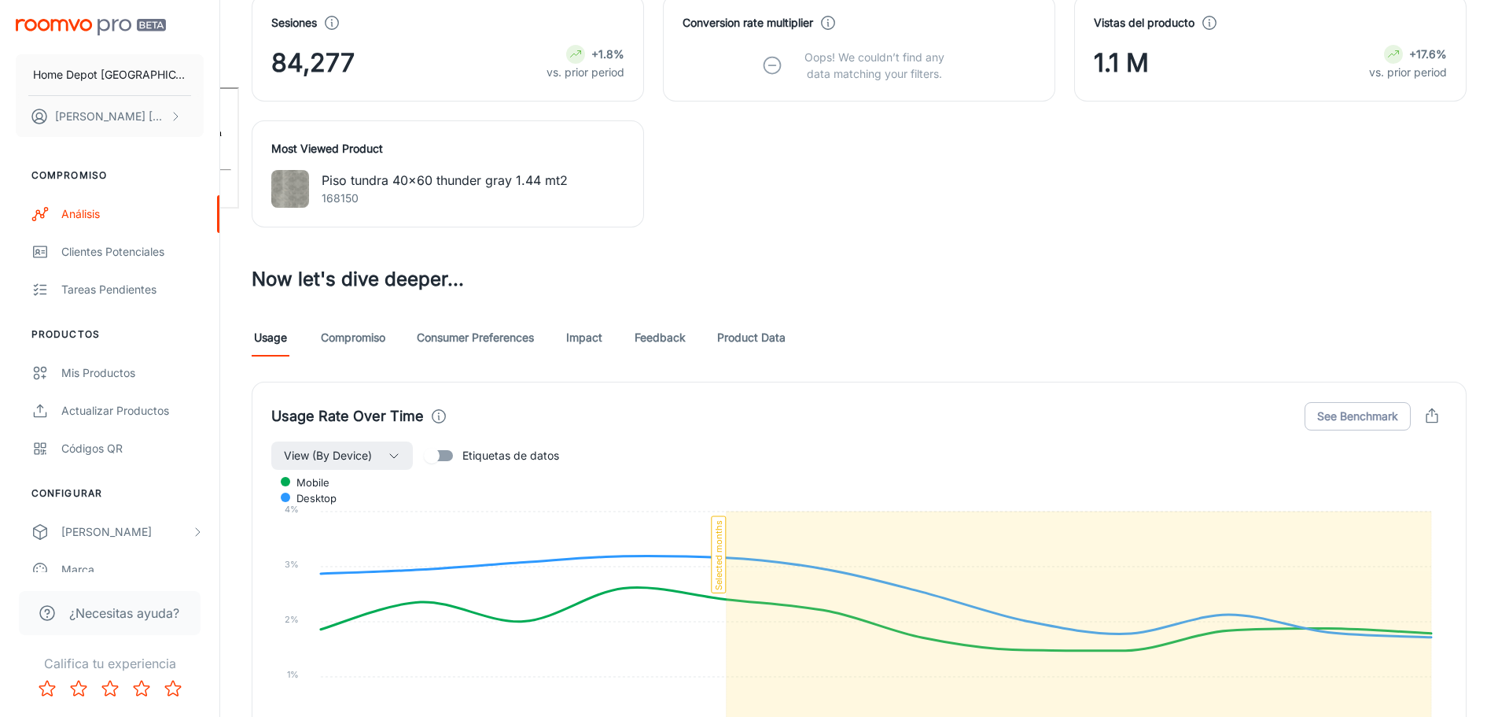
click at [483, 334] on link "Consumer Preferences" at bounding box center [475, 338] width 117 height 38
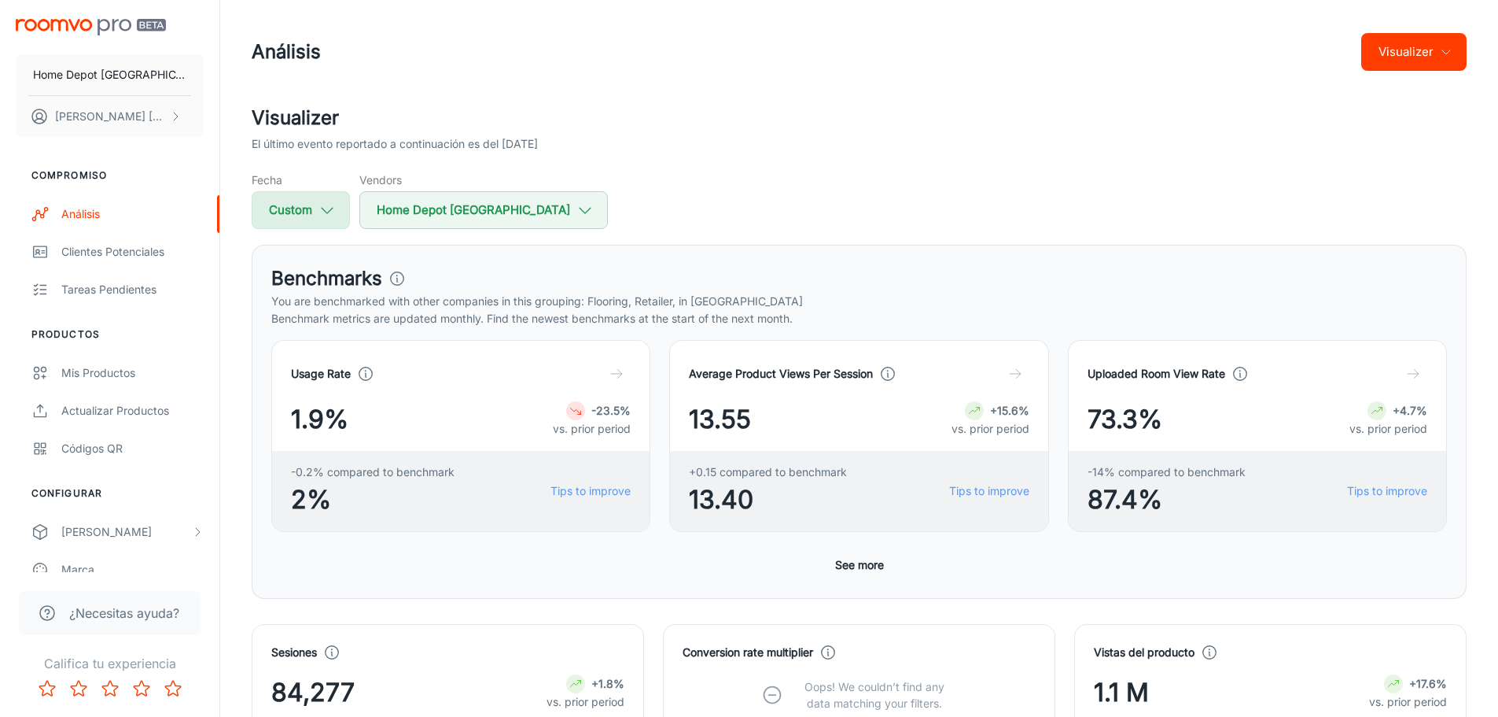
click at [331, 211] on icon "button" at bounding box center [327, 209] width 17 height 17
select select "2025"
select select "7"
select select "2025"
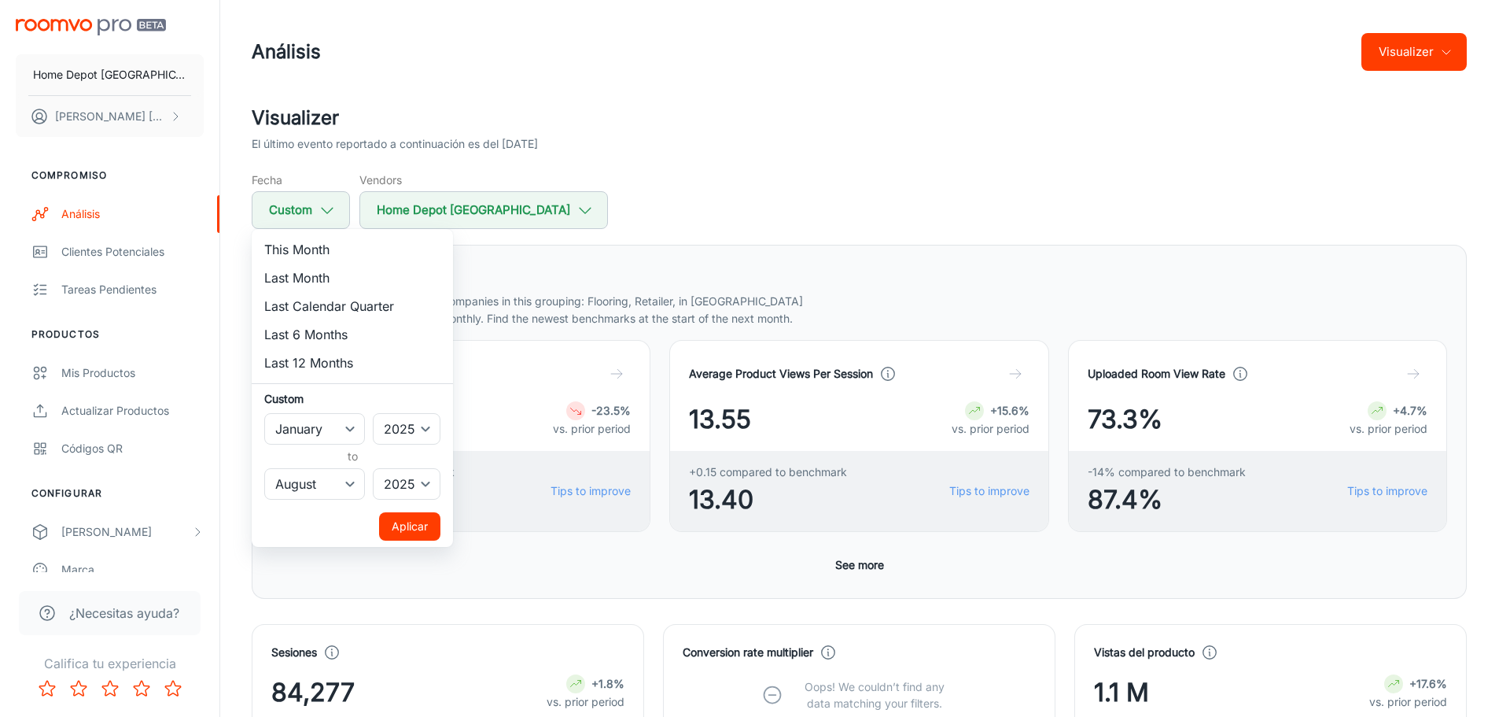
click at [718, 174] on div at bounding box center [755, 358] width 1510 height 717
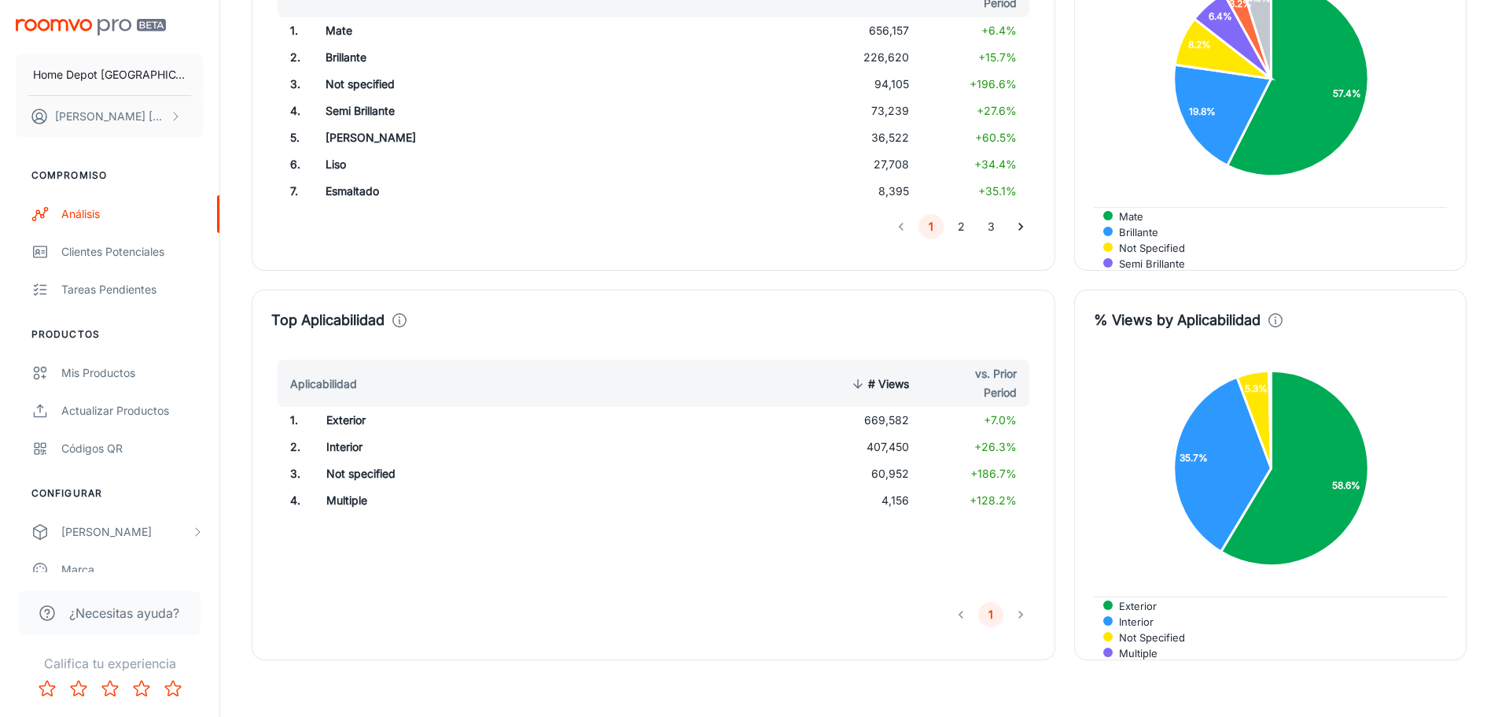
scroll to position [2844, 0]
